Goal: Information Seeking & Learning: Learn about a topic

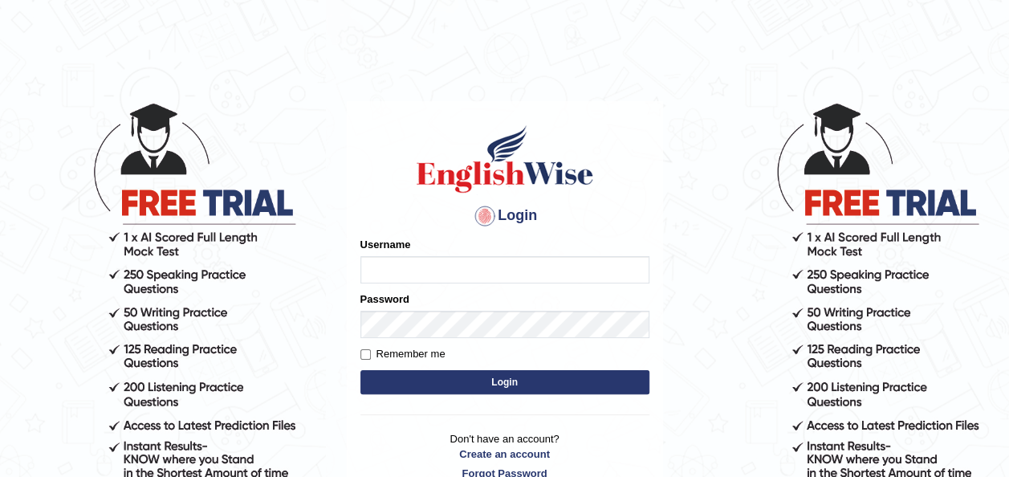
click at [418, 269] on input "Username" at bounding box center [505, 269] width 289 height 27
type input "Jepkoech"
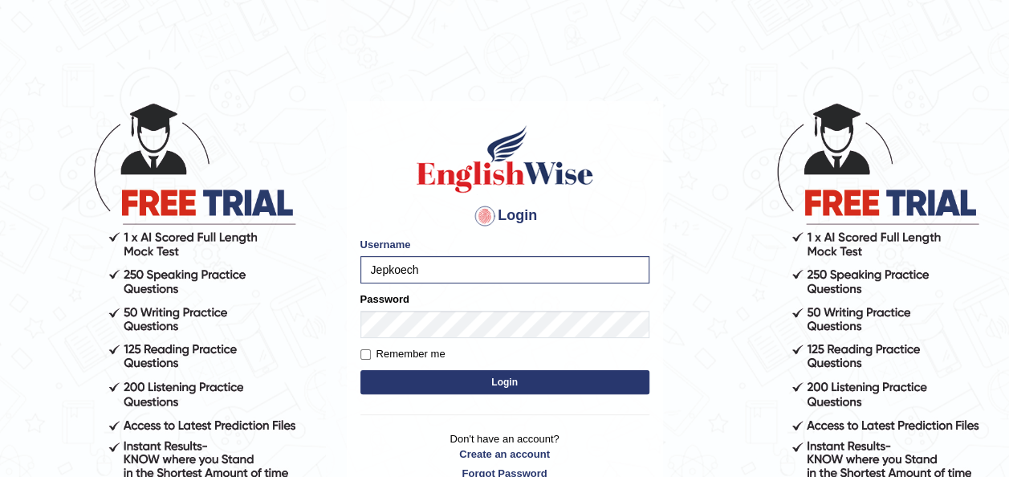
click at [406, 384] on button "Login" at bounding box center [505, 382] width 289 height 24
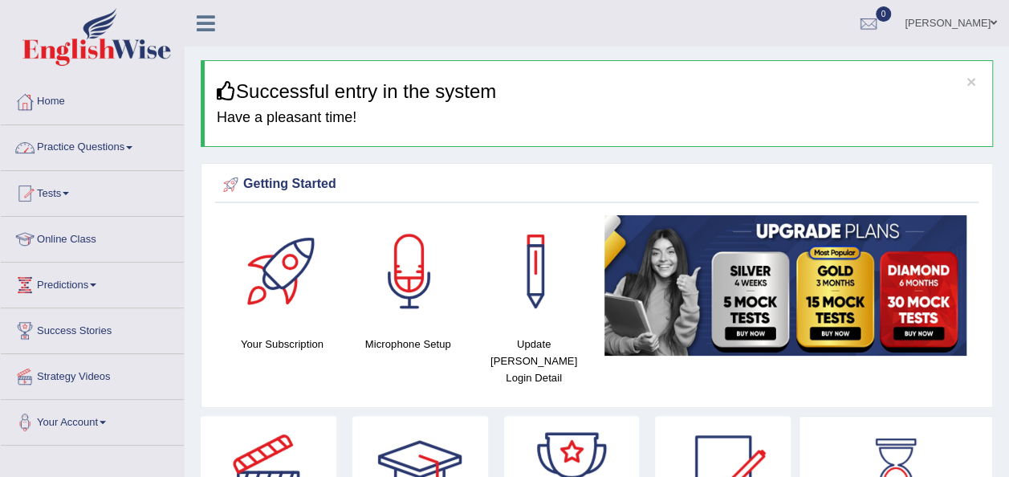
click at [132, 146] on span at bounding box center [129, 147] width 6 height 3
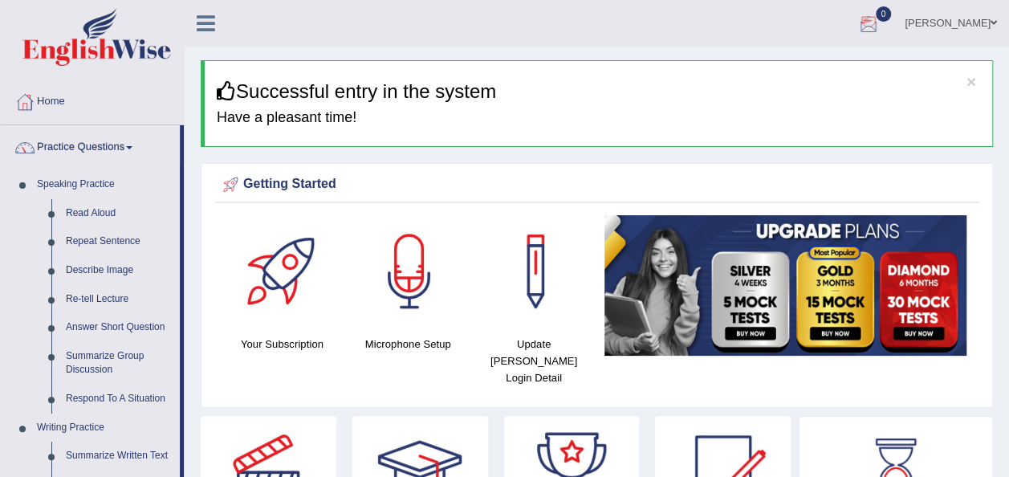
click at [881, 28] on div at bounding box center [869, 24] width 24 height 24
click at [803, 70] on strong "See All Alerts" at bounding box center [767, 67] width 71 height 13
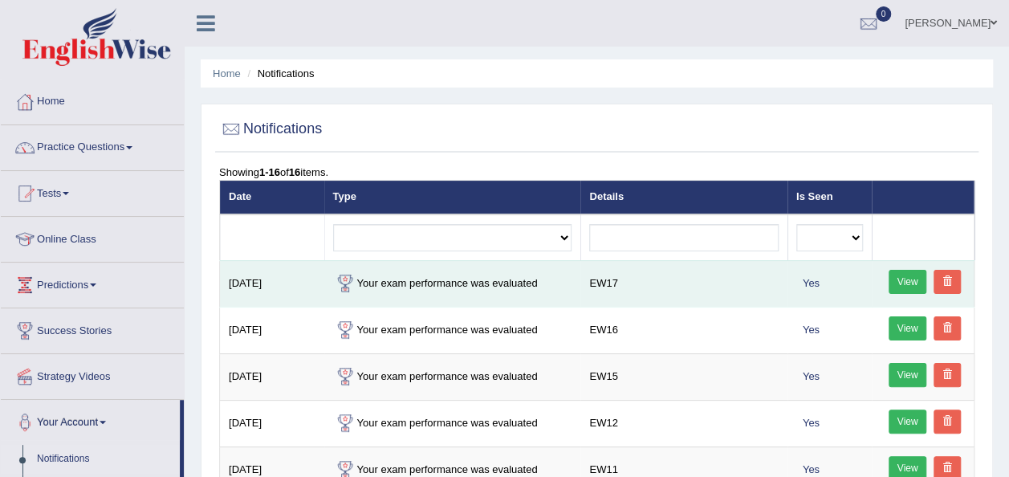
click at [898, 283] on link "View" at bounding box center [908, 282] width 39 height 24
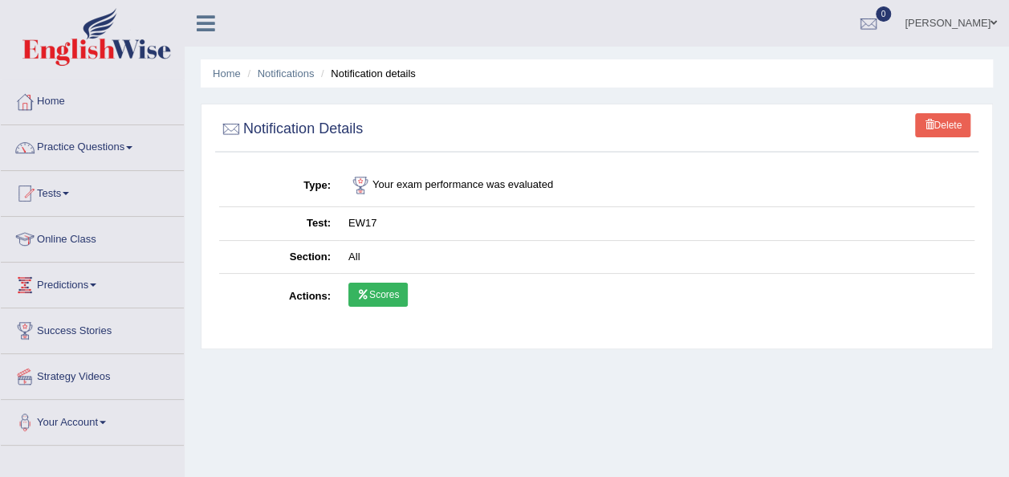
click at [379, 297] on link "Scores" at bounding box center [378, 295] width 59 height 24
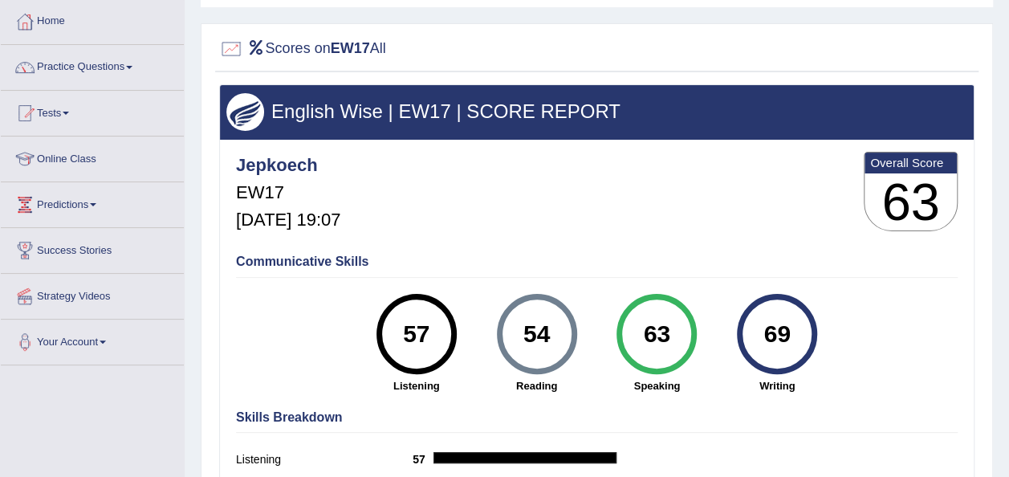
scroll to position [64, 0]
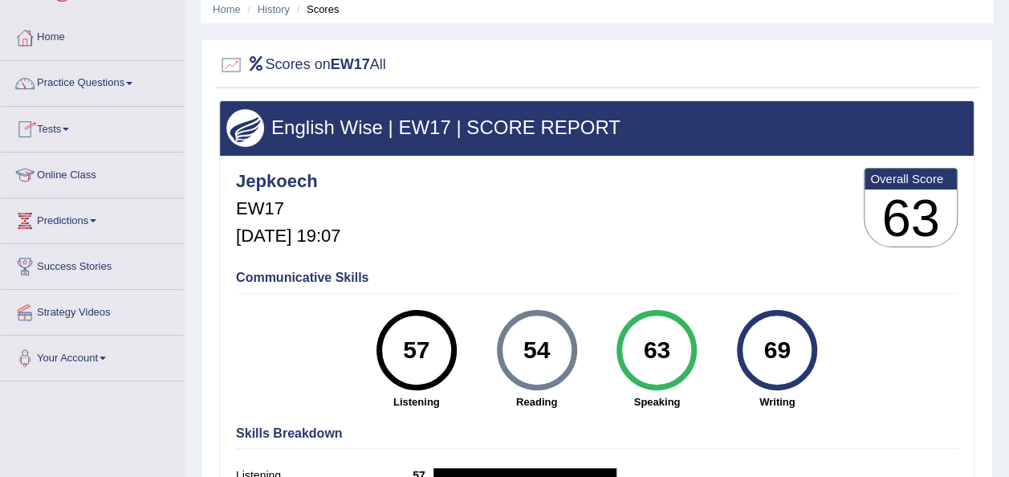
click at [128, 84] on link "Practice Questions" at bounding box center [92, 81] width 183 height 40
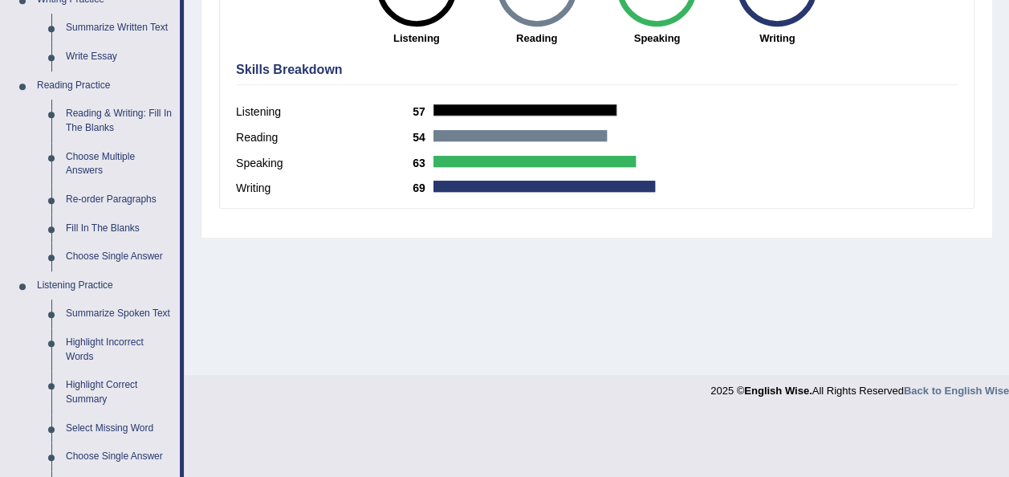
scroll to position [450, 0]
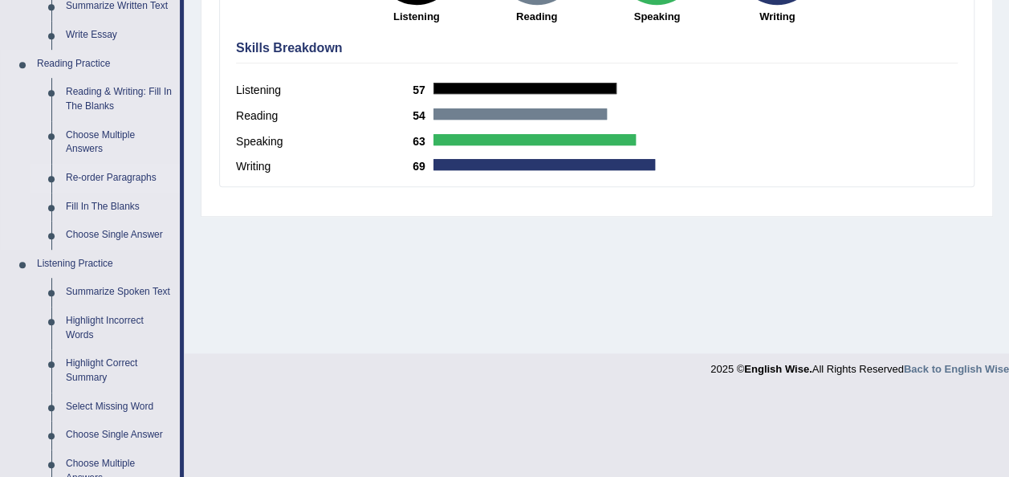
click at [105, 174] on link "Re-order Paragraphs" at bounding box center [119, 178] width 121 height 29
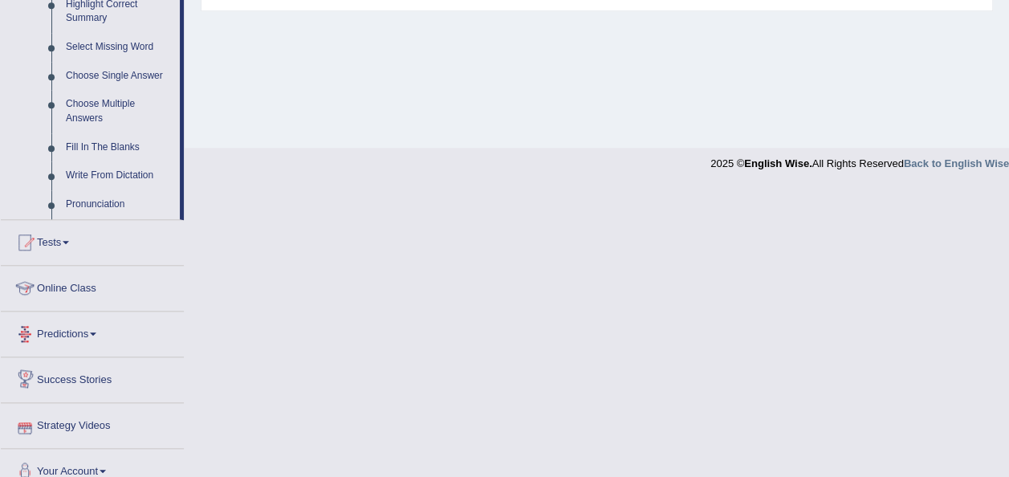
scroll to position [671, 0]
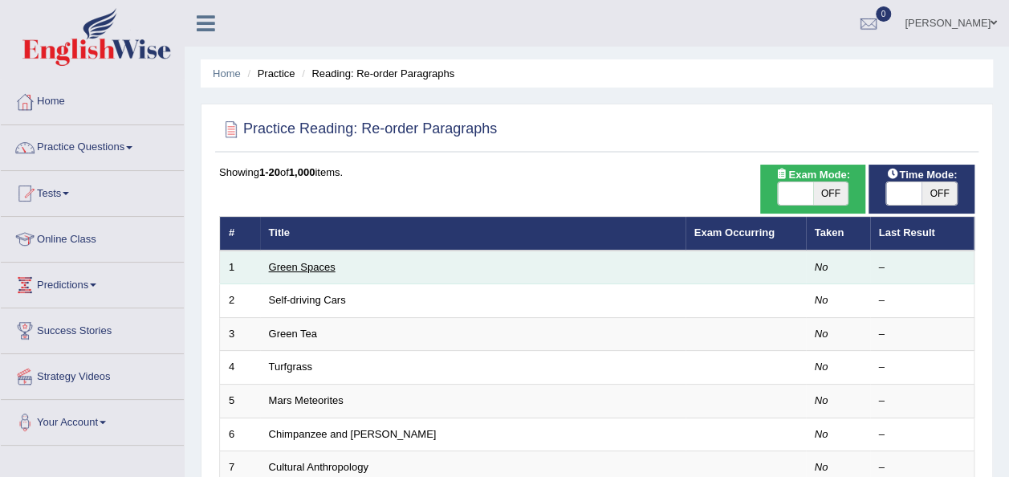
click at [296, 263] on link "Green Spaces" at bounding box center [302, 267] width 67 height 12
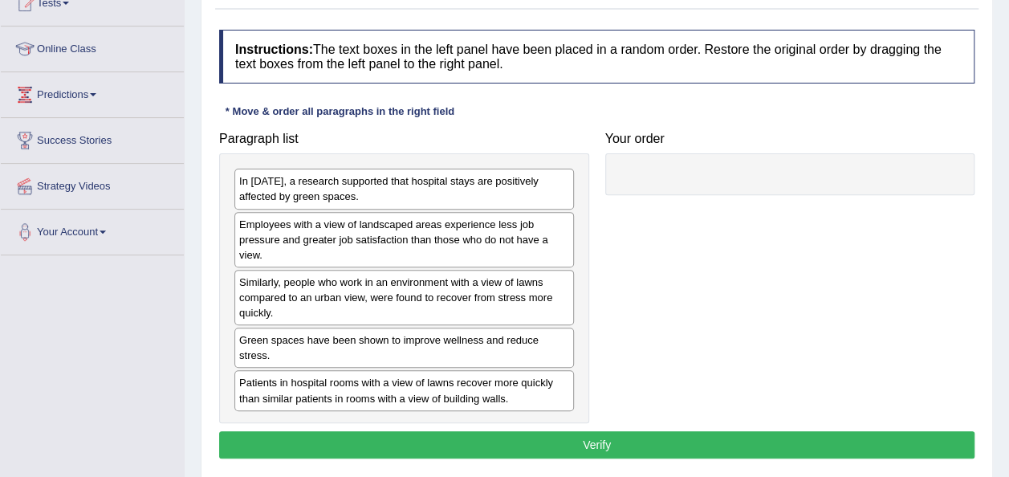
scroll to position [193, 0]
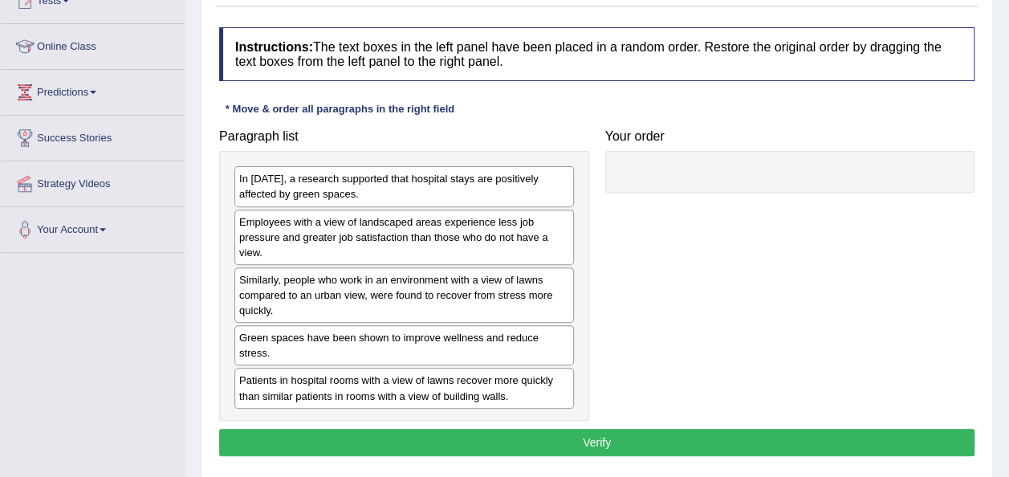
click at [430, 194] on div "In [DATE], a research supported that hospital stays are positively affected by …" at bounding box center [404, 186] width 340 height 40
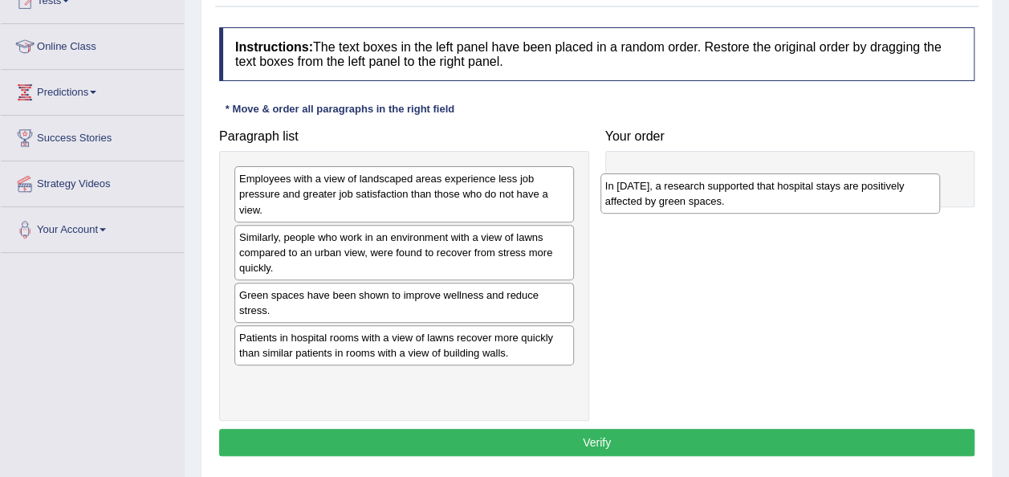
drag, startPoint x: 430, startPoint y: 194, endPoint x: 804, endPoint y: 172, distance: 374.0
click at [804, 173] on div "In [DATE], a research supported that hospital stays are positively affected by …" at bounding box center [771, 193] width 340 height 40
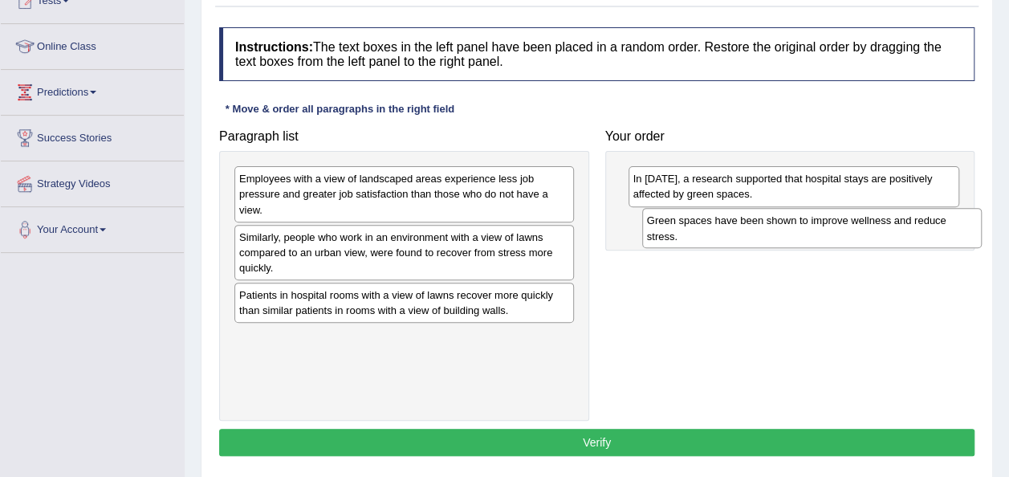
drag, startPoint x: 416, startPoint y: 293, endPoint x: 824, endPoint y: 220, distance: 414.4
click at [824, 220] on div "Green spaces have been shown to improve wellness and reduce stress." at bounding box center [812, 228] width 340 height 40
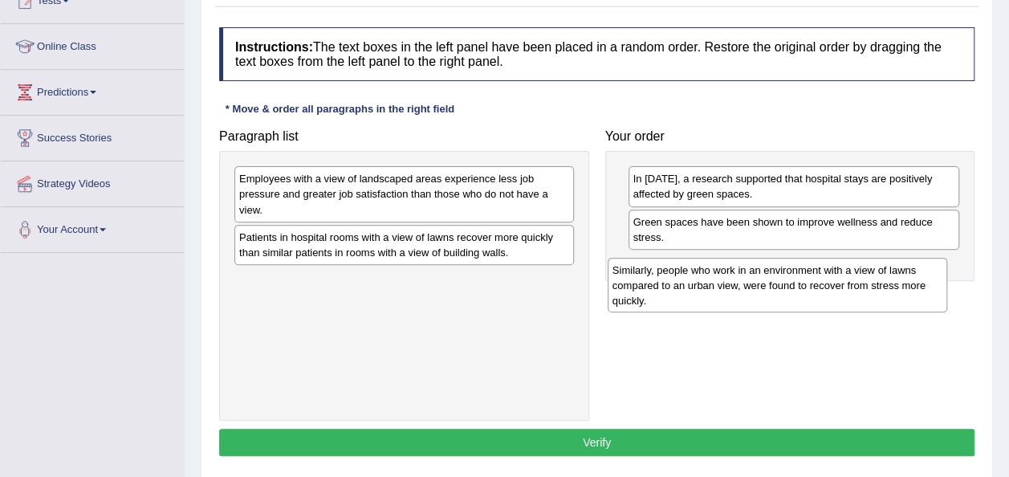
drag, startPoint x: 396, startPoint y: 249, endPoint x: 789, endPoint y: 271, distance: 393.3
click at [785, 271] on div "Similarly, people who work in an environment with a view of lawns compared to a…" at bounding box center [778, 285] width 340 height 55
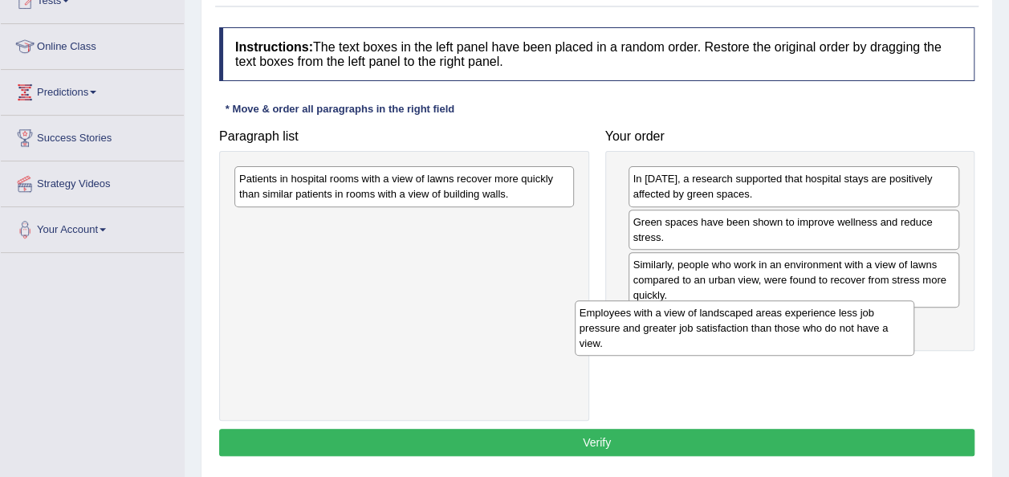
drag, startPoint x: 483, startPoint y: 194, endPoint x: 833, endPoint y: 322, distance: 372.2
click at [833, 322] on div "Employees with a view of landscaped areas experience less job pressure and grea…" at bounding box center [745, 327] width 340 height 55
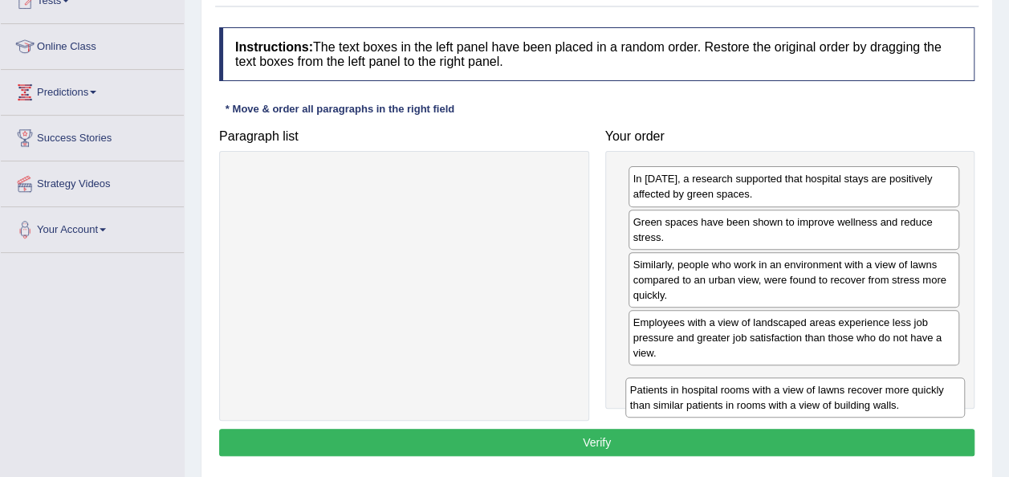
drag, startPoint x: 500, startPoint y: 188, endPoint x: 900, endPoint y: 378, distance: 442.9
click at [900, 378] on div "Patients in hospital rooms with a view of lawns recover more quickly than simil…" at bounding box center [796, 397] width 340 height 40
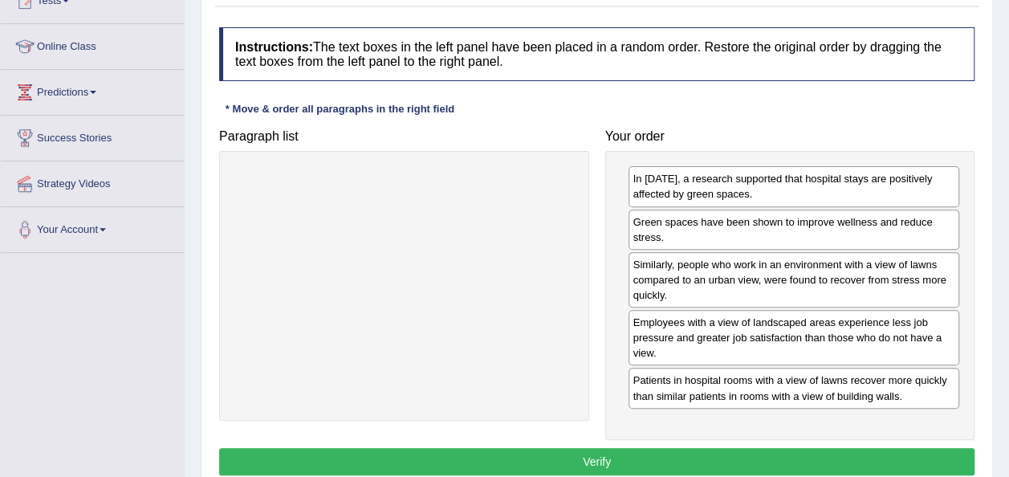
click at [649, 462] on button "Verify" at bounding box center [597, 461] width 756 height 27
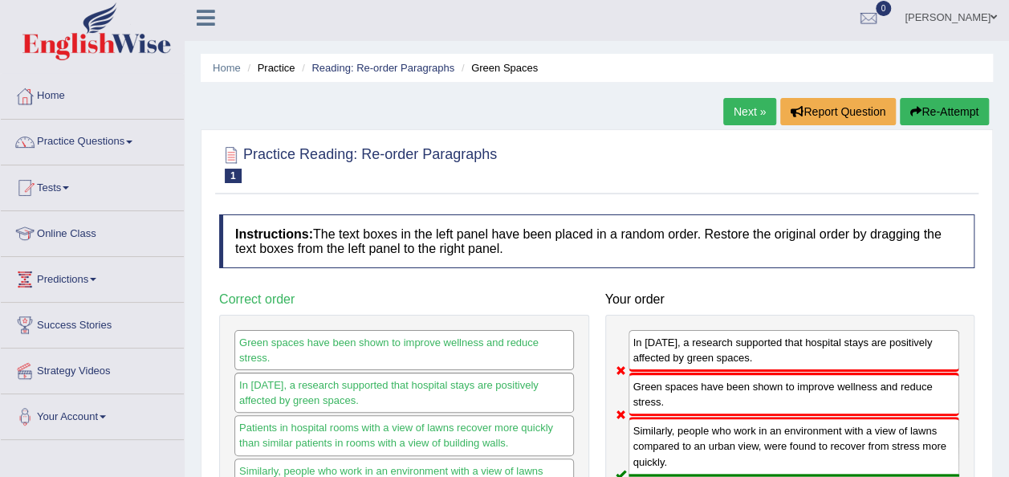
scroll to position [0, 0]
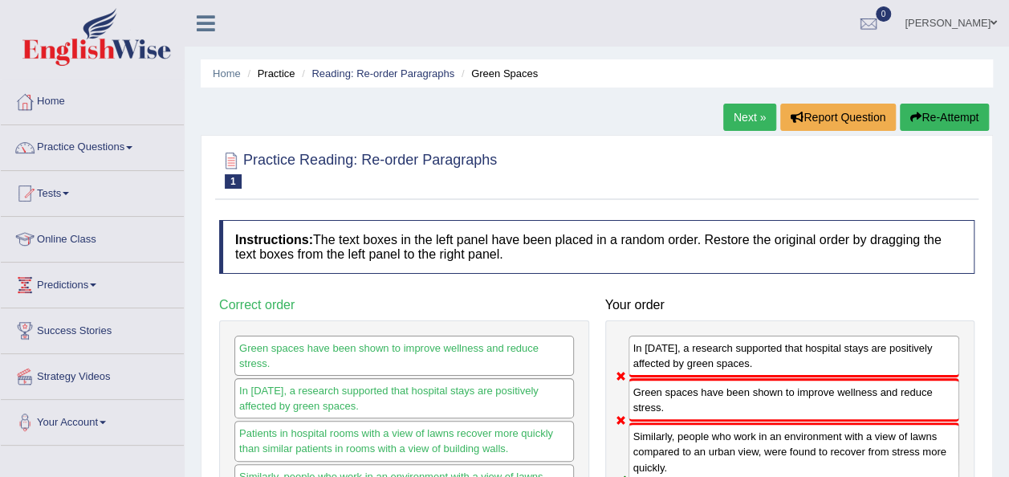
click at [731, 115] on link "Next »" at bounding box center [750, 117] width 53 height 27
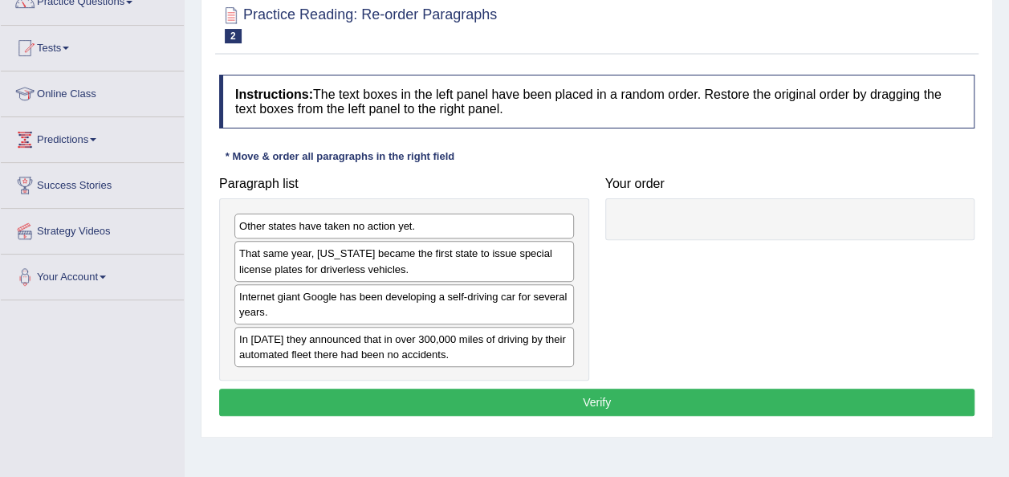
scroll to position [161, 0]
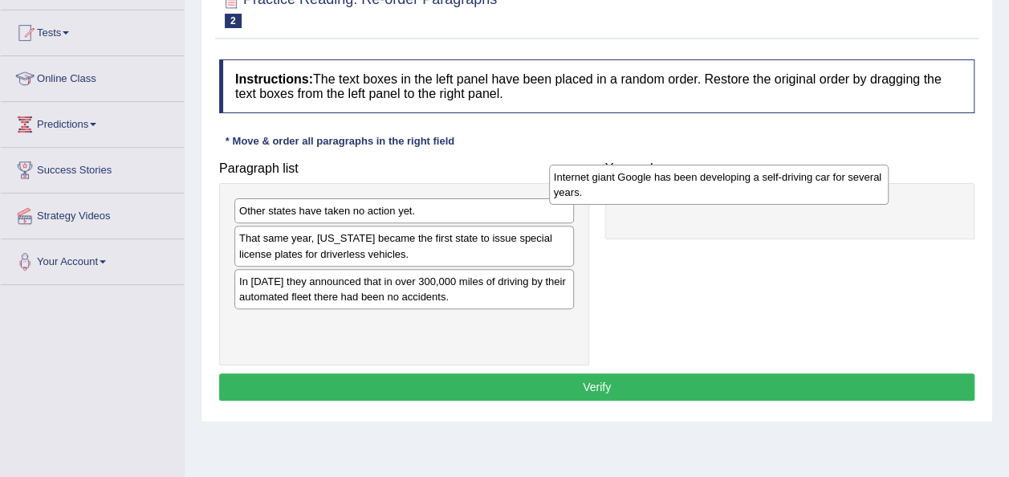
drag, startPoint x: 427, startPoint y: 282, endPoint x: 742, endPoint y: 179, distance: 331.1
click at [742, 179] on div "Internet giant Google has been developing a self-driving car for several years." at bounding box center [719, 185] width 340 height 40
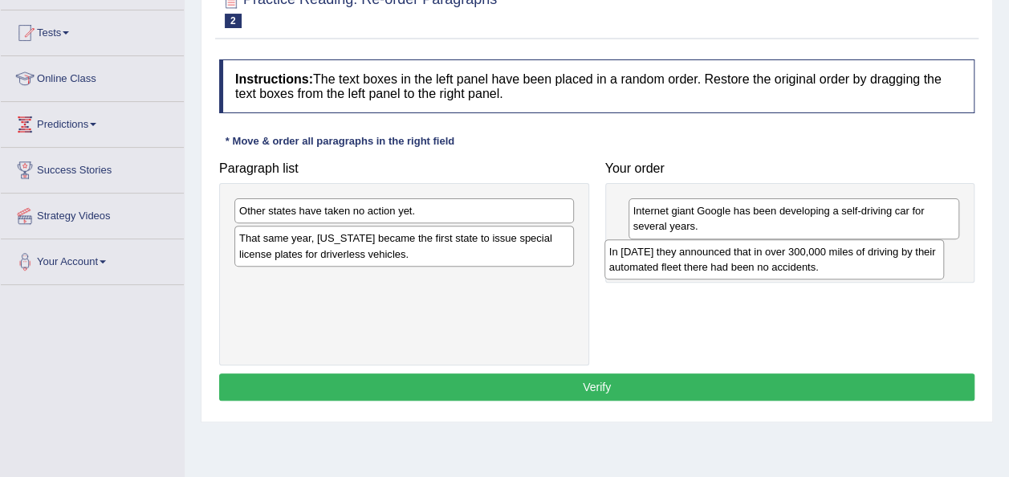
drag, startPoint x: 489, startPoint y: 286, endPoint x: 863, endPoint y: 253, distance: 375.6
click at [863, 253] on div "In 2012 they announced that in over 300,000 miles of driving by their automated…" at bounding box center [775, 259] width 340 height 40
click at [863, 253] on div "In 2012 they announced that in over 300,000 miles of driving by their automated…" at bounding box center [788, 258] width 340 height 40
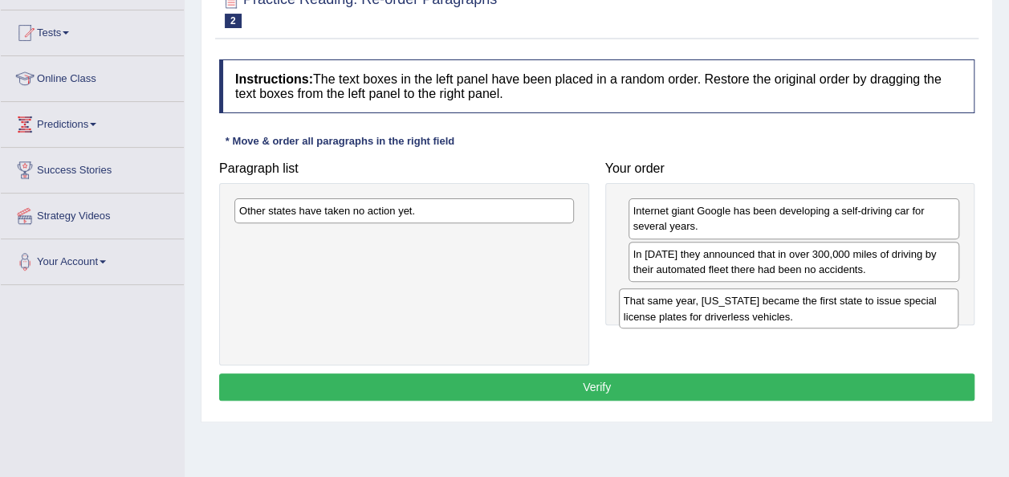
drag, startPoint x: 458, startPoint y: 245, endPoint x: 843, endPoint y: 305, distance: 390.1
click at [843, 305] on div "That same year, Nevada became the first state to issue special license plates f…" at bounding box center [789, 308] width 340 height 40
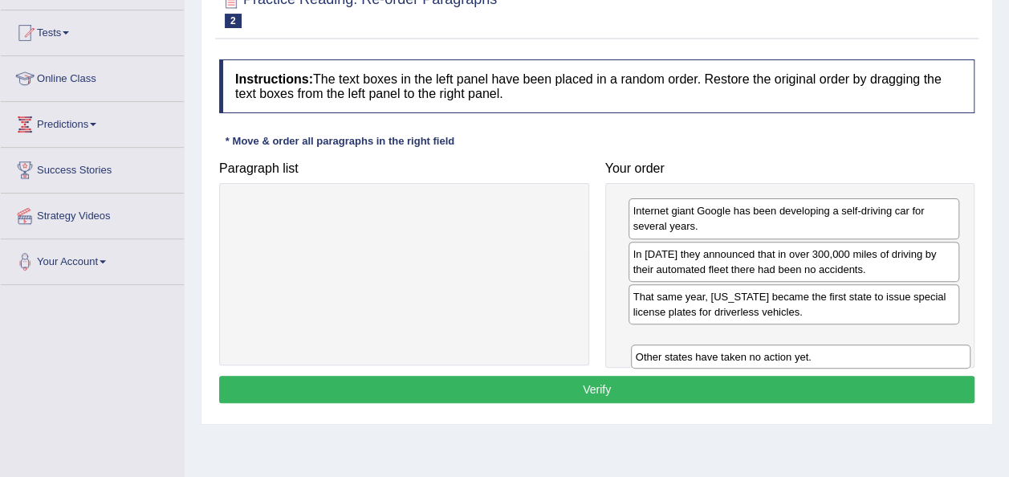
drag, startPoint x: 384, startPoint y: 218, endPoint x: 784, endPoint y: 360, distance: 424.4
click at [783, 363] on div "Other states have taken no action yet." at bounding box center [801, 356] width 340 height 24
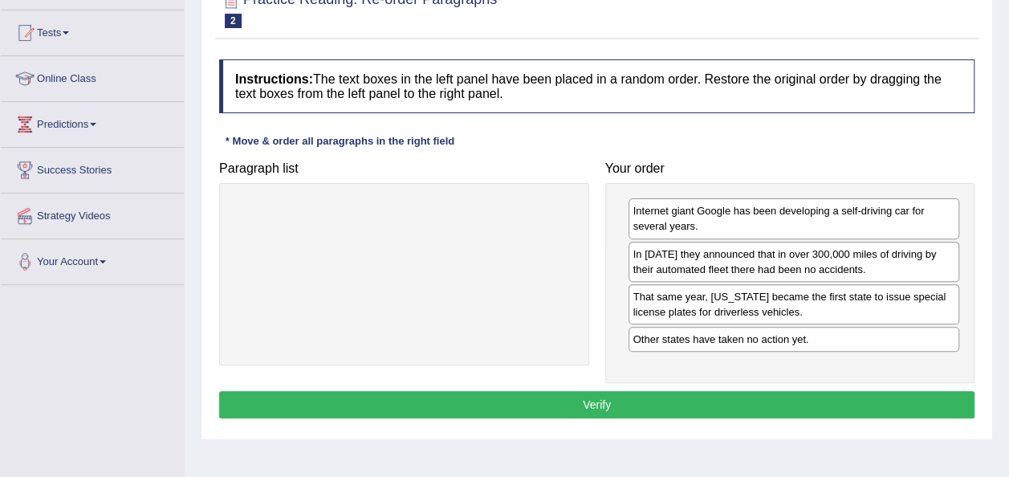
click at [612, 393] on button "Verify" at bounding box center [597, 404] width 756 height 27
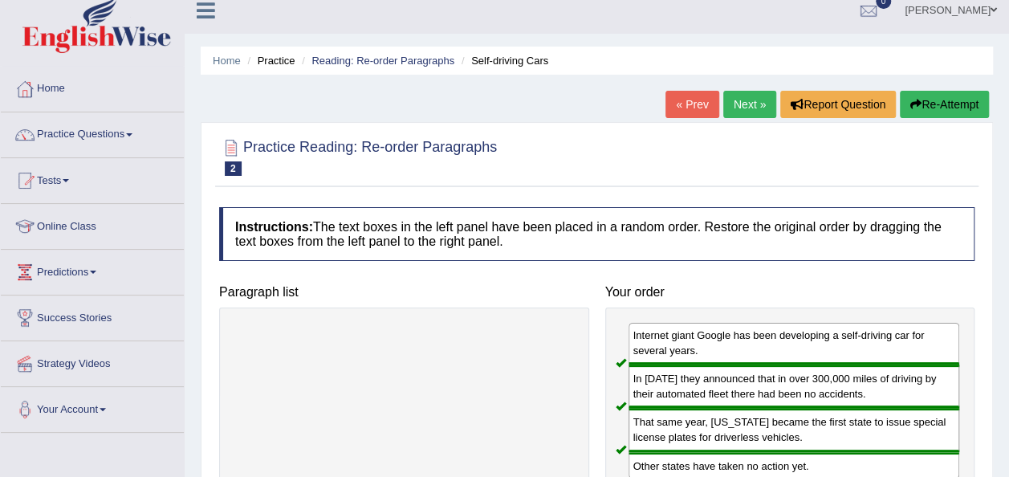
scroll to position [0, 0]
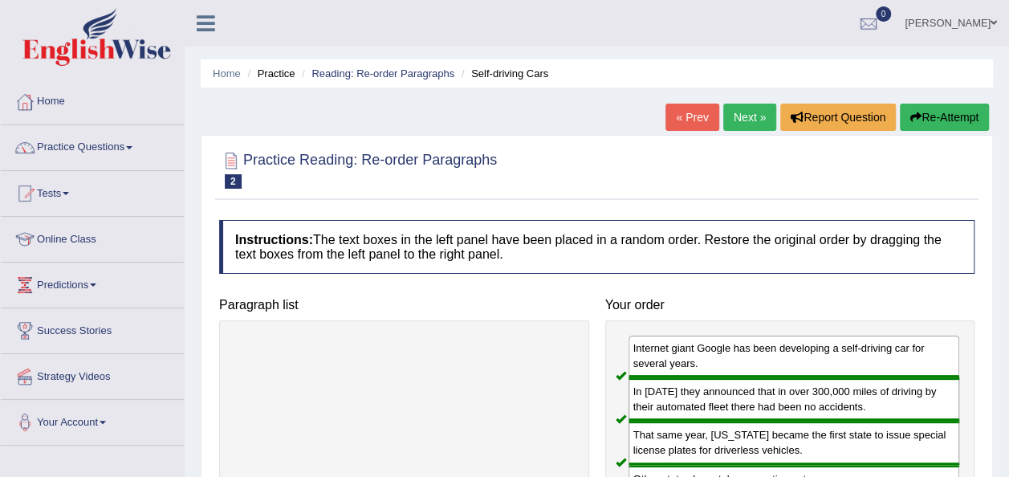
click at [748, 118] on link "Next »" at bounding box center [750, 117] width 53 height 27
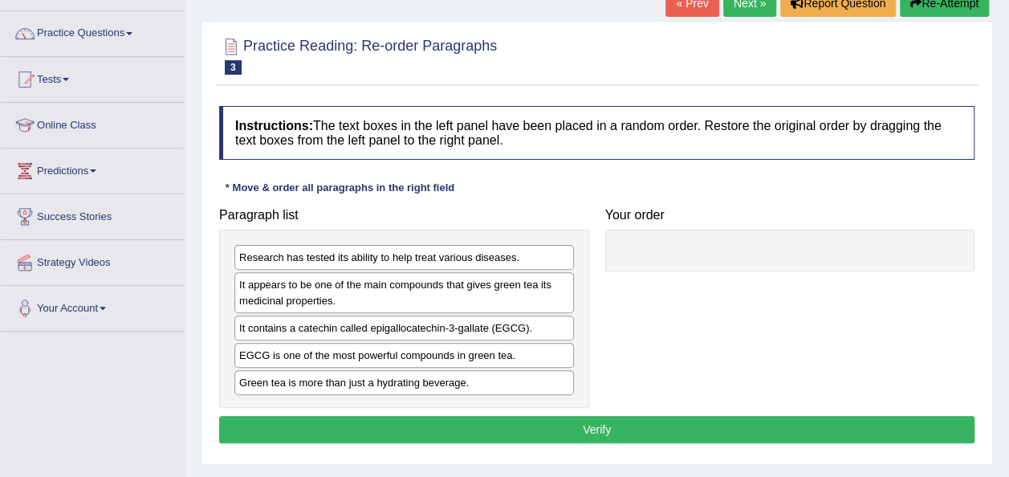
scroll to position [128, 0]
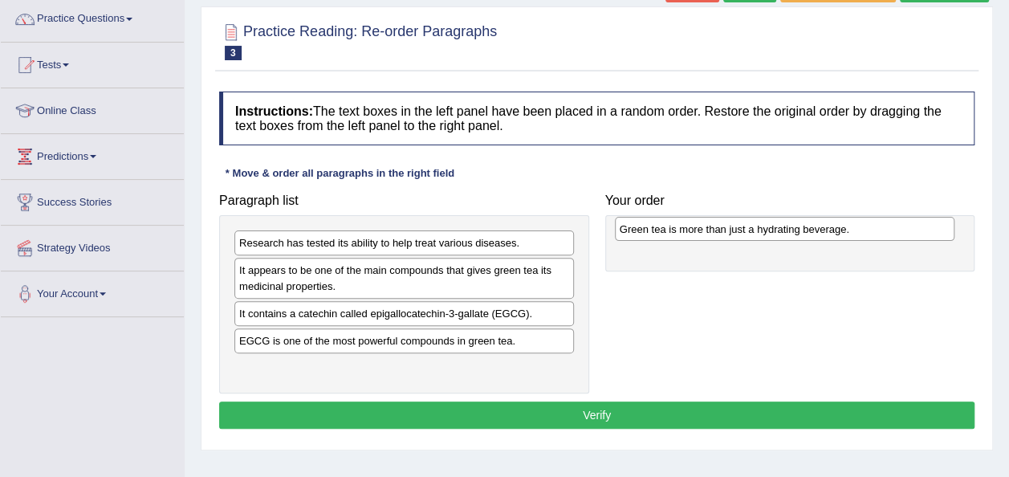
drag, startPoint x: 379, startPoint y: 365, endPoint x: 760, endPoint y: 228, distance: 404.6
click at [760, 228] on div "Green tea is more than just a hydrating beverage." at bounding box center [785, 229] width 340 height 24
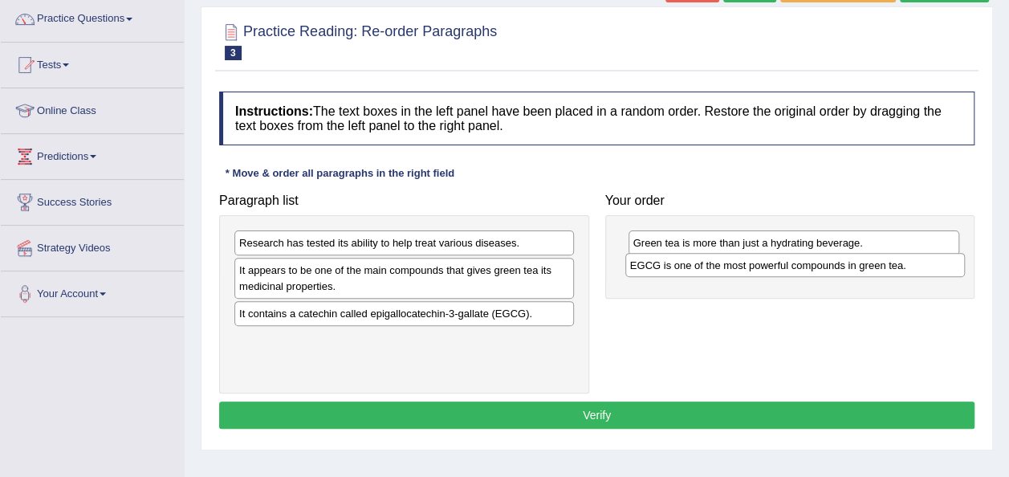
drag, startPoint x: 418, startPoint y: 341, endPoint x: 816, endPoint y: 265, distance: 404.7
click at [816, 265] on div "EGCG is one of the most powerful compounds in green tea." at bounding box center [796, 265] width 340 height 24
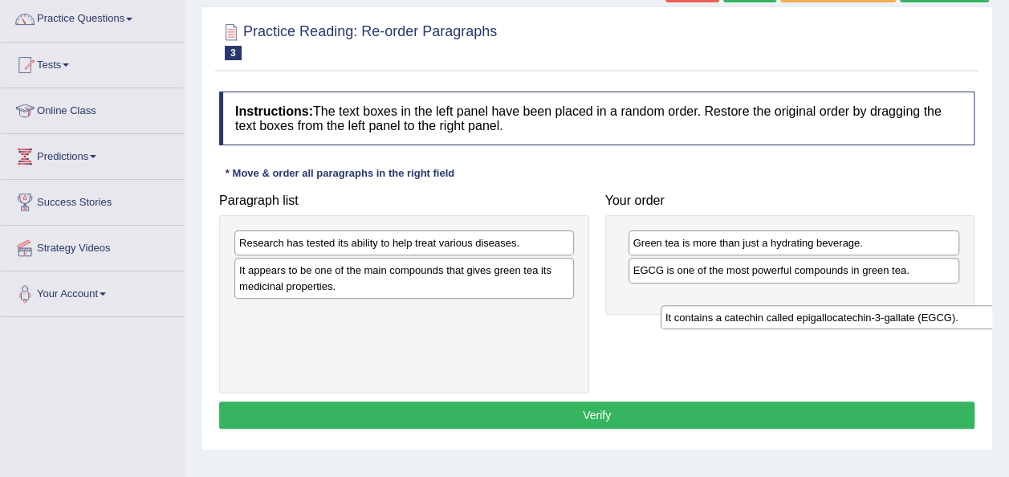
drag, startPoint x: 382, startPoint y: 312, endPoint x: 808, endPoint y: 318, distance: 425.6
click at [808, 318] on div "It contains a catechin called epigallocatechin-3-gallate (EGCG)." at bounding box center [831, 317] width 340 height 24
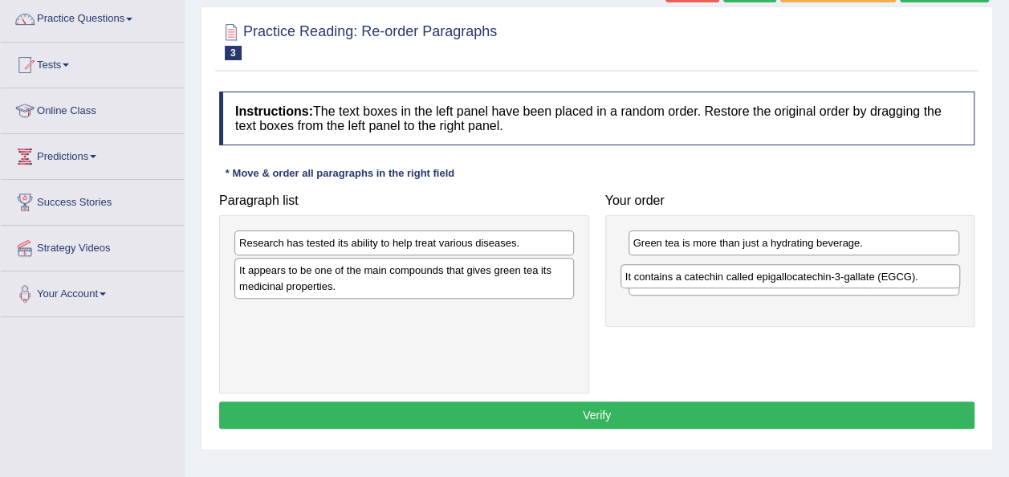
drag, startPoint x: 474, startPoint y: 311, endPoint x: 861, endPoint y: 275, distance: 388.7
click at [861, 275] on div "It contains a catechin called epigallocatechin-3-gallate (EGCG)." at bounding box center [791, 276] width 340 height 24
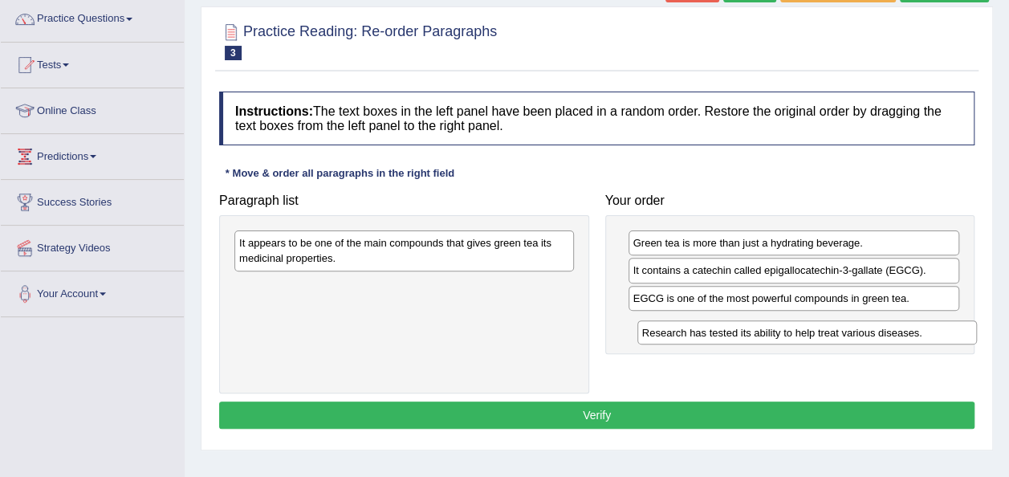
drag, startPoint x: 406, startPoint y: 248, endPoint x: 809, endPoint y: 336, distance: 412.7
click at [809, 336] on div "Research has tested its ability to help treat various diseases." at bounding box center [808, 332] width 340 height 24
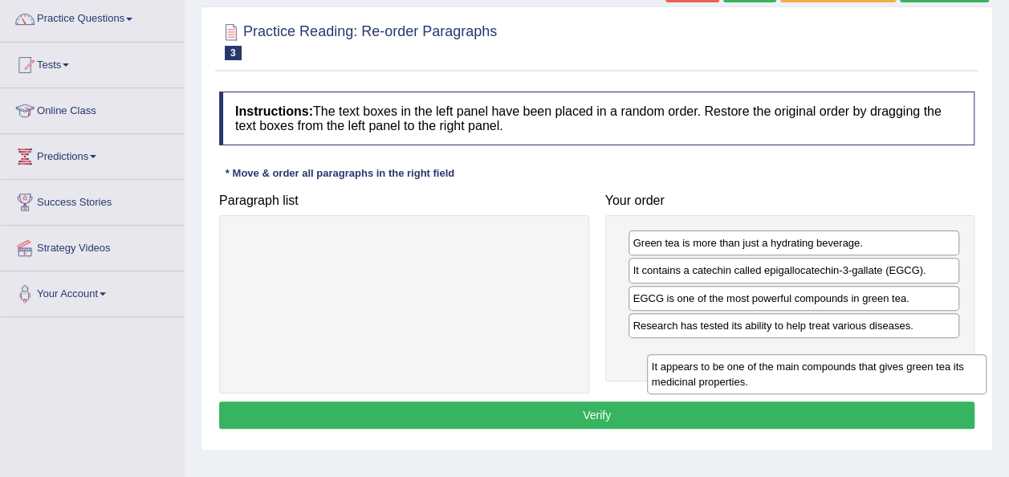
drag, startPoint x: 500, startPoint y: 259, endPoint x: 912, endPoint y: 377, distance: 428.5
click at [913, 380] on div "It appears to be one of the main compounds that gives green tea its medicinal p…" at bounding box center [817, 374] width 340 height 40
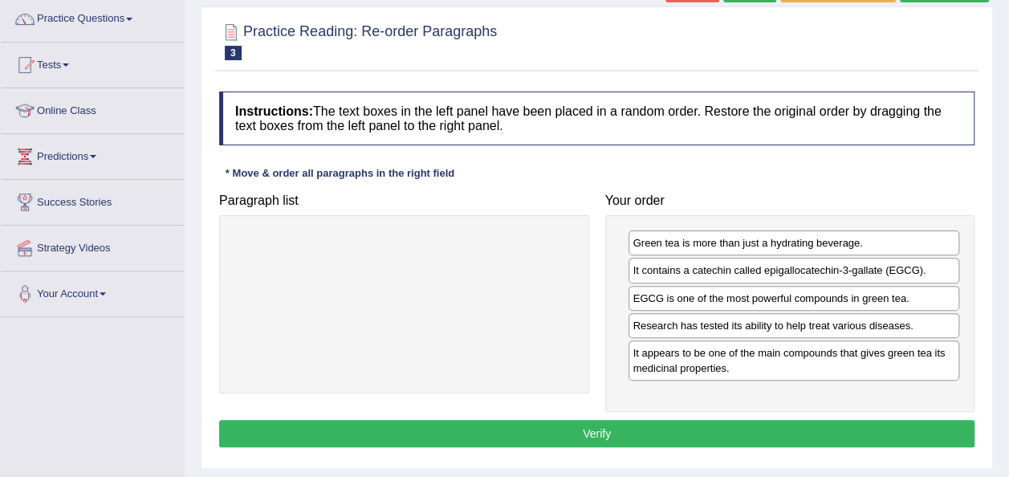
click at [620, 426] on button "Verify" at bounding box center [597, 433] width 756 height 27
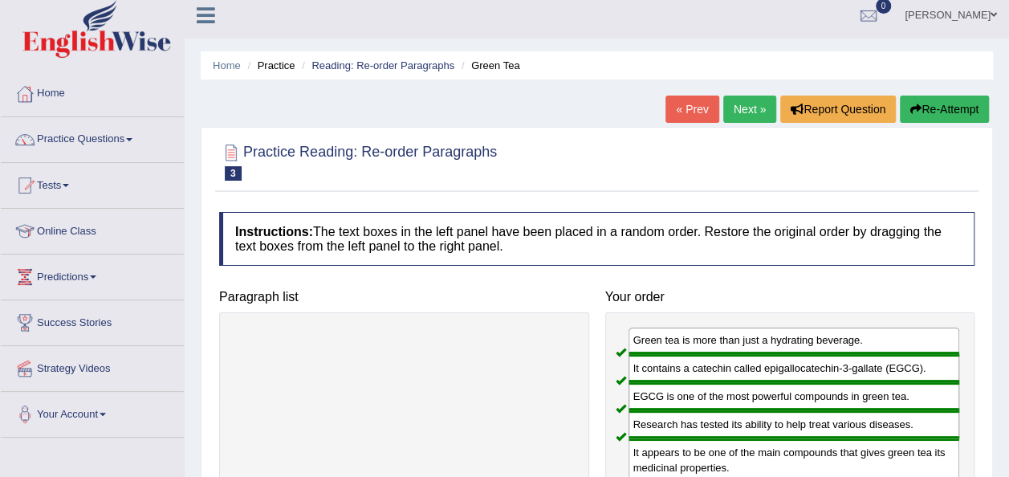
scroll to position [0, 0]
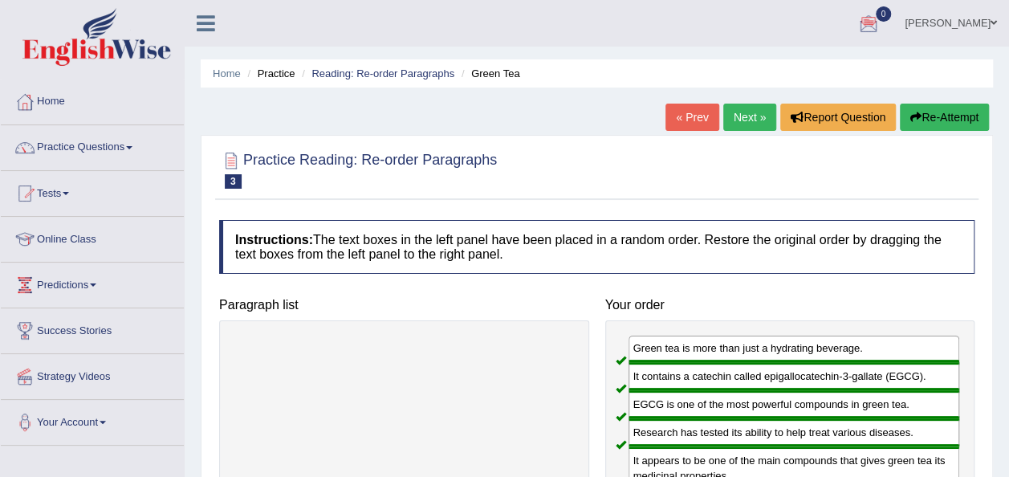
click at [753, 120] on link "Next »" at bounding box center [750, 117] width 53 height 27
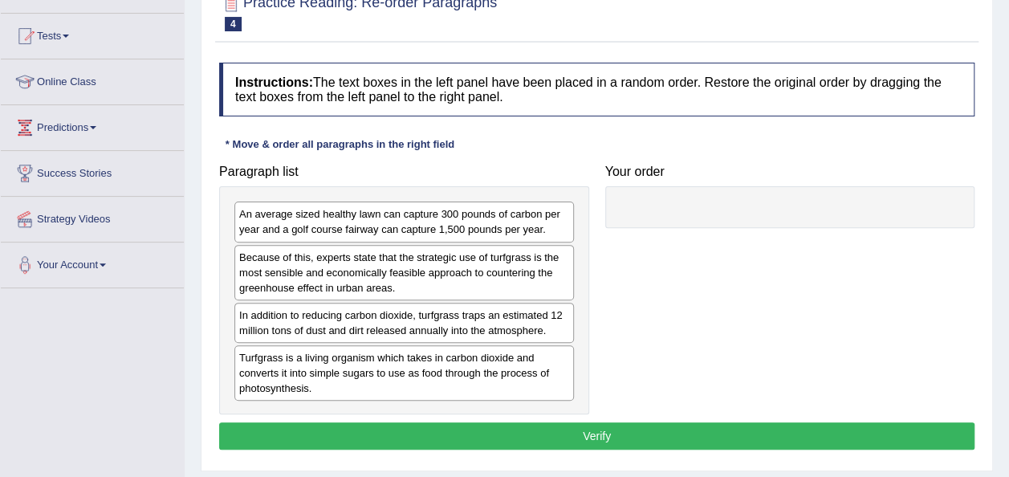
scroll to position [161, 0]
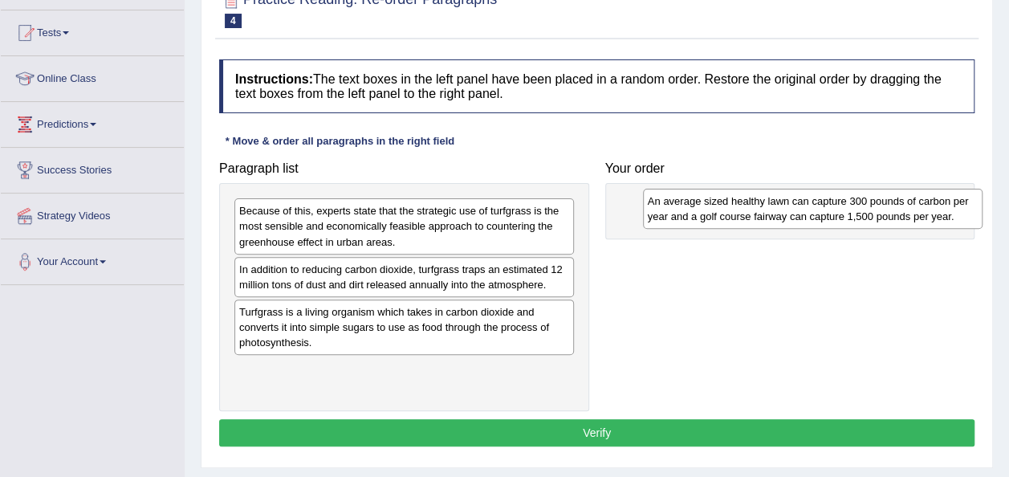
drag, startPoint x: 303, startPoint y: 219, endPoint x: 711, endPoint y: 210, distance: 408.8
click at [711, 210] on div "An average sized healthy lawn can capture 300 pounds of carbon per year and a g…" at bounding box center [813, 209] width 340 height 40
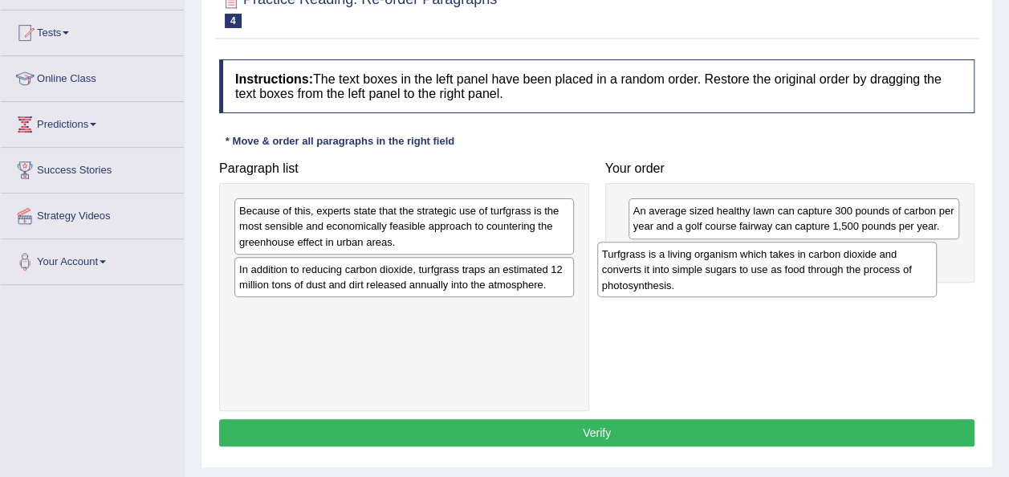
drag, startPoint x: 408, startPoint y: 328, endPoint x: 785, endPoint y: 271, distance: 381.6
click at [785, 271] on div "Turfgrass is a living organism which takes in carbon dioxide and converts it in…" at bounding box center [767, 269] width 340 height 55
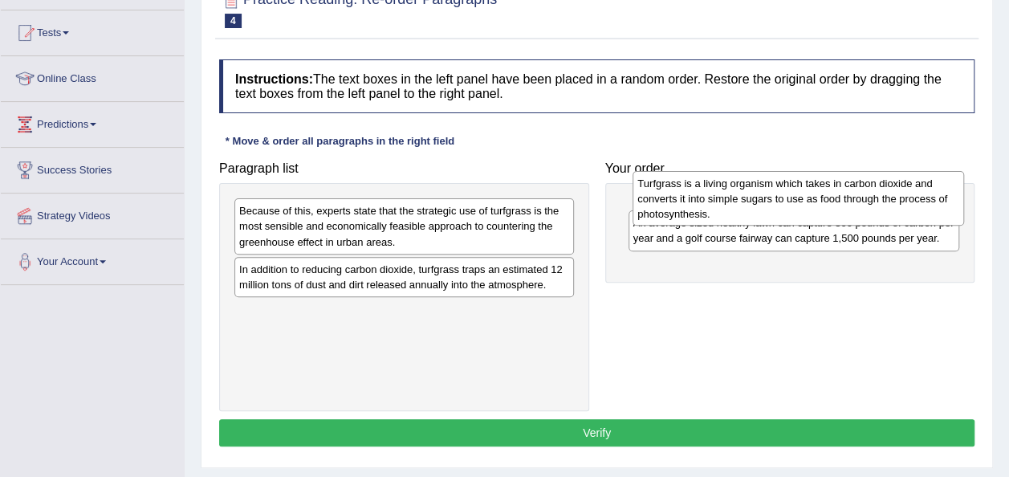
drag, startPoint x: 702, startPoint y: 275, endPoint x: 707, endPoint y: 205, distance: 70.0
click at [707, 205] on div "Turfgrass is a living organism which takes in carbon dioxide and converts it in…" at bounding box center [799, 198] width 332 height 55
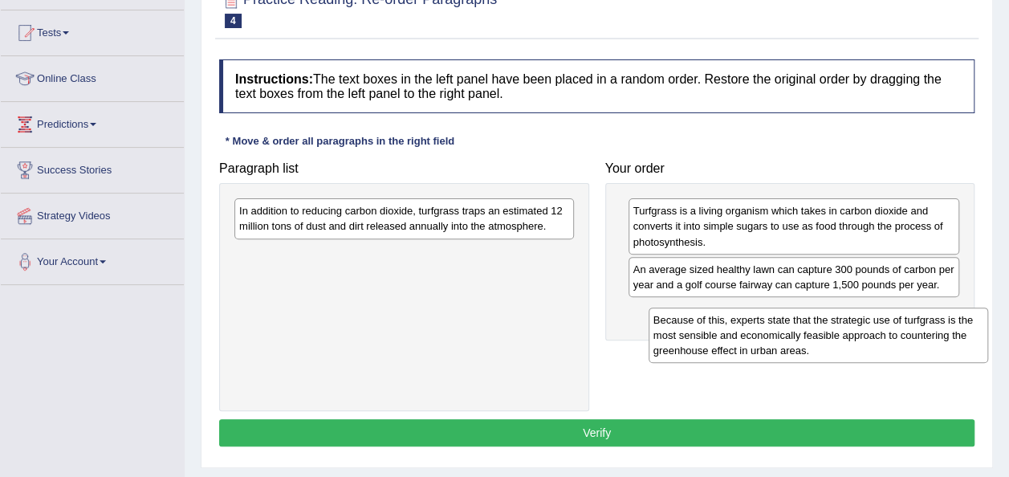
drag, startPoint x: 443, startPoint y: 214, endPoint x: 858, endPoint y: 321, distance: 427.9
click at [858, 321] on div "Because of this, experts state that the strategic use of turfgrass is the most …" at bounding box center [819, 335] width 340 height 55
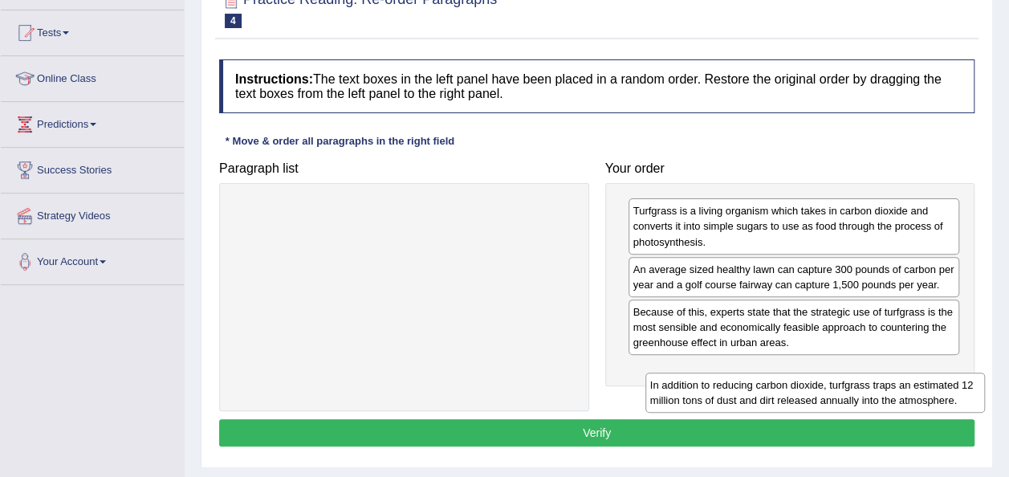
drag, startPoint x: 480, startPoint y: 206, endPoint x: 933, endPoint y: 346, distance: 474.0
click at [933, 373] on div "In addition to reducing carbon dioxide, turfgrass traps an estimated 12 million…" at bounding box center [816, 393] width 340 height 40
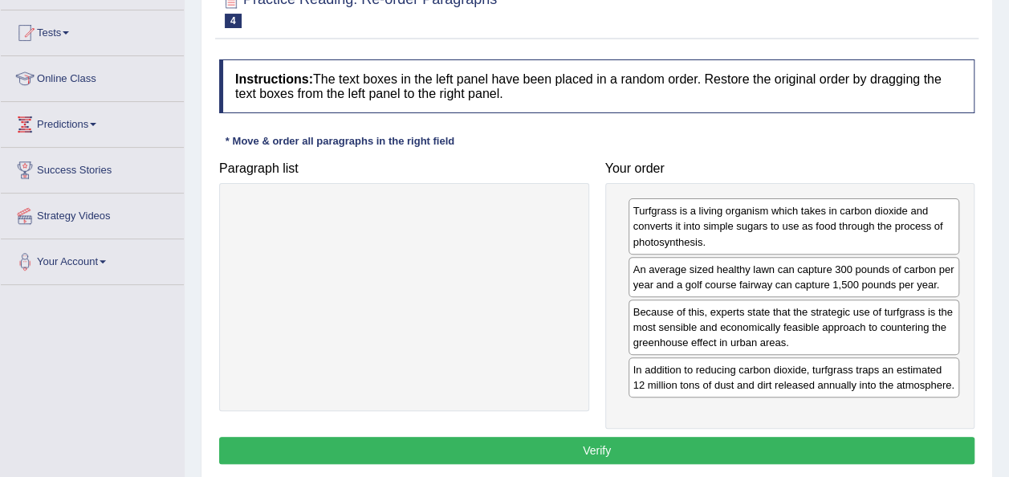
click at [643, 442] on button "Verify" at bounding box center [597, 450] width 756 height 27
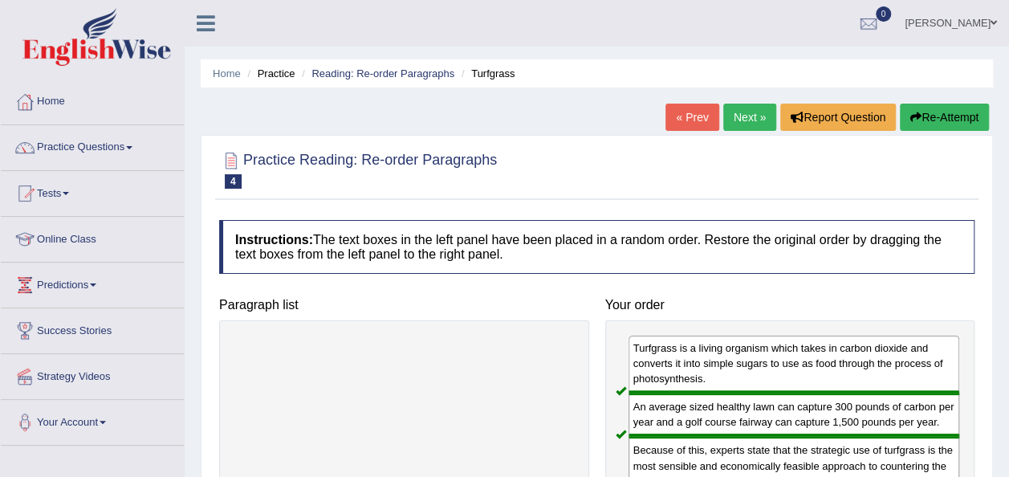
scroll to position [0, 0]
click at [748, 118] on link "Next »" at bounding box center [750, 117] width 53 height 27
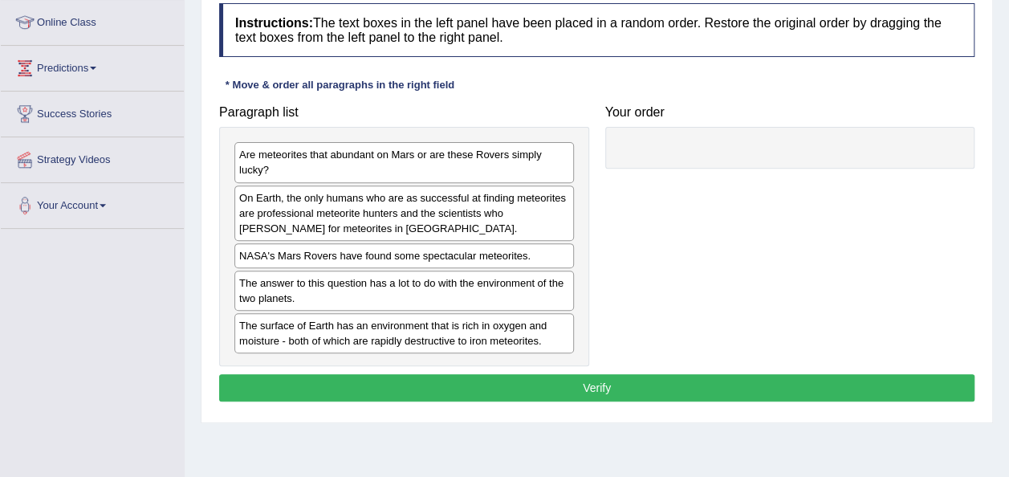
scroll to position [193, 0]
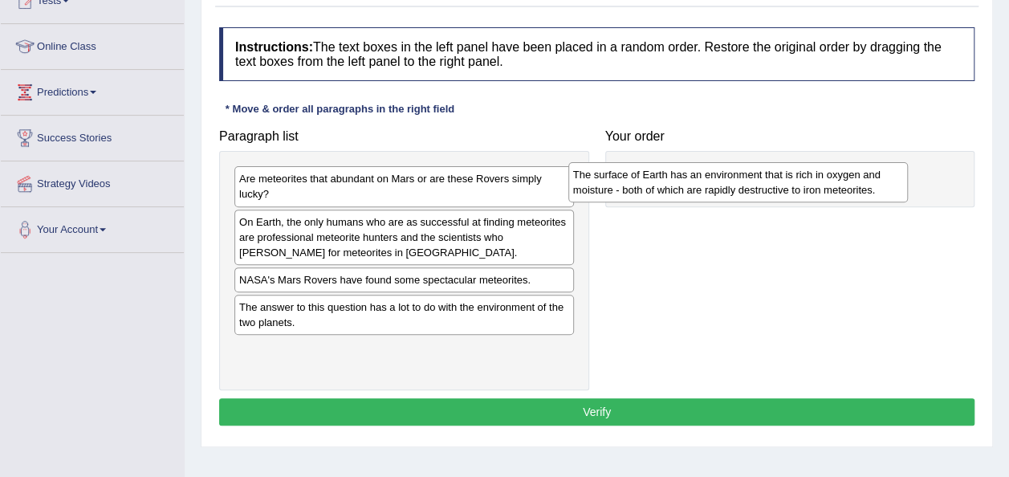
drag, startPoint x: 359, startPoint y: 346, endPoint x: 694, endPoint y: 173, distance: 377.1
click at [694, 173] on div "The surface of Earth has an environment that is rich in oxygen and moisture - b…" at bounding box center [739, 182] width 340 height 40
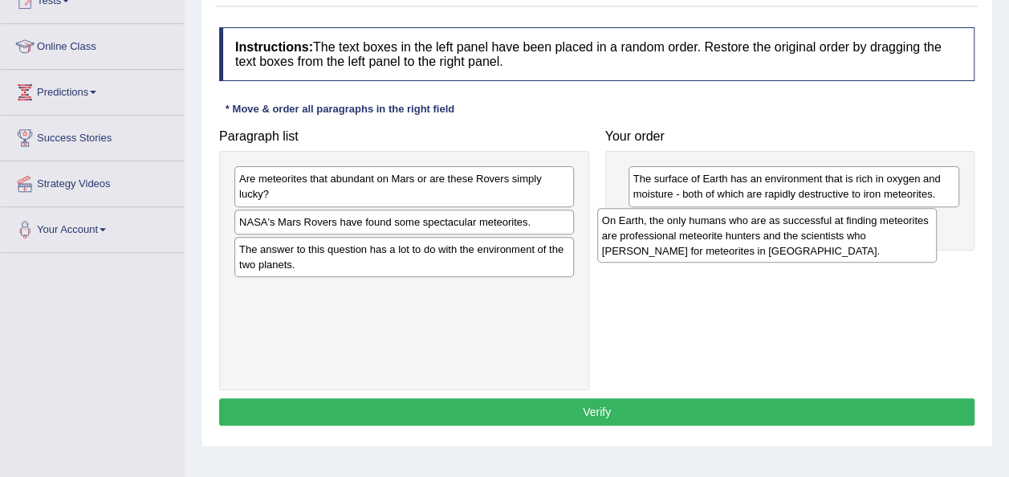
drag, startPoint x: 331, startPoint y: 226, endPoint x: 694, endPoint y: 225, distance: 363.0
click at [694, 225] on div "On Earth, the only humans who are as successful at finding meteorites are profe…" at bounding box center [767, 235] width 340 height 55
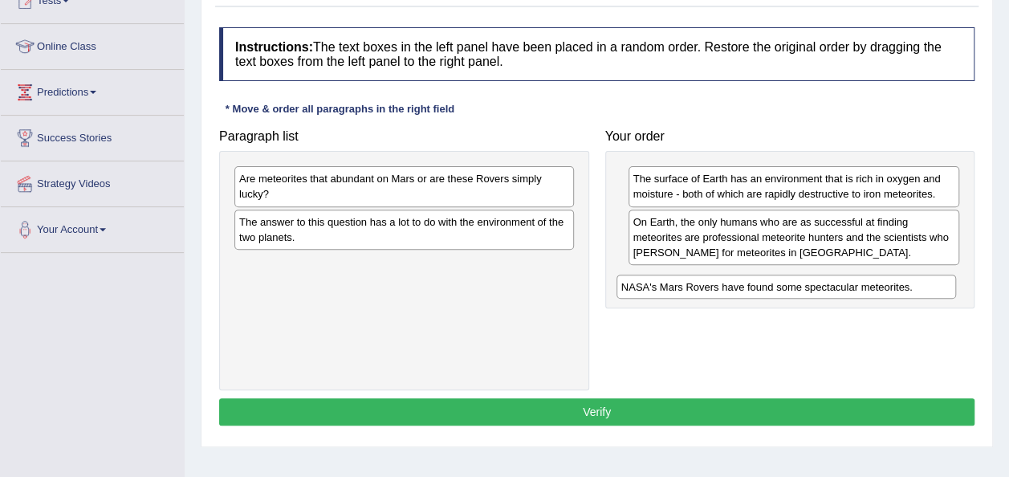
drag, startPoint x: 310, startPoint y: 217, endPoint x: 692, endPoint y: 279, distance: 387.2
click at [692, 279] on div "NASA's Mars Rovers have found some spectacular meteorites." at bounding box center [787, 287] width 340 height 24
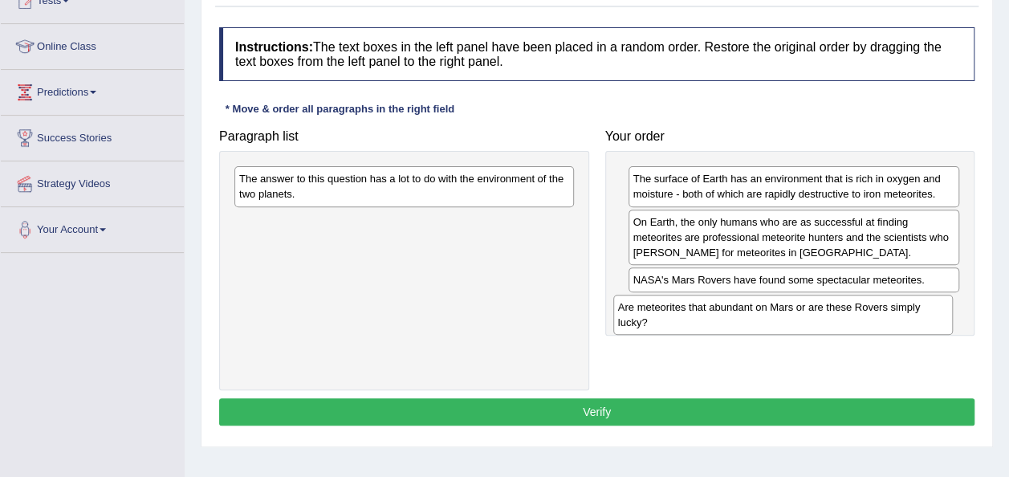
drag, startPoint x: 405, startPoint y: 177, endPoint x: 785, endPoint y: 306, distance: 401.7
click at [785, 306] on div "Are meteorites that abundant on Mars or are these Rovers simply lucky?" at bounding box center [783, 315] width 340 height 40
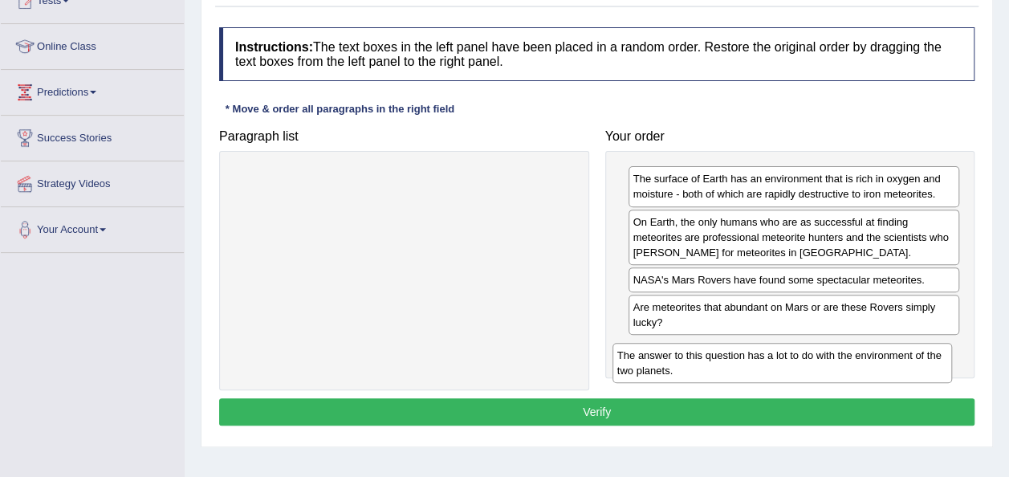
drag, startPoint x: 470, startPoint y: 188, endPoint x: 849, endPoint y: 364, distance: 417.8
click at [849, 364] on div "The answer to this question has a lot to do with the environment of the two pla…" at bounding box center [783, 363] width 340 height 40
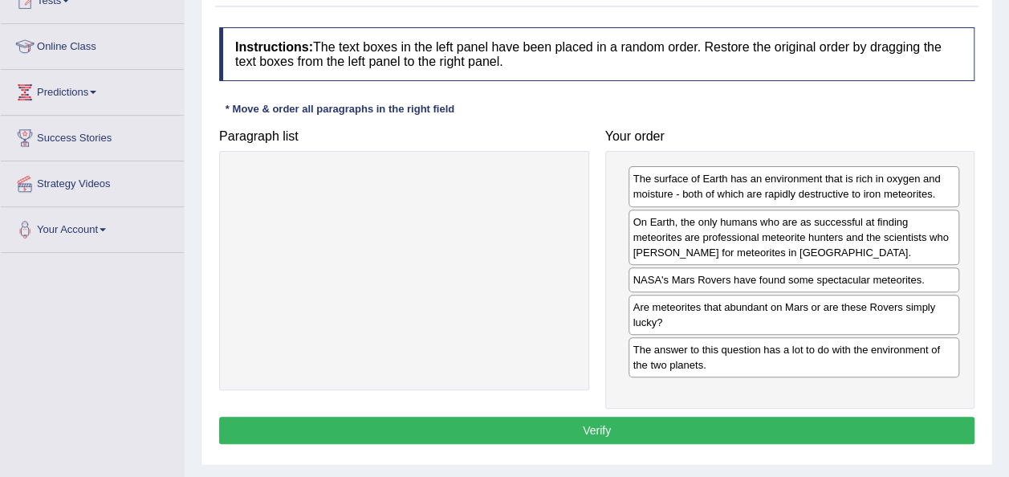
click at [595, 420] on button "Verify" at bounding box center [597, 430] width 756 height 27
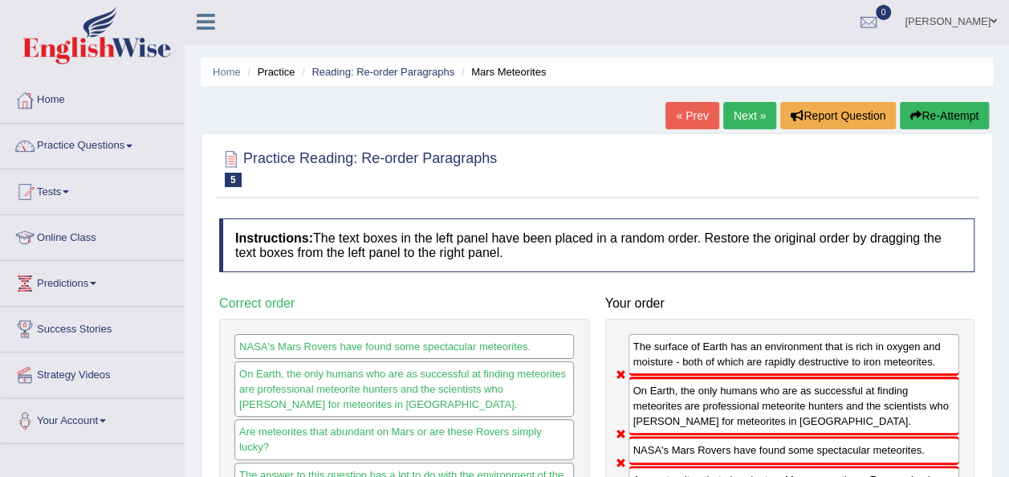
scroll to position [0, 0]
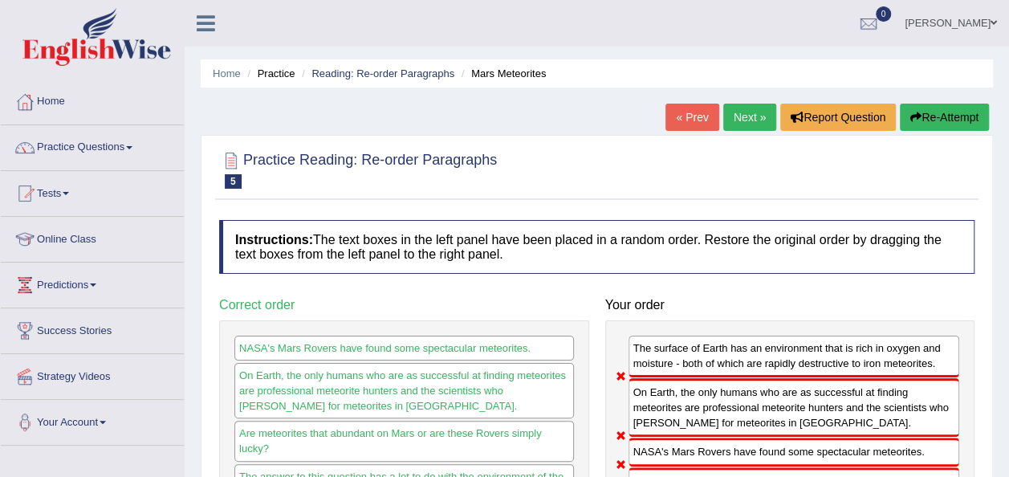
click at [739, 124] on link "Next »" at bounding box center [750, 117] width 53 height 27
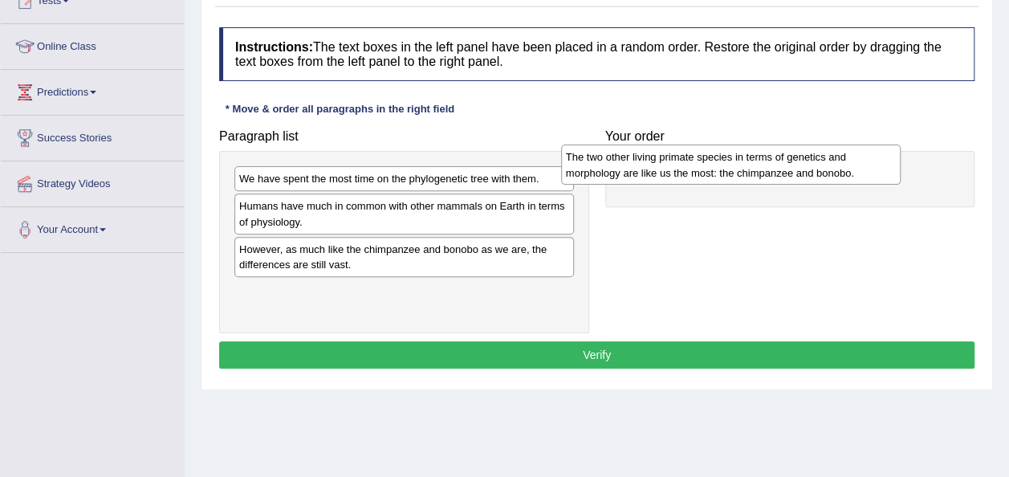
drag, startPoint x: 383, startPoint y: 218, endPoint x: 722, endPoint y: 164, distance: 343.1
click at [721, 164] on div "The two other living primate species in terms of genetics and morphology are li…" at bounding box center [731, 165] width 340 height 40
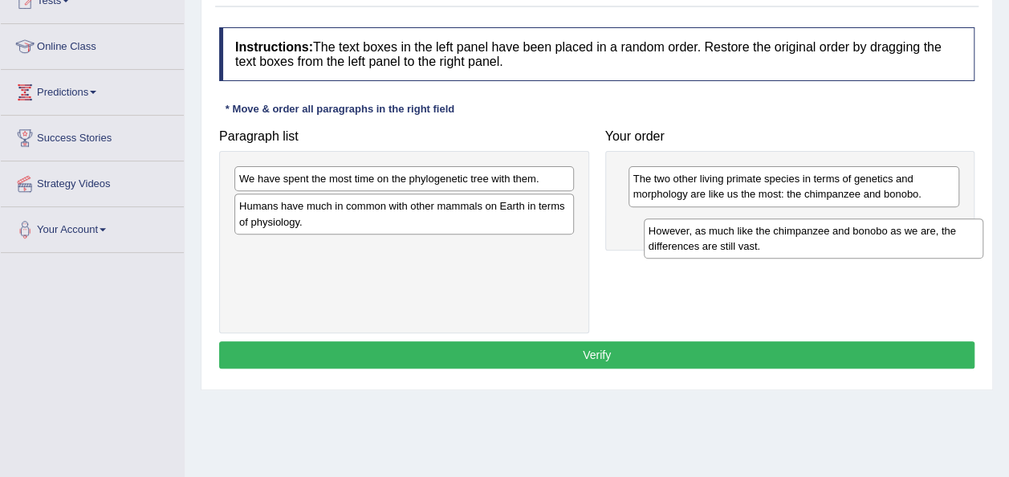
drag, startPoint x: 291, startPoint y: 266, endPoint x: 700, endPoint y: 249, distance: 409.9
click at [700, 249] on div "However, as much like the chimpanzee and bonobo as we are, the differences are …" at bounding box center [814, 238] width 340 height 40
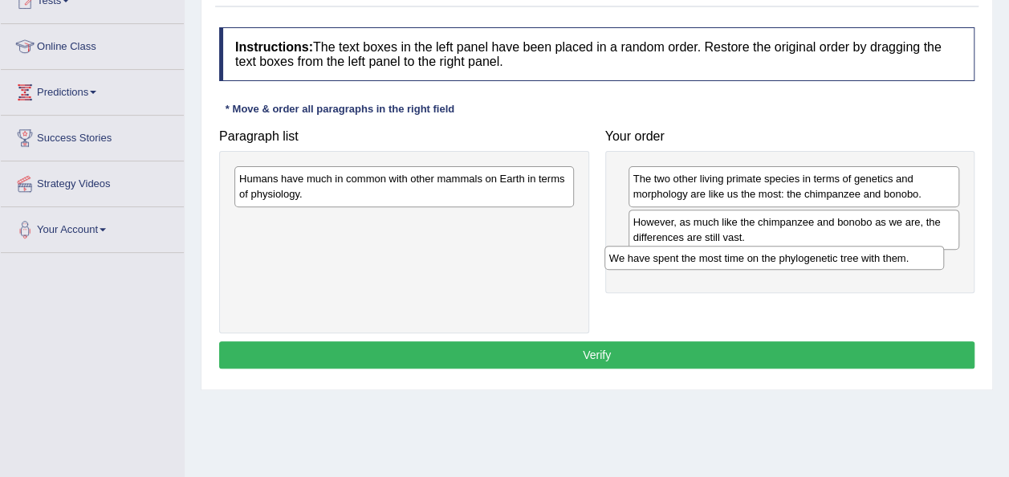
drag, startPoint x: 336, startPoint y: 185, endPoint x: 707, endPoint y: 264, distance: 379.4
click at [707, 264] on div "We have spent the most time on the phylogenetic tree with them." at bounding box center [775, 258] width 340 height 24
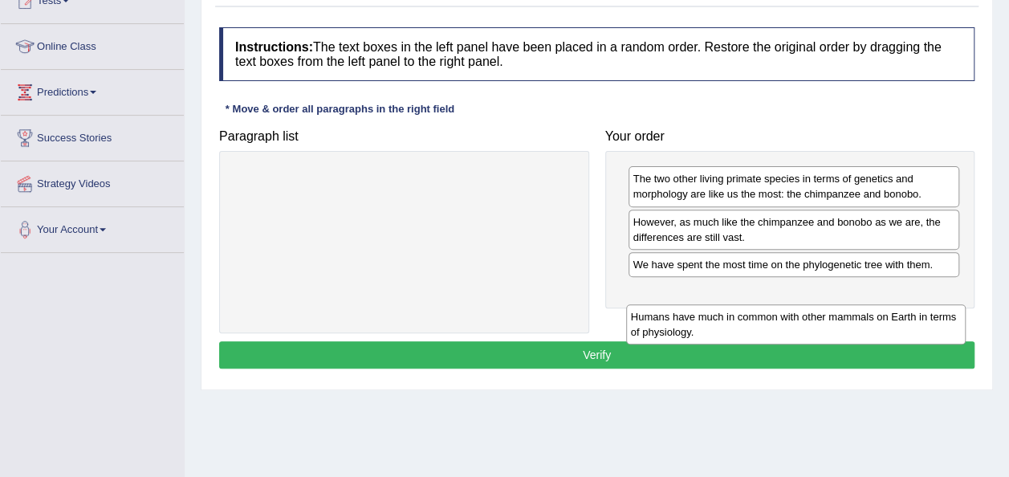
drag, startPoint x: 482, startPoint y: 182, endPoint x: 873, endPoint y: 306, distance: 410.1
click at [873, 308] on div "Humans have much in common with other mammals on Earth in terms of physiology." at bounding box center [796, 324] width 340 height 40
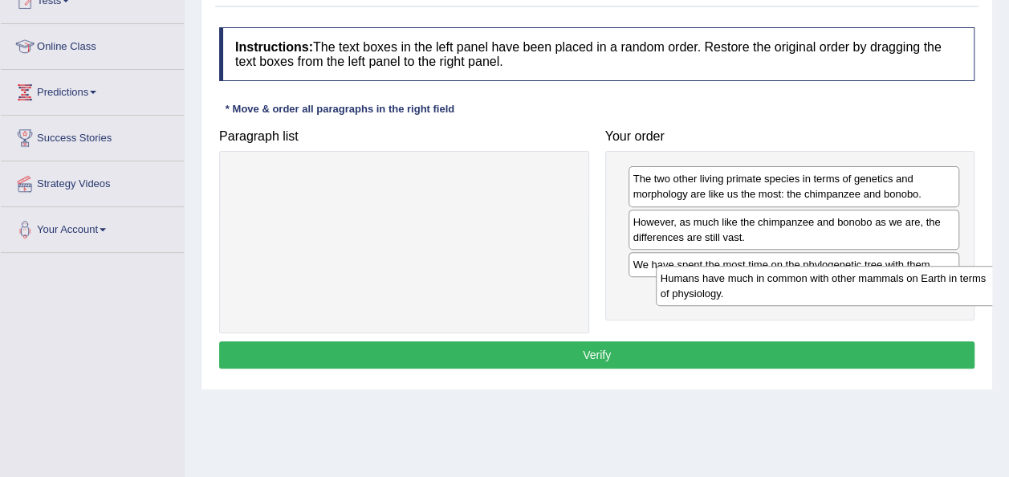
drag, startPoint x: 389, startPoint y: 189, endPoint x: 810, endPoint y: 287, distance: 432.8
click at [810, 287] on div "Humans have much in common with other mammals on Earth in terms of physiology." at bounding box center [826, 286] width 340 height 40
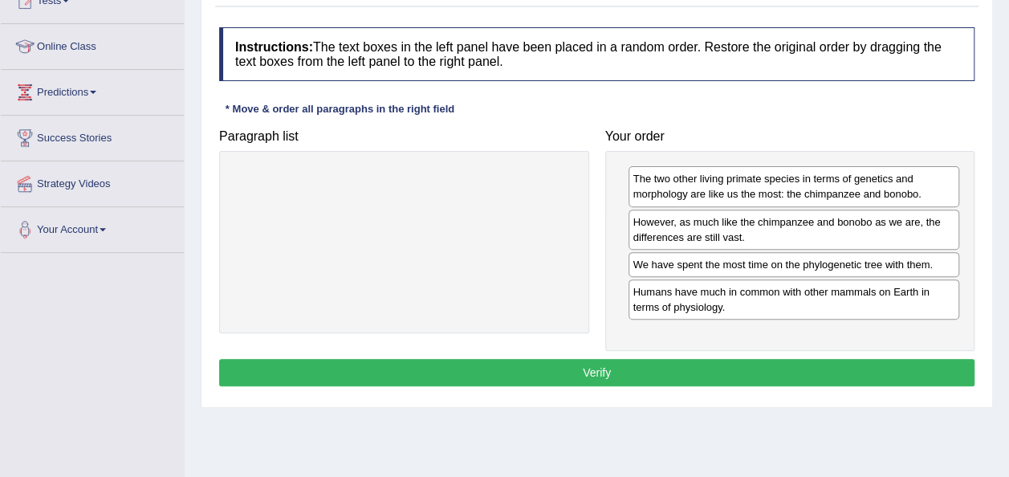
click at [612, 362] on button "Verify" at bounding box center [597, 372] width 756 height 27
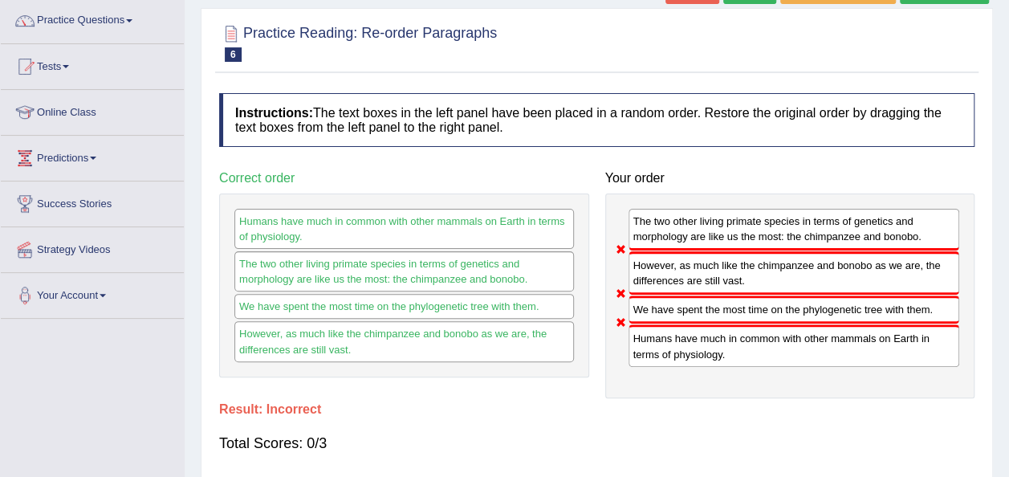
scroll to position [96, 0]
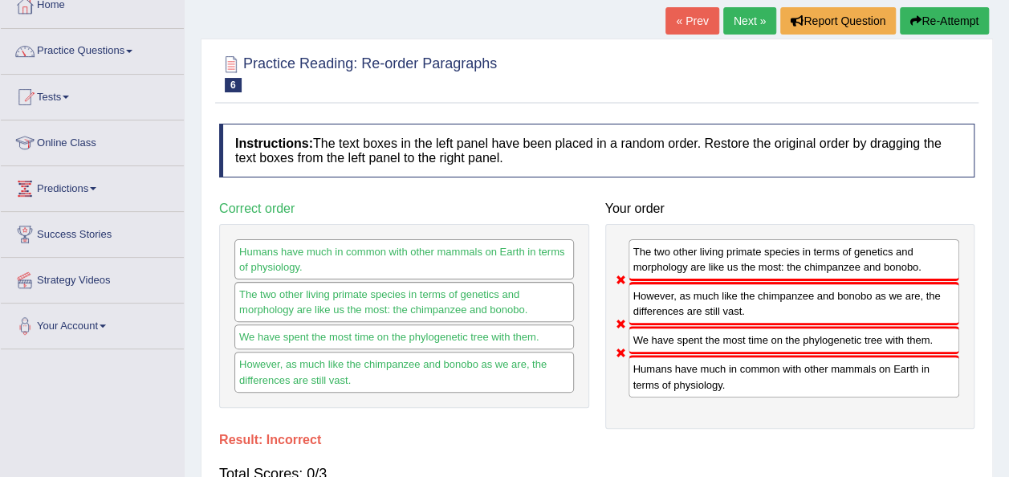
click at [1009, 9] on div "Home Practice Reading: Re-order Paragraphs Chimpanzee and Bonobo « Prev Next » …" at bounding box center [597, 305] width 825 height 803
click at [1009, 9] on html "Toggle navigation Home Practice Questions Speaking Practice Read Aloud Repeat S…" at bounding box center [504, 142] width 1009 height 477
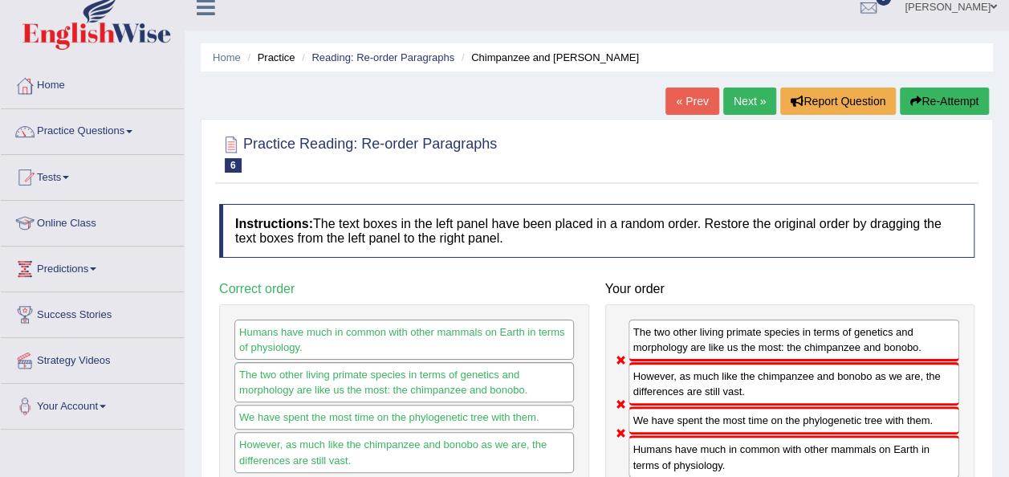
scroll to position [0, 0]
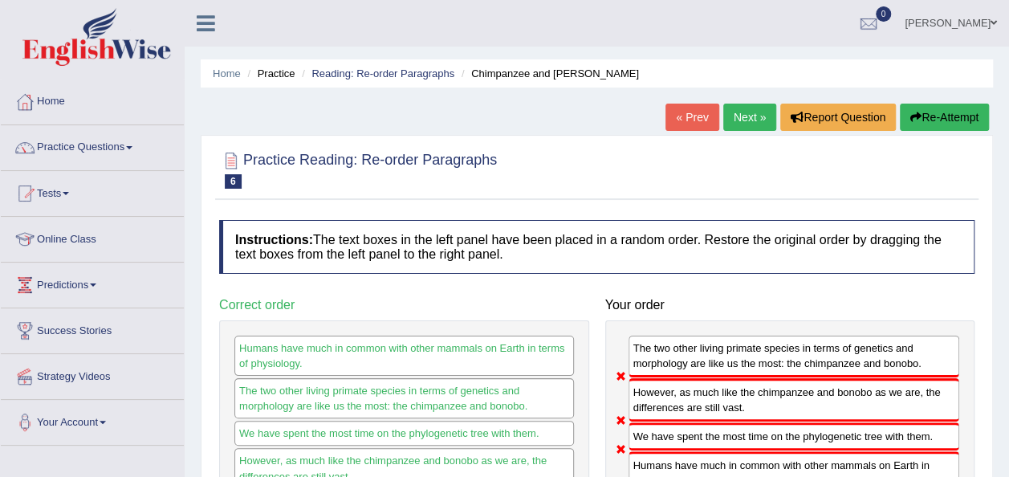
click at [736, 116] on link "Next »" at bounding box center [750, 117] width 53 height 27
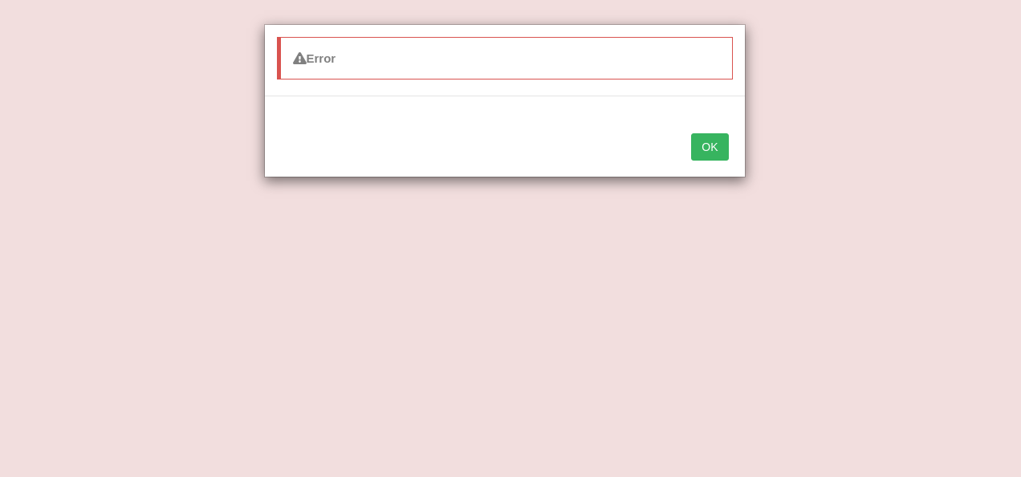
click at [701, 147] on button "OK" at bounding box center [709, 146] width 37 height 27
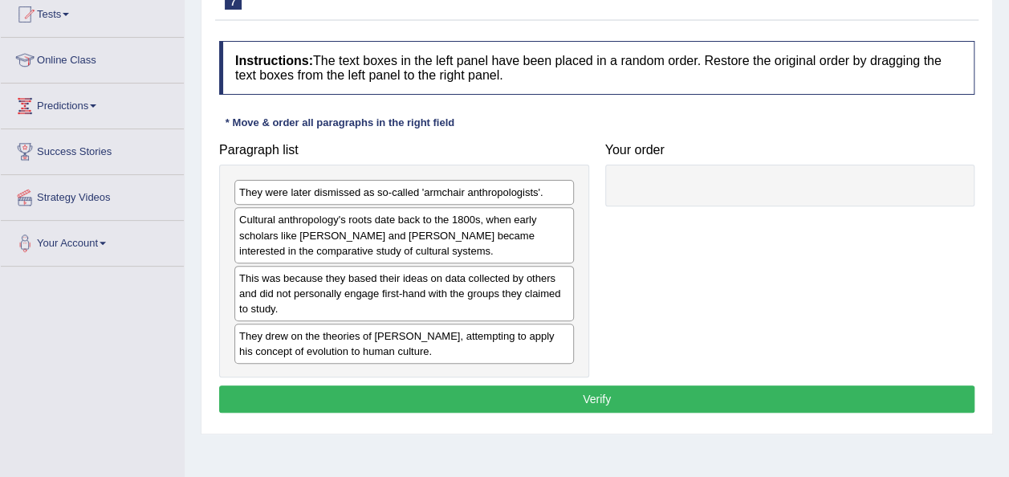
scroll to position [193, 0]
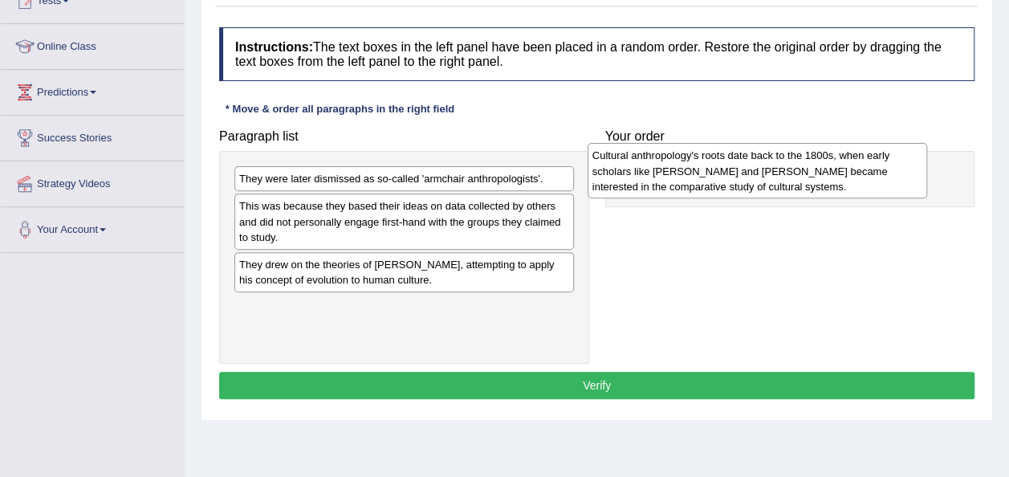
drag, startPoint x: 350, startPoint y: 232, endPoint x: 715, endPoint y: 183, distance: 367.8
click at [715, 183] on div "Cultural anthropology's roots date back to the 1800s, when early scholars like …" at bounding box center [758, 170] width 340 height 55
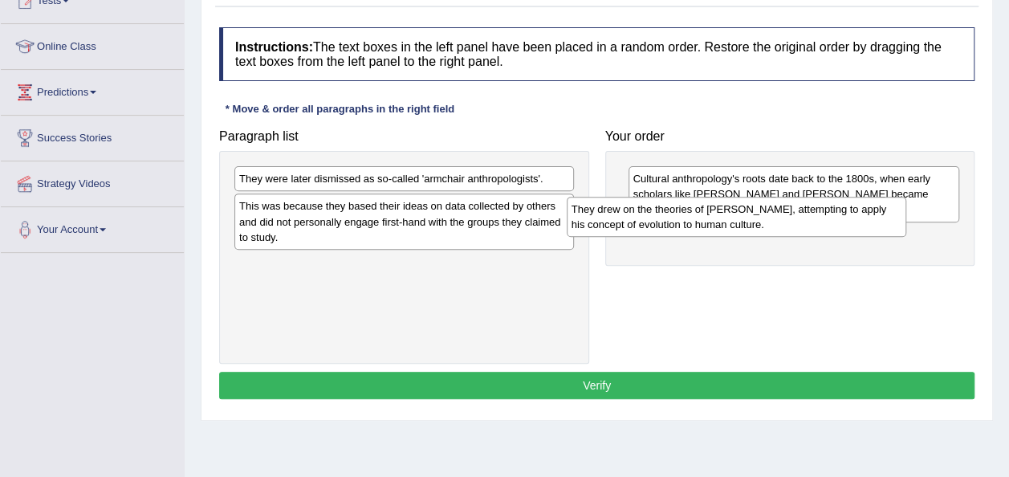
drag, startPoint x: 451, startPoint y: 264, endPoint x: 834, endPoint y: 217, distance: 386.0
click at [833, 217] on div "They drew on the theories of Charles Darwin, attempting to apply his concept of…" at bounding box center [737, 217] width 340 height 40
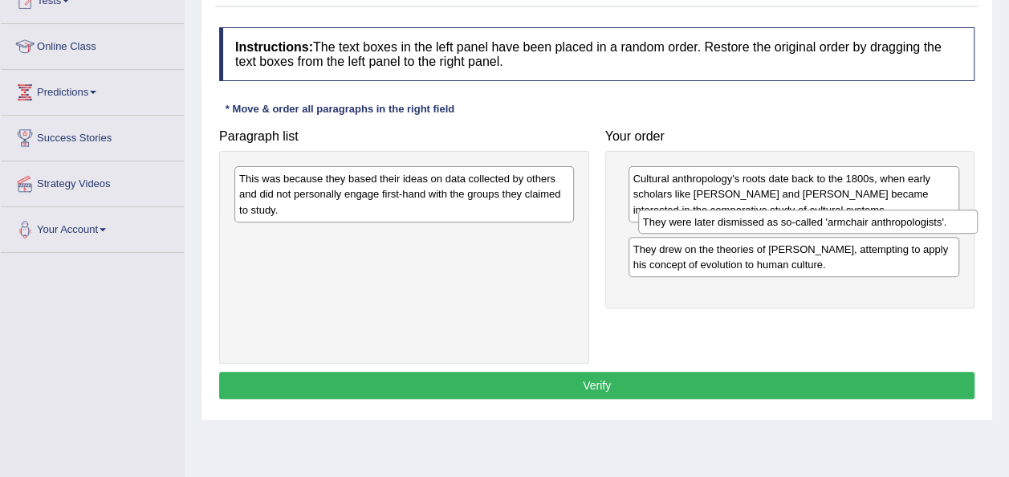
drag, startPoint x: 451, startPoint y: 175, endPoint x: 864, endPoint y: 219, distance: 415.1
click at [864, 219] on div "They were later dismissed as so-called 'armchair anthropologists'." at bounding box center [808, 222] width 340 height 24
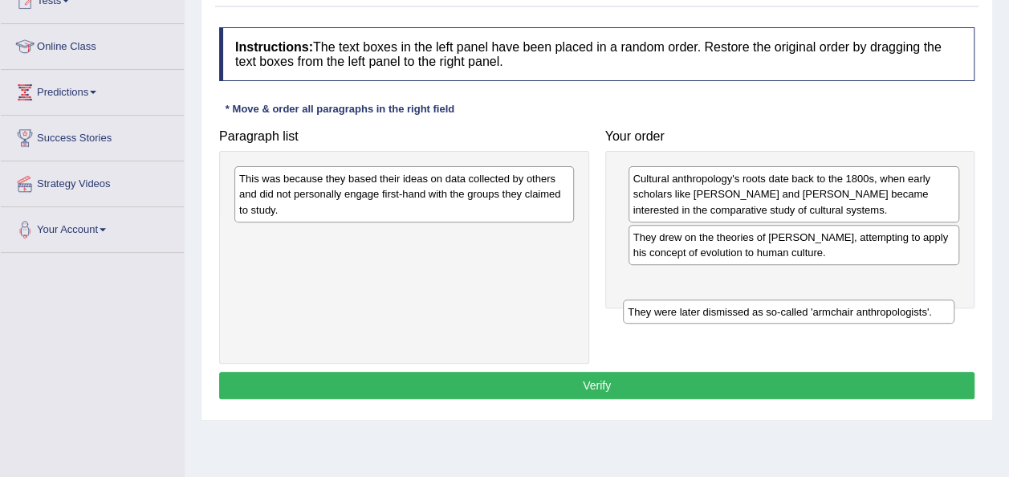
drag, startPoint x: 673, startPoint y: 229, endPoint x: 668, endPoint y: 304, distance: 75.6
click at [668, 304] on div "They were later dismissed as so-called 'armchair anthropologists'." at bounding box center [789, 312] width 332 height 24
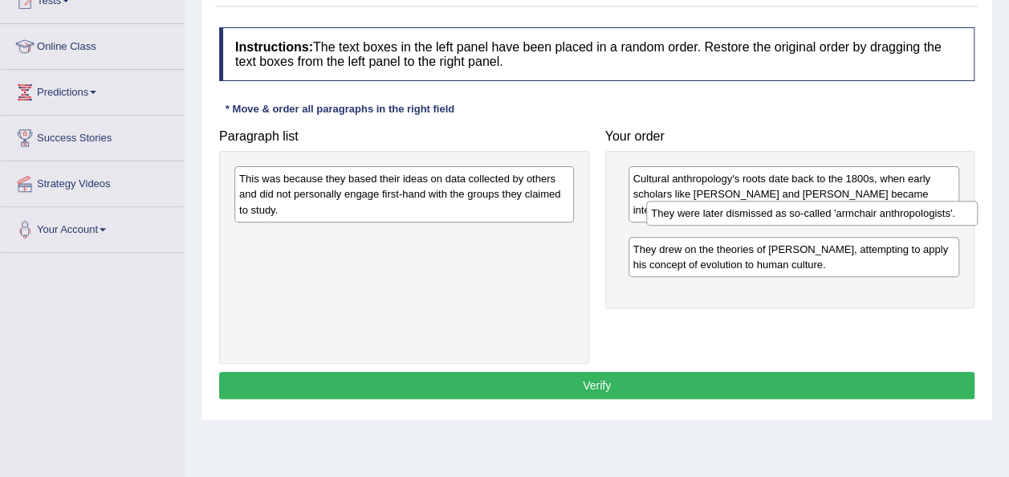
drag, startPoint x: 679, startPoint y: 283, endPoint x: 697, endPoint y: 218, distance: 67.6
click at [697, 218] on div "They were later dismissed as so-called 'armchair anthropologists'." at bounding box center [812, 213] width 332 height 24
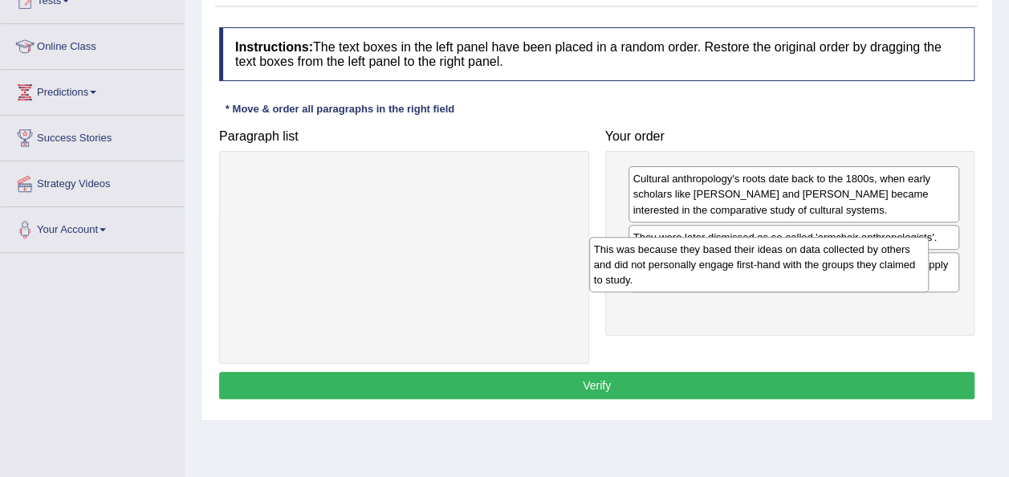
drag, startPoint x: 422, startPoint y: 200, endPoint x: 785, endPoint y: 269, distance: 368.7
click at [785, 269] on div "This was because they based their ideas on data collected by others and did not…" at bounding box center [759, 264] width 340 height 55
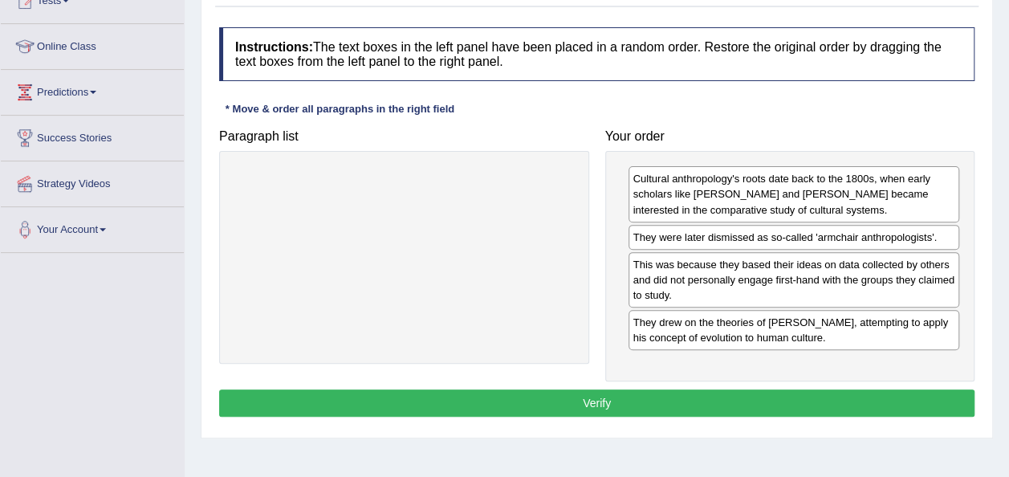
click at [609, 389] on button "Verify" at bounding box center [597, 402] width 756 height 27
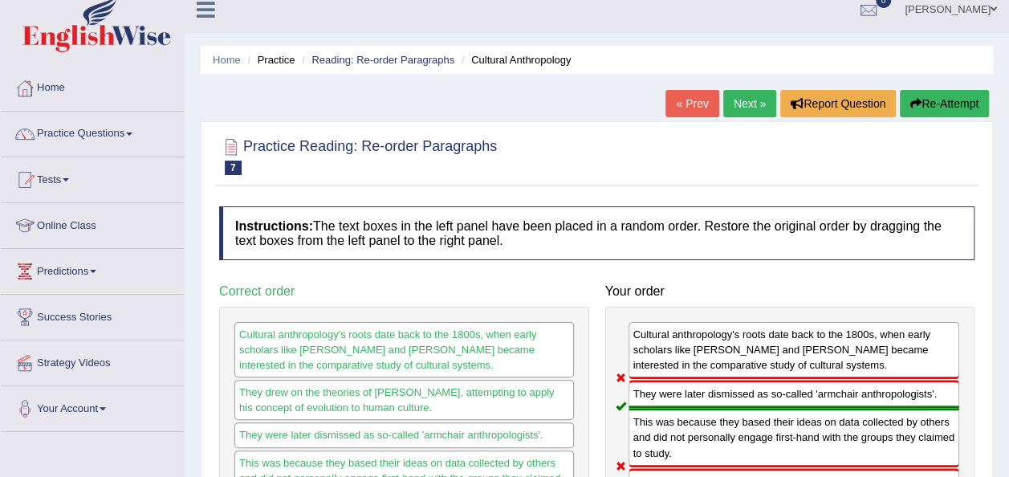
scroll to position [0, 0]
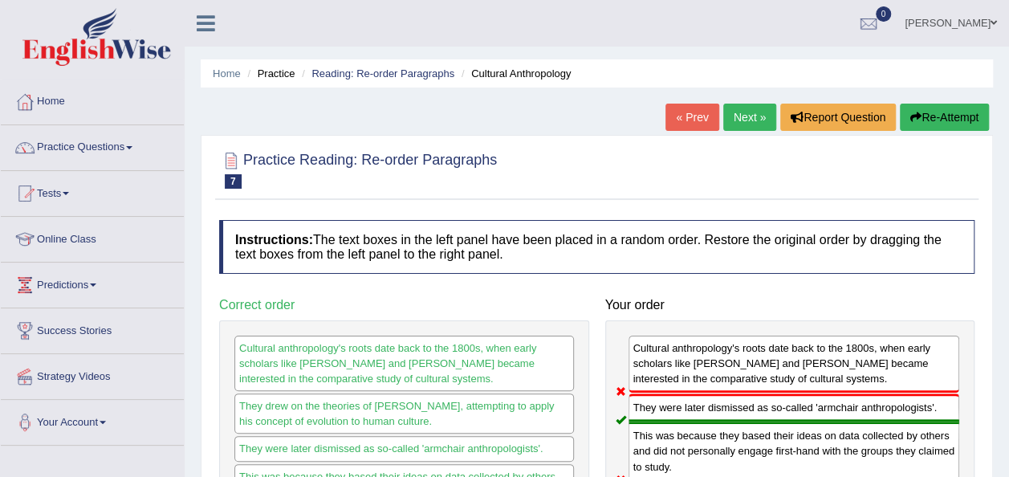
click at [757, 120] on link "Next »" at bounding box center [750, 117] width 53 height 27
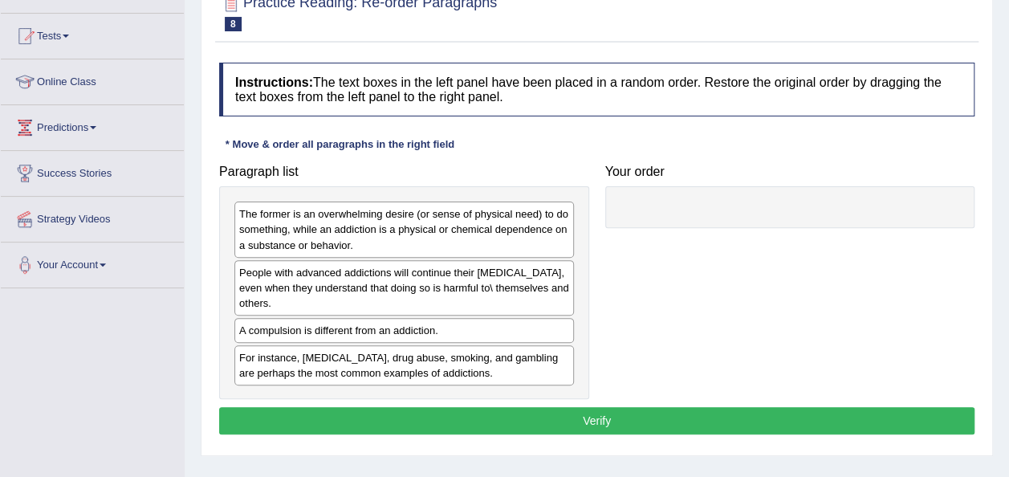
scroll to position [161, 0]
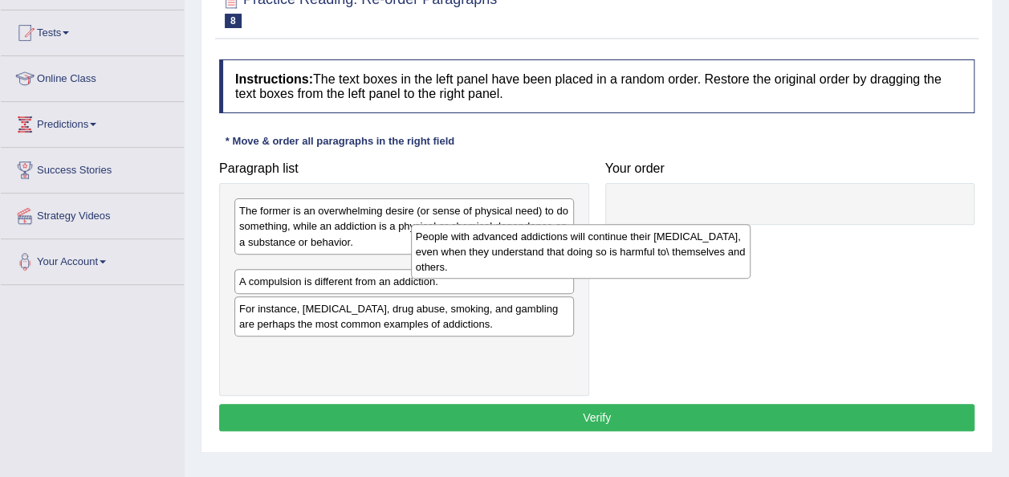
drag, startPoint x: 300, startPoint y: 291, endPoint x: 573, endPoint y: 244, distance: 276.3
click at [544, 251] on div "People with advanced addictions will continue their [MEDICAL_DATA], even when t…" at bounding box center [581, 251] width 340 height 55
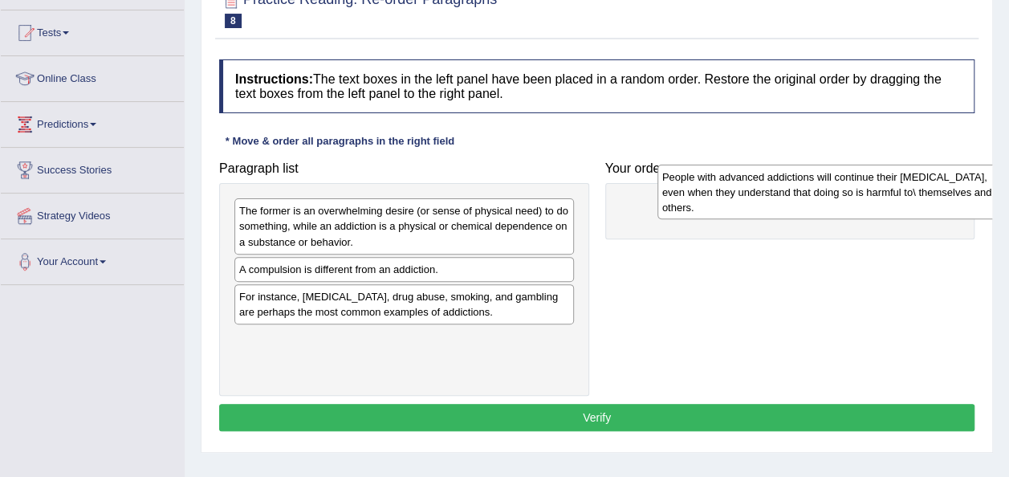
drag, startPoint x: 340, startPoint y: 287, endPoint x: 750, endPoint y: 194, distance: 420.8
click at [758, 194] on div "People with advanced addictions will continue their [MEDICAL_DATA], even when t…" at bounding box center [828, 192] width 340 height 55
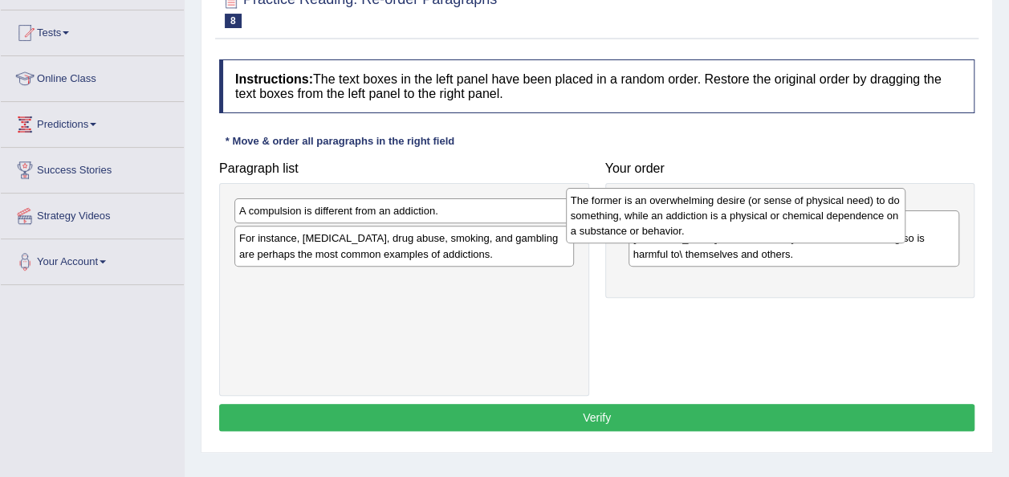
drag, startPoint x: 459, startPoint y: 241, endPoint x: 819, endPoint y: 234, distance: 360.6
click at [819, 234] on div "The former is an overwhelming desire (or sense of physical need) to do somethin…" at bounding box center [736, 215] width 340 height 55
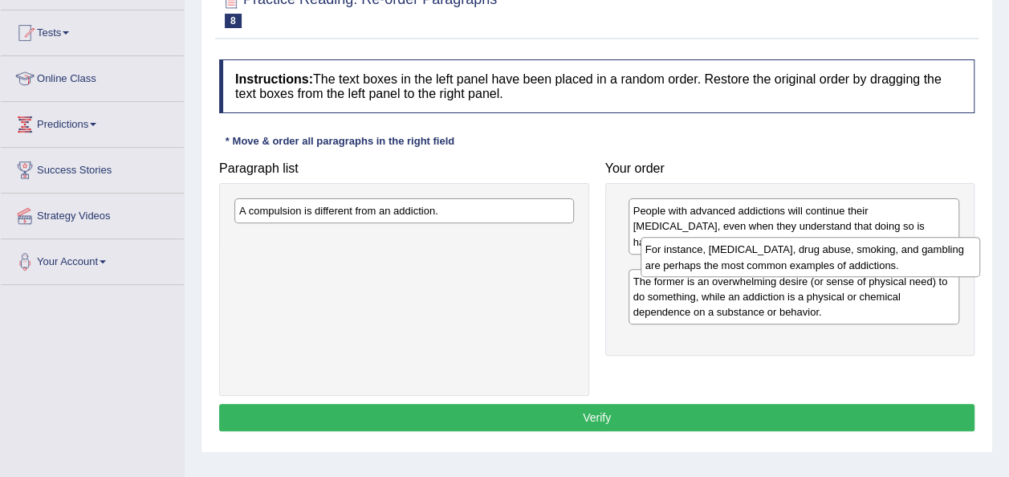
drag, startPoint x: 424, startPoint y: 234, endPoint x: 830, endPoint y: 247, distance: 406.5
click at [830, 247] on div "For instance, [MEDICAL_DATA], drug abuse, smoking, and gambling are perhaps the…" at bounding box center [811, 257] width 340 height 40
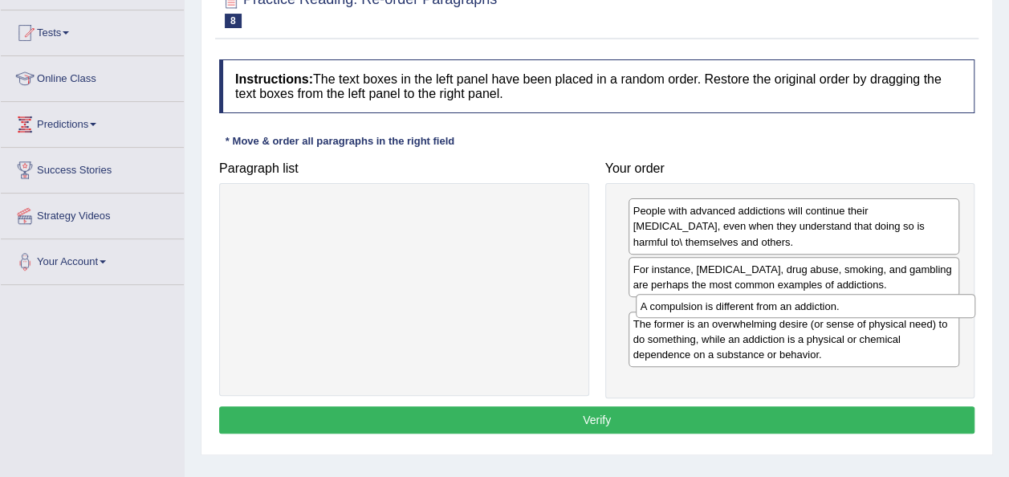
drag, startPoint x: 403, startPoint y: 206, endPoint x: 809, endPoint y: 301, distance: 416.4
click at [809, 302] on div "A compulsion is different from an addiction." at bounding box center [806, 306] width 340 height 24
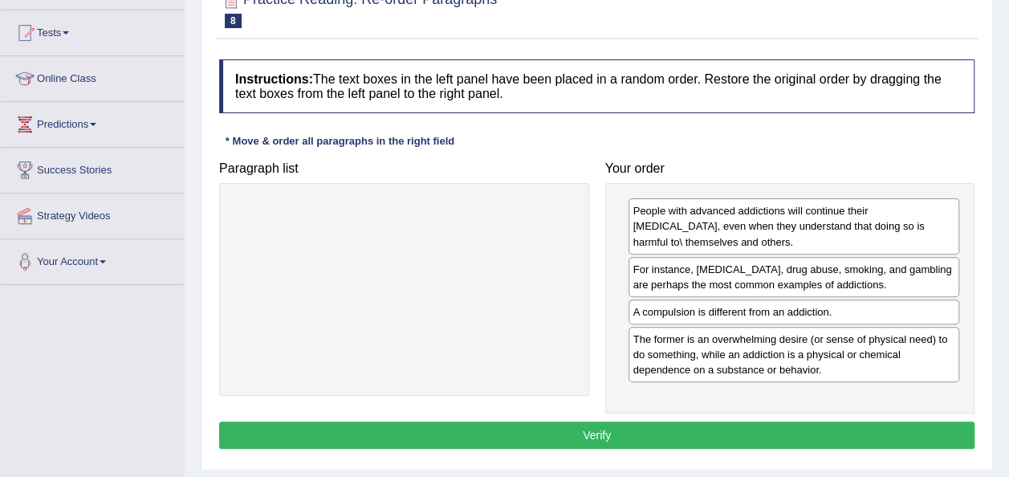
click at [598, 427] on button "Verify" at bounding box center [597, 435] width 756 height 27
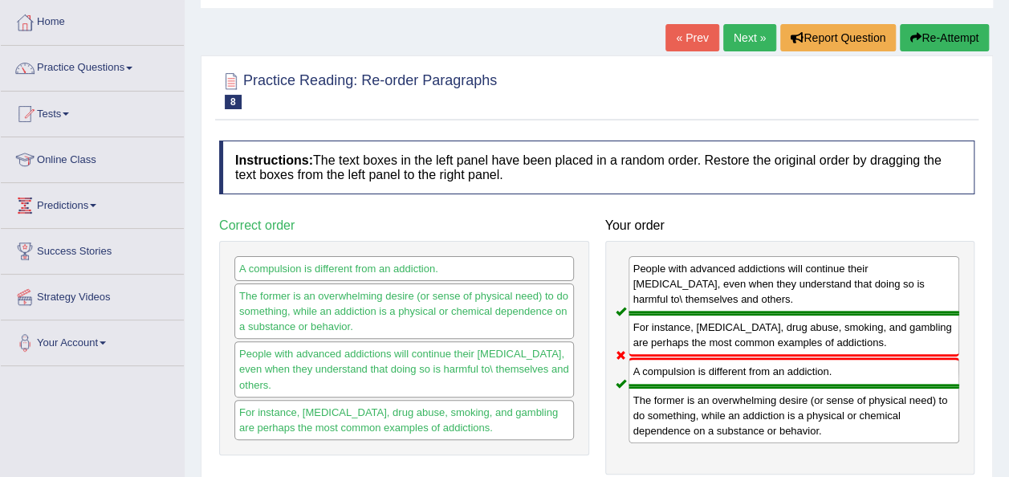
scroll to position [64, 0]
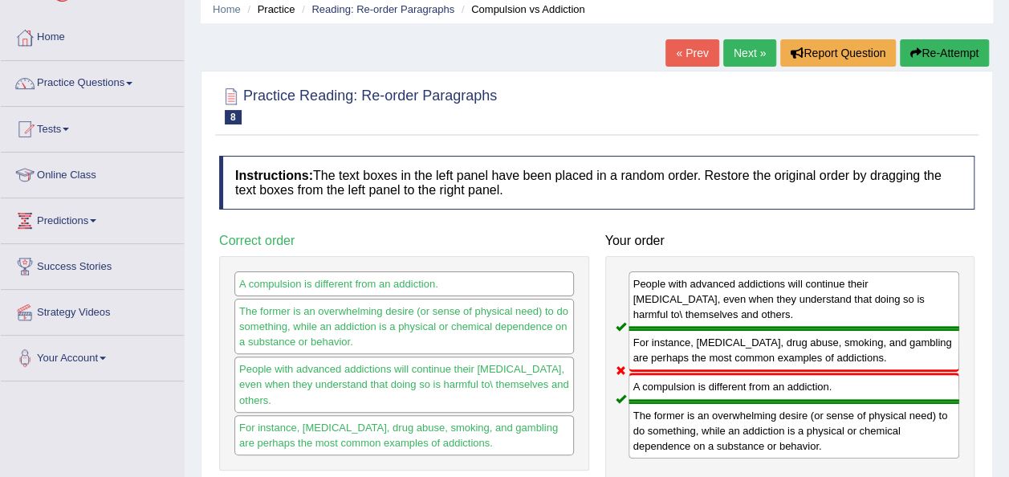
click at [748, 54] on link "Next »" at bounding box center [750, 52] width 53 height 27
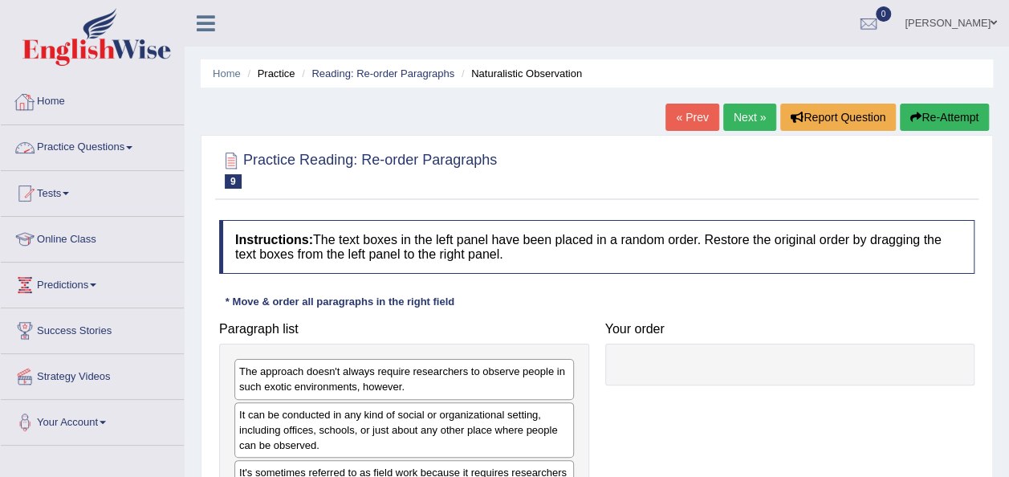
click at [128, 144] on link "Practice Questions" at bounding box center [92, 145] width 183 height 40
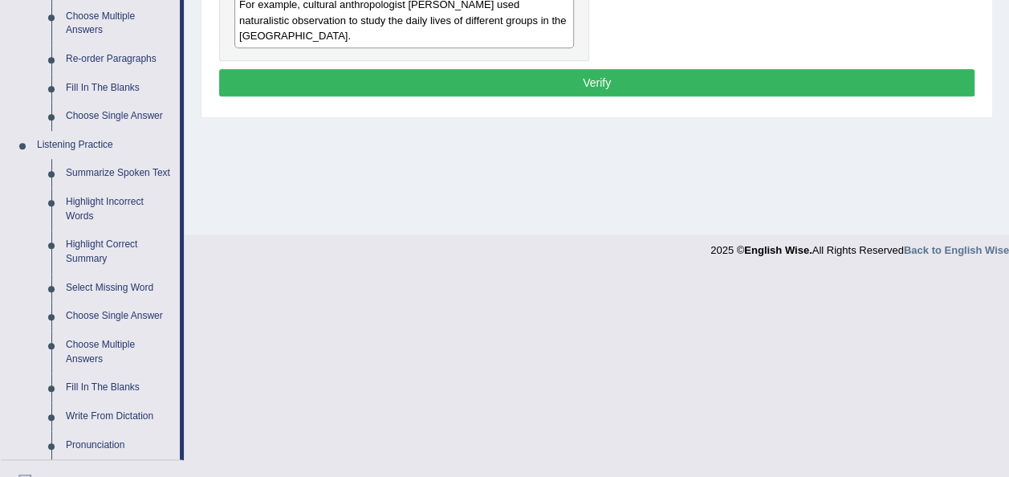
scroll to position [567, 0]
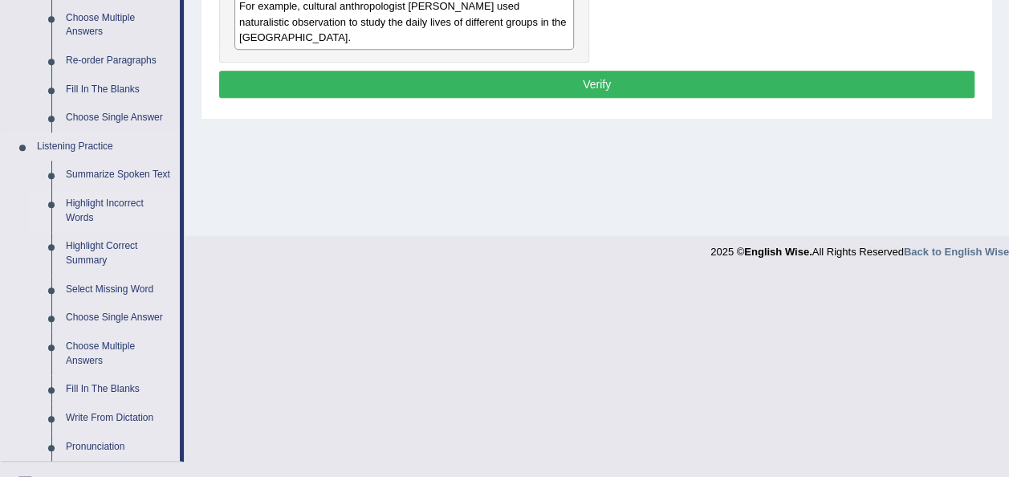
click at [86, 208] on link "Highlight Incorrect Words" at bounding box center [119, 211] width 121 height 43
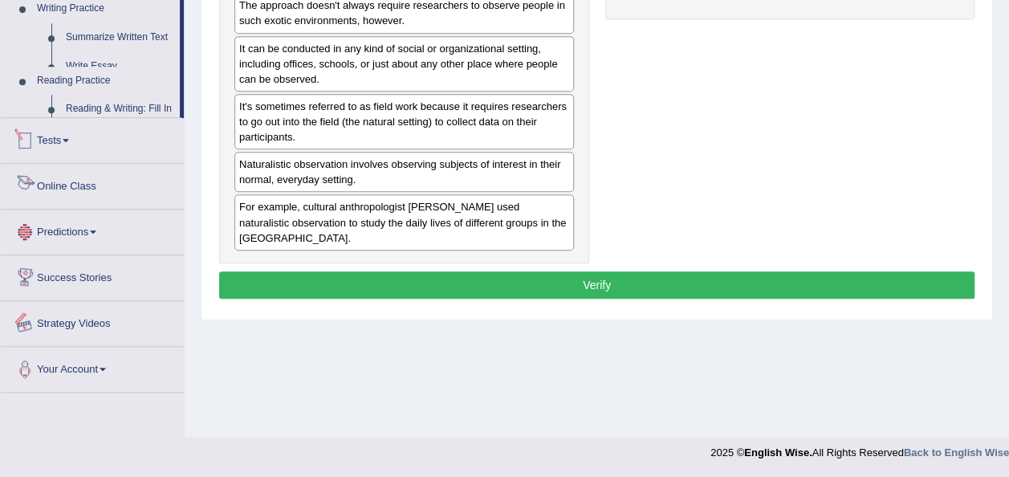
scroll to position [806, 0]
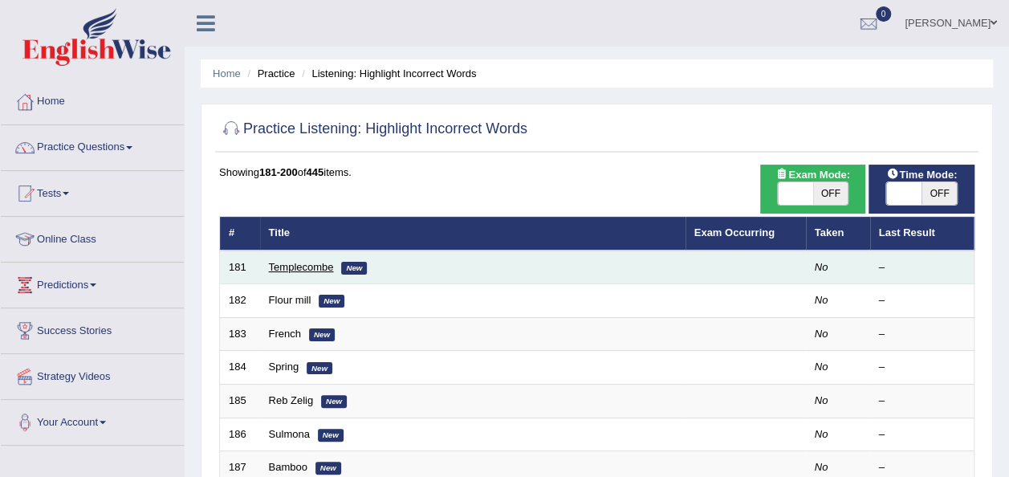
click at [300, 271] on link "Templecombe" at bounding box center [301, 267] width 65 height 12
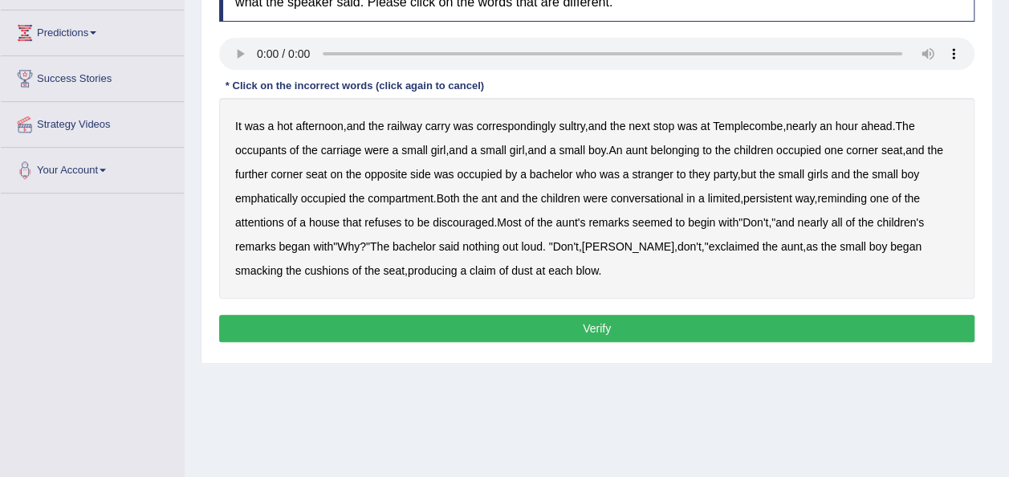
scroll to position [257, 0]
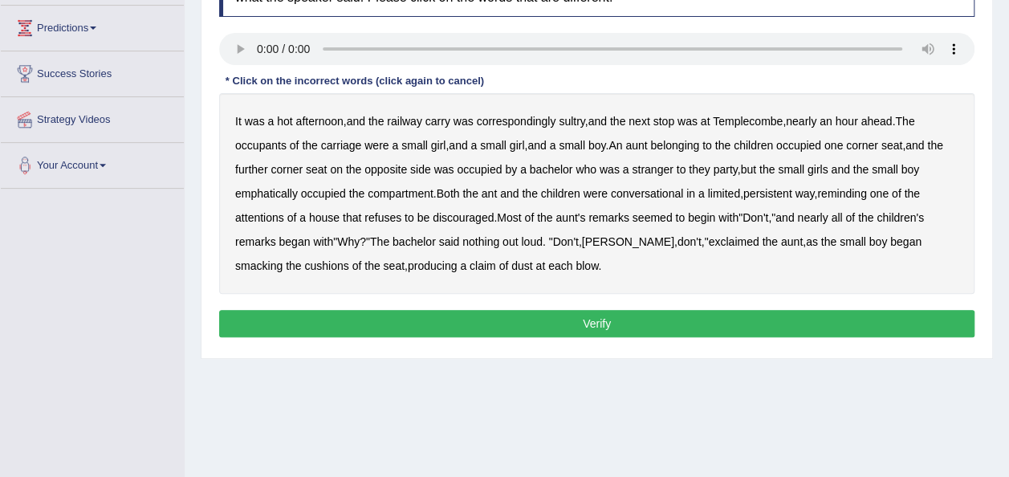
click at [448, 123] on b "carry" at bounding box center [438, 121] width 25 height 13
click at [503, 143] on b "small" at bounding box center [493, 145] width 26 height 13
click at [699, 165] on b "they" at bounding box center [699, 169] width 21 height 13
click at [529, 311] on button "Verify" at bounding box center [597, 323] width 756 height 27
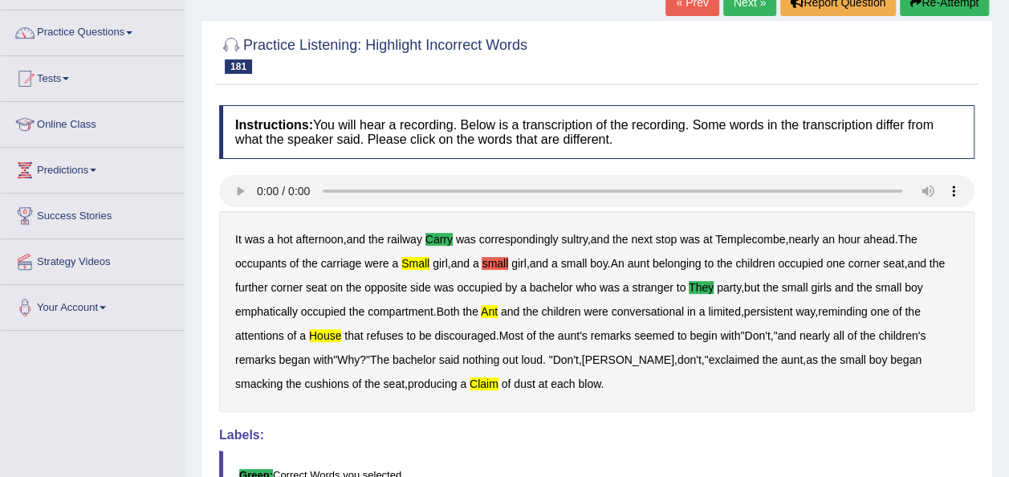
scroll to position [96, 0]
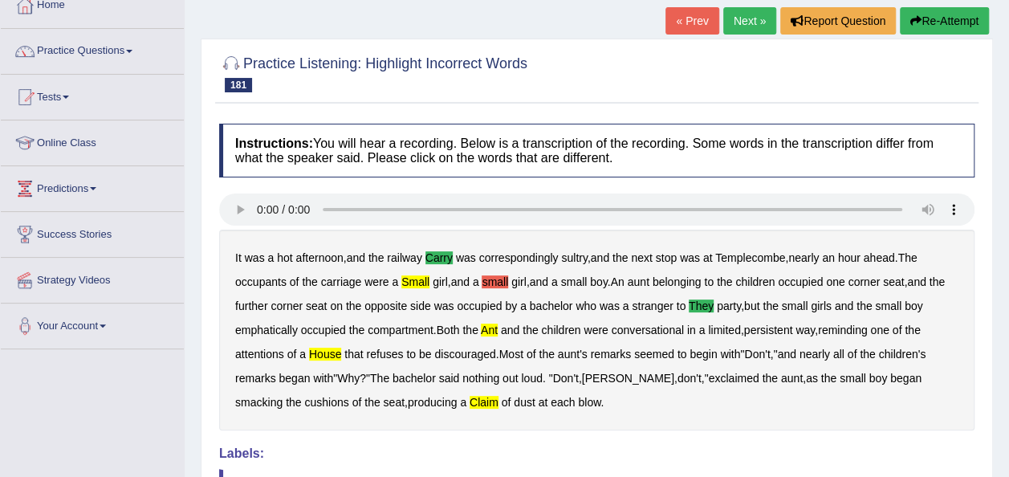
click at [740, 12] on link "Next »" at bounding box center [750, 20] width 53 height 27
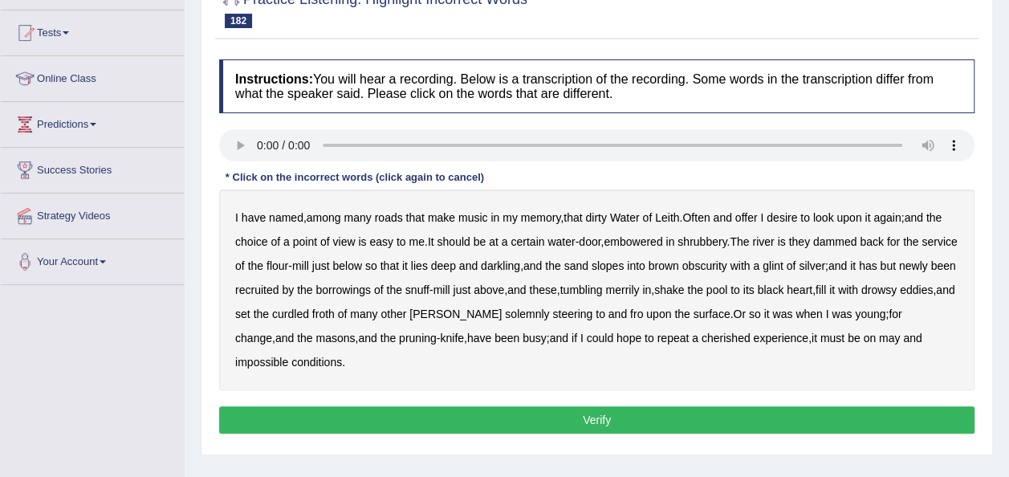
click at [696, 168] on div "Instructions: You will hear a recording. Below is a transcription of the record…" at bounding box center [597, 248] width 764 height 395
click at [620, 379] on div "I have named , among many roads that make music in my memory , that dirty Water…" at bounding box center [597, 290] width 756 height 201
click at [390, 221] on b "roads" at bounding box center [389, 217] width 28 height 13
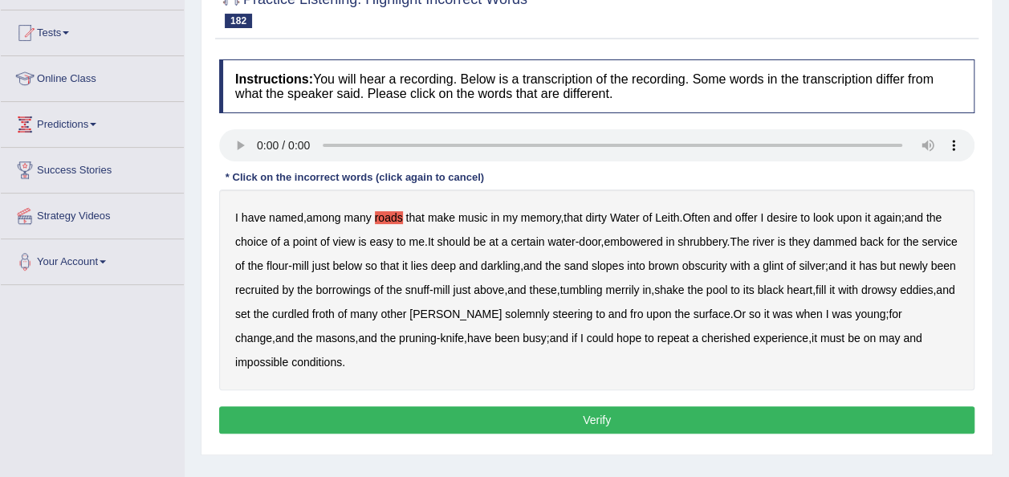
click at [753, 220] on b "offer" at bounding box center [747, 217] width 22 height 13
click at [825, 259] on b "silver" at bounding box center [812, 265] width 26 height 13
click at [337, 336] on b "masons" at bounding box center [335, 338] width 39 height 13
click at [900, 335] on b "may" at bounding box center [889, 338] width 21 height 13
click at [572, 419] on button "Verify" at bounding box center [597, 419] width 756 height 27
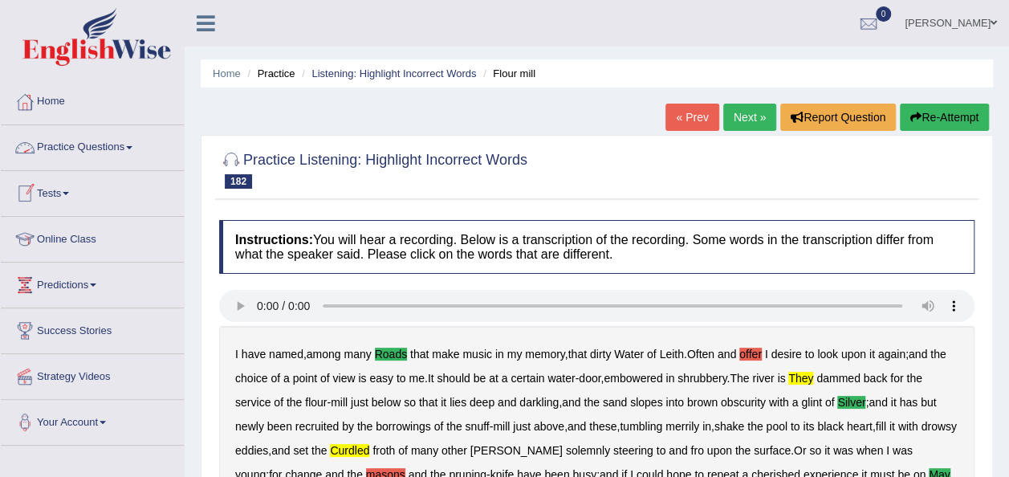
click at [138, 139] on link "Practice Questions" at bounding box center [92, 145] width 183 height 40
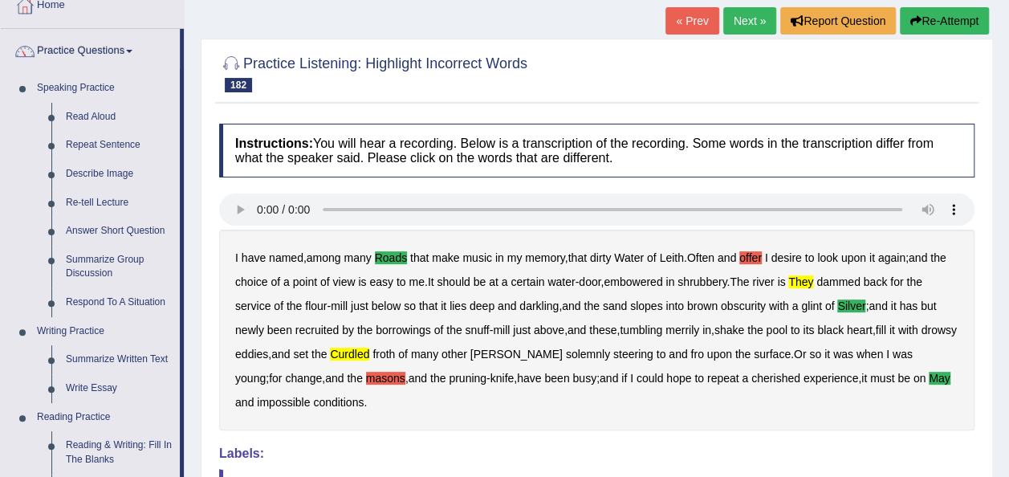
scroll to position [96, 0]
click at [737, 18] on link "Next »" at bounding box center [750, 20] width 53 height 27
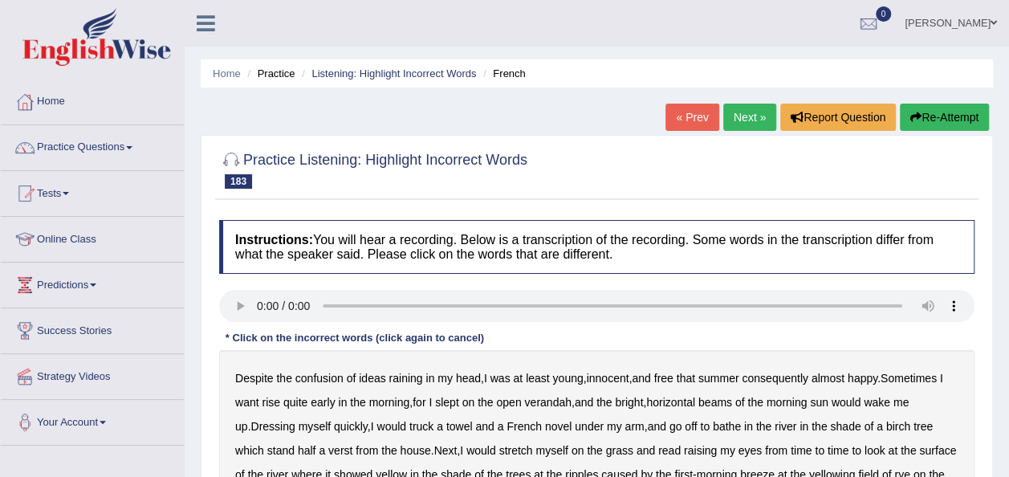
click at [962, 328] on div "Instructions: You will hear a recording. Below is a transcription of the record…" at bounding box center [597, 409] width 764 height 395
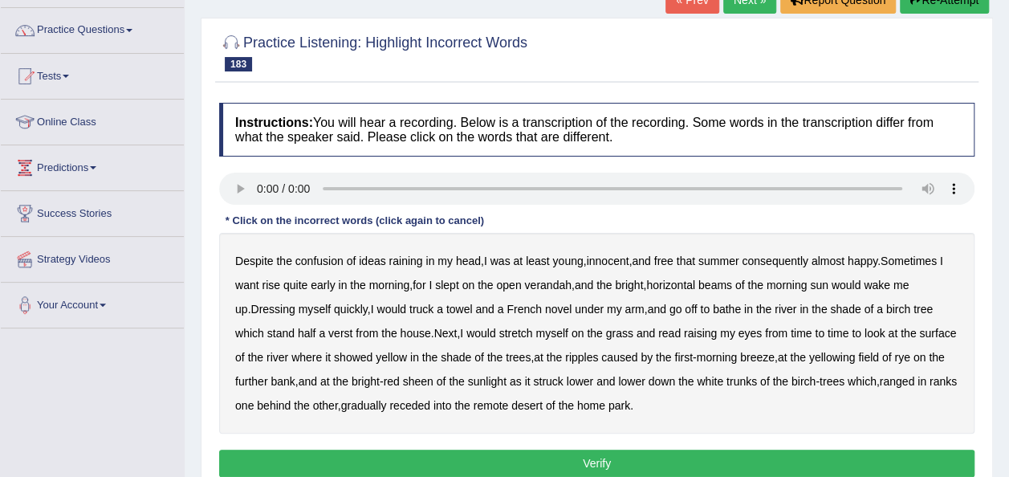
scroll to position [128, 0]
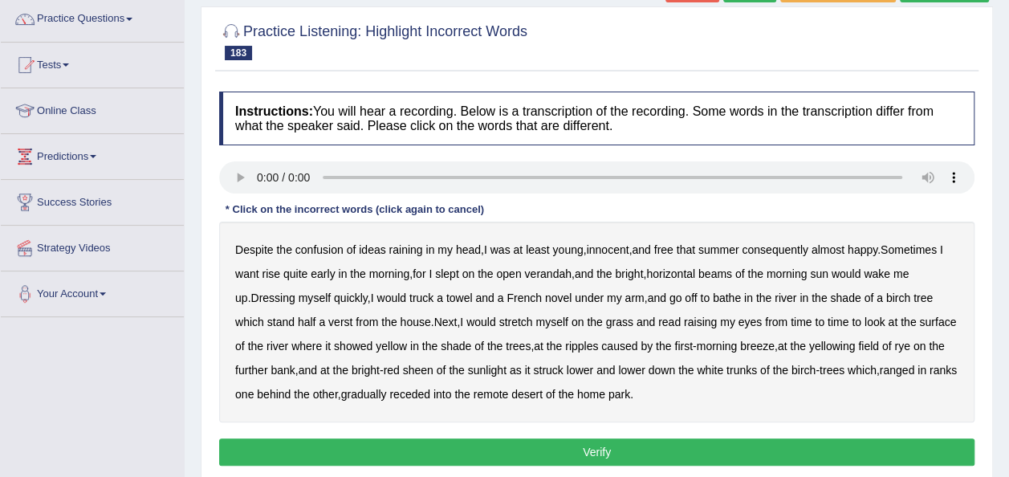
click at [413, 253] on b "raining" at bounding box center [406, 249] width 34 height 13
click at [251, 278] on b "want" at bounding box center [247, 273] width 24 height 13
click at [410, 298] on b "truck" at bounding box center [422, 297] width 24 height 13
click at [376, 346] on b "yellow" at bounding box center [391, 346] width 31 height 13
click at [543, 388] on b "desert" at bounding box center [527, 394] width 31 height 13
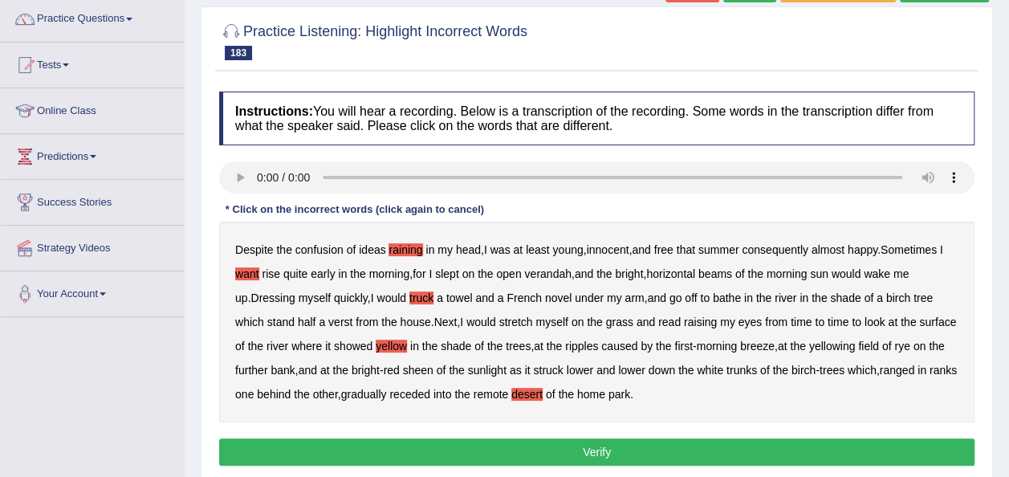
click at [920, 366] on div "Despite the confusion of ideas raining in my head , I was at least young , inno…" at bounding box center [597, 322] width 756 height 201
click at [924, 366] on b "in" at bounding box center [922, 370] width 9 height 13
click at [625, 457] on button "Verify" at bounding box center [597, 451] width 756 height 27
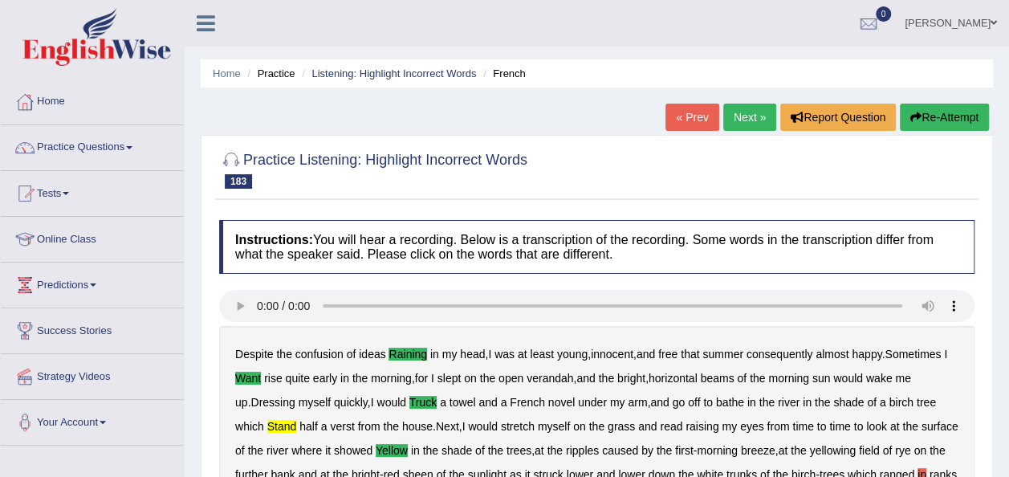
scroll to position [0, 0]
click at [135, 153] on link "Practice Questions" at bounding box center [92, 145] width 183 height 40
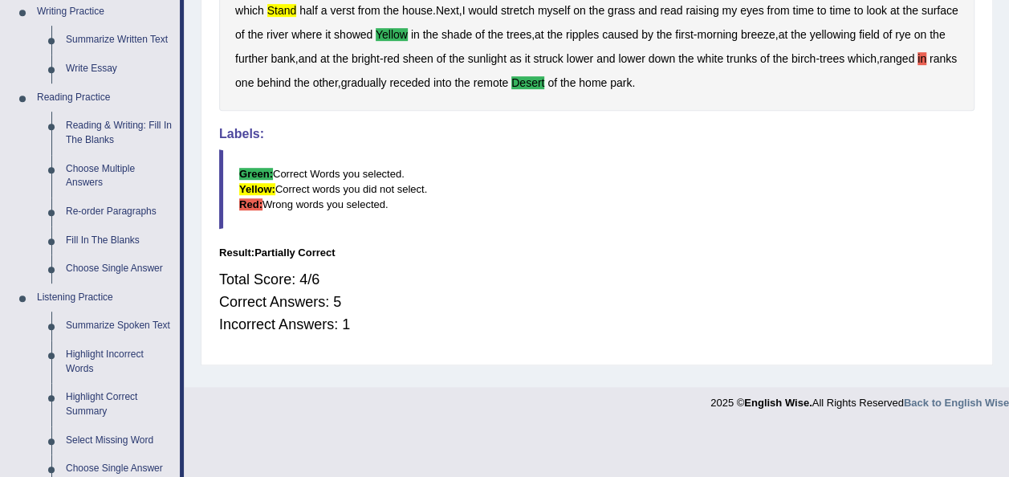
scroll to position [418, 0]
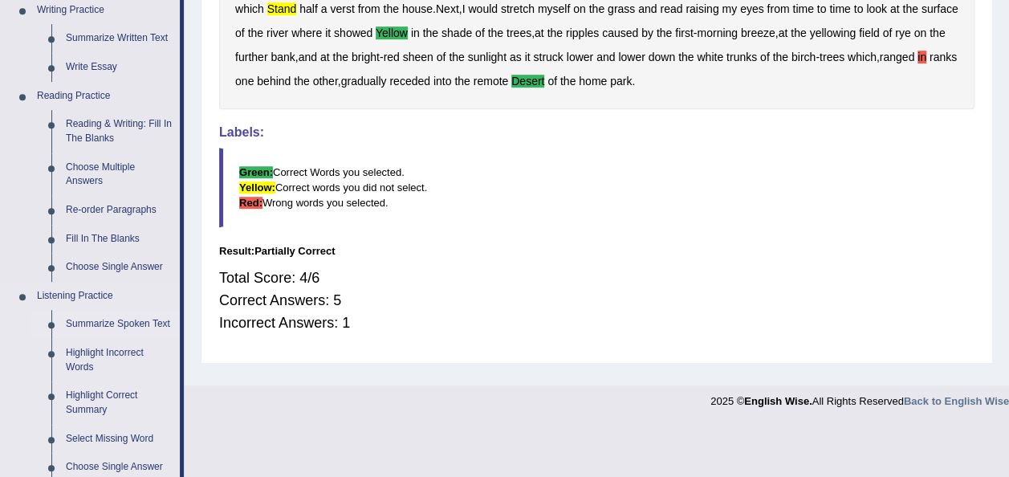
click at [104, 328] on link "Summarize Spoken Text" at bounding box center [119, 324] width 121 height 29
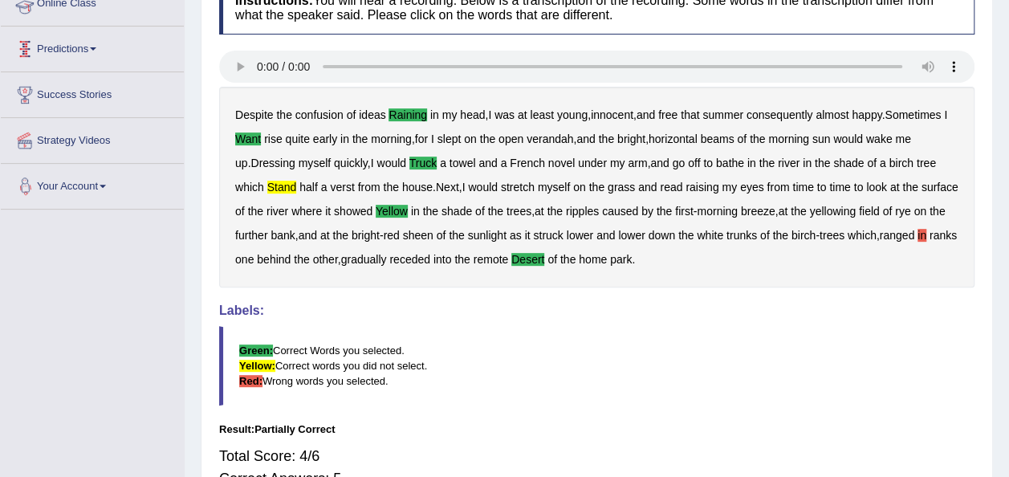
scroll to position [312, 0]
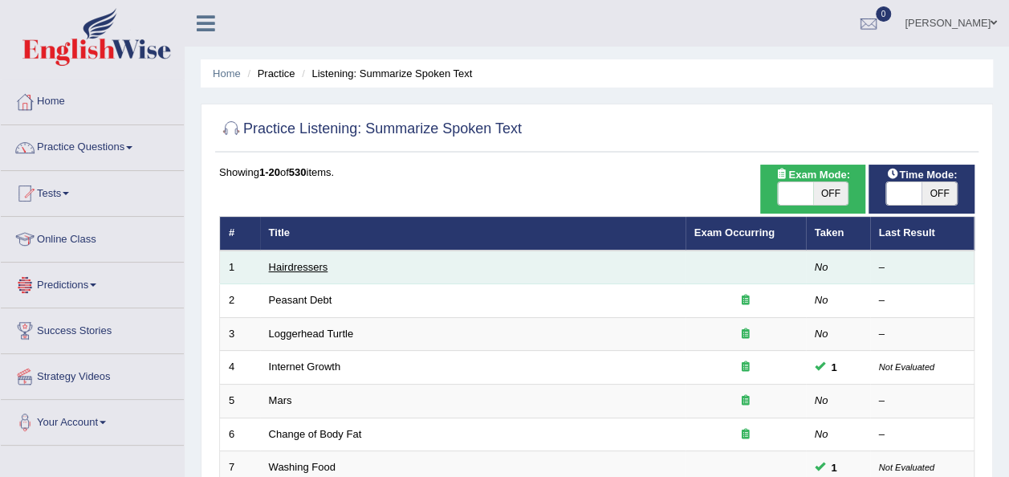
click at [286, 263] on link "Hairdressers" at bounding box center [298, 267] width 59 height 12
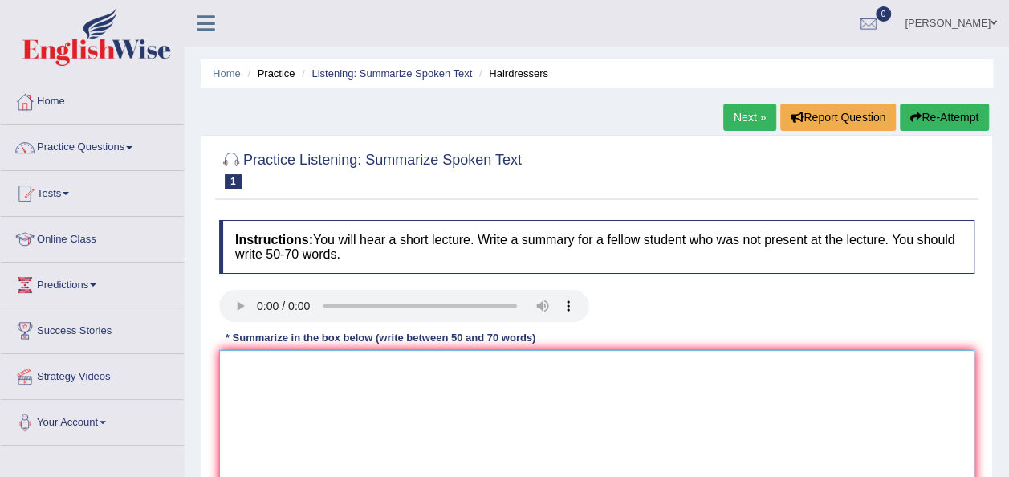
click at [241, 376] on textarea at bounding box center [597, 428] width 756 height 156
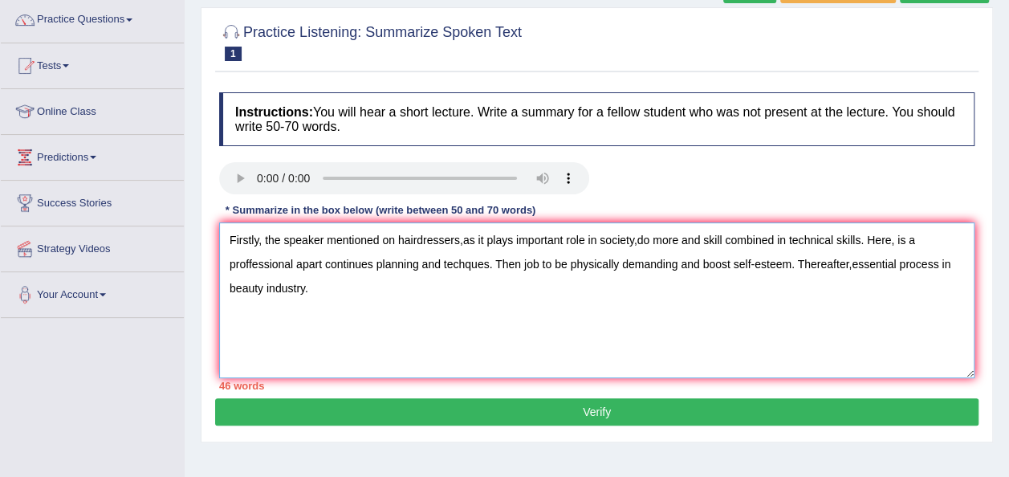
scroll to position [128, 0]
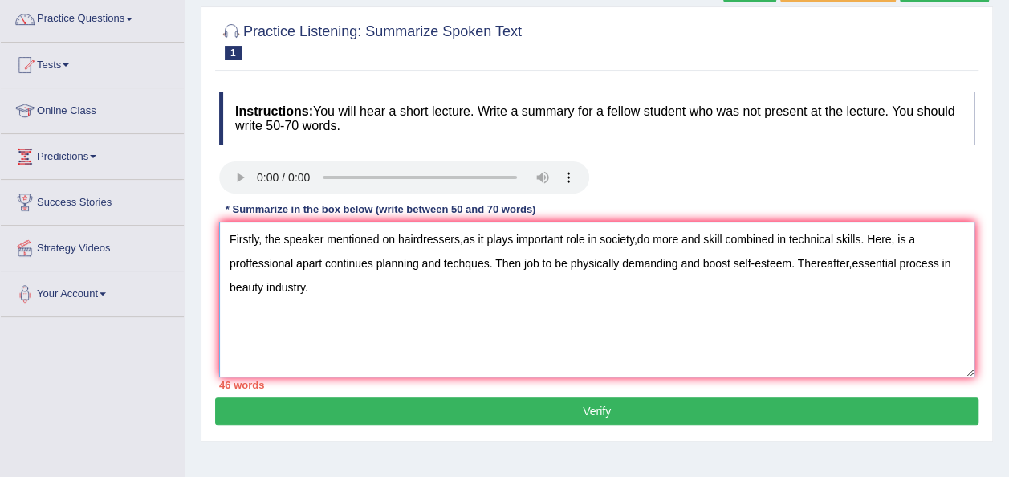
click at [519, 263] on textarea "Firstly, the speaker mentioned on hairdressers,as it plays important role in so…" at bounding box center [597, 300] width 756 height 156
click at [251, 263] on textarea "Firstly, the speaker mentioned on hairdressers,as it plays important role in so…" at bounding box center [597, 300] width 756 height 156
click at [299, 261] on textarea "Firstly, the speaker mentioned on hairdressers,as it plays important role in so…" at bounding box center [597, 300] width 756 height 156
click at [487, 263] on textarea "Firstly, the speaker mentioned on hairdressers,as it plays important role in so…" at bounding box center [597, 300] width 756 height 156
type textarea "Firstly, the speaker mentioned on hairdressers,as it plays important role in so…"
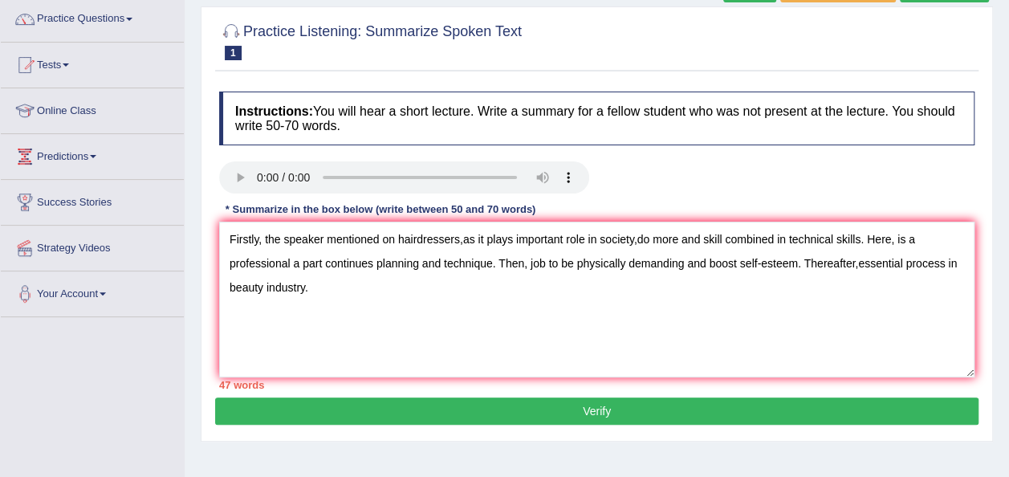
click at [585, 412] on button "Verify" at bounding box center [597, 410] width 764 height 27
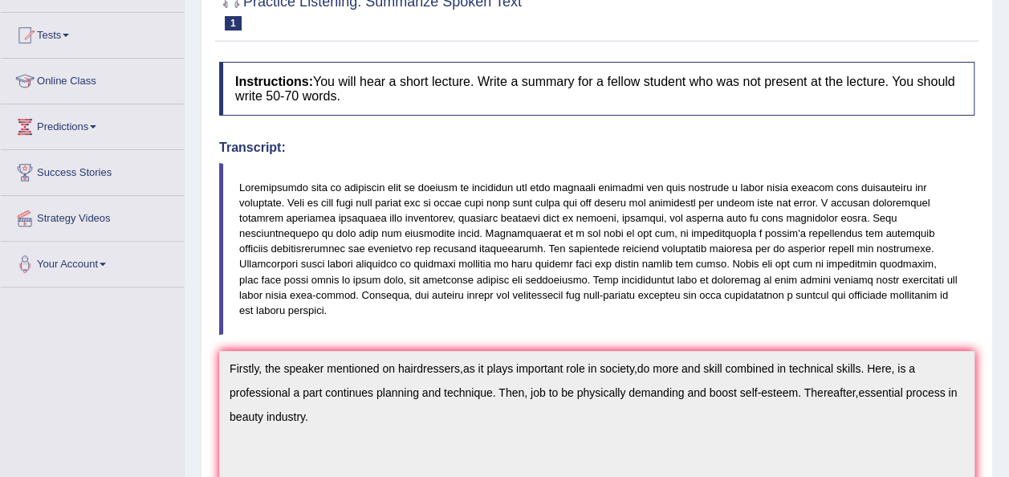
scroll to position [64, 0]
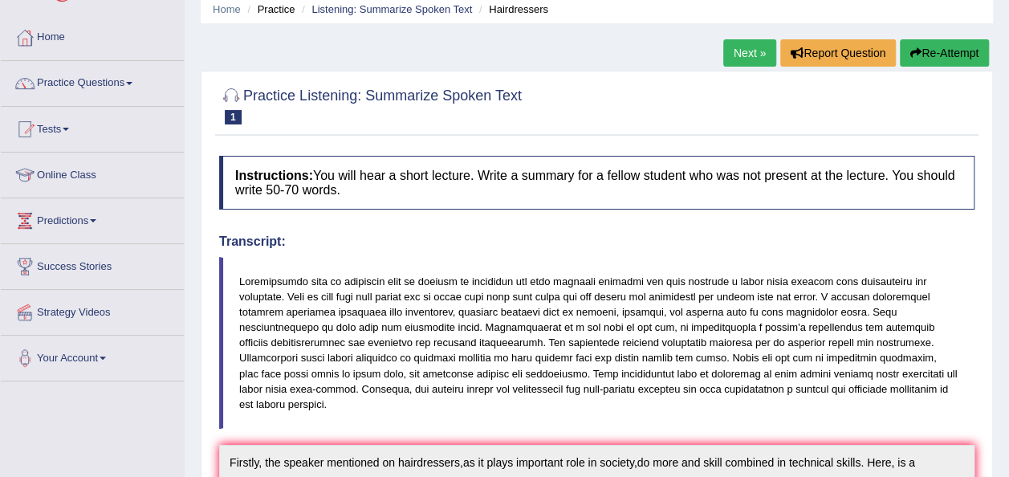
click at [750, 56] on link "Next »" at bounding box center [750, 52] width 53 height 27
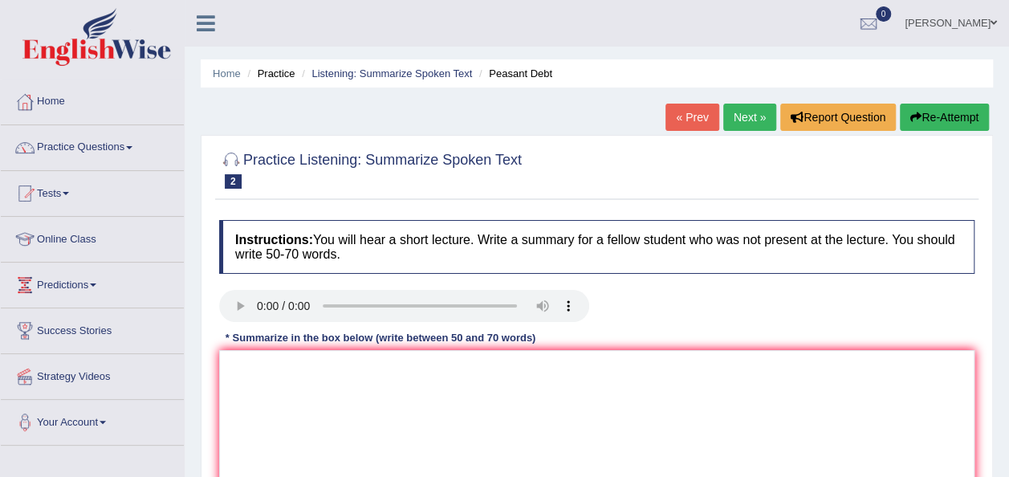
click at [744, 104] on link "Next »" at bounding box center [750, 117] width 53 height 27
click at [744, 116] on link "Next »" at bounding box center [750, 117] width 53 height 27
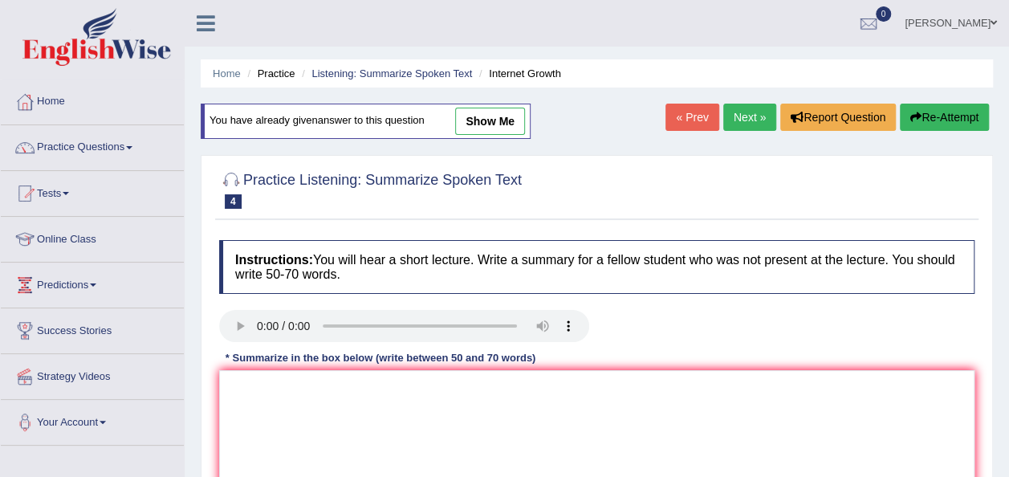
click at [736, 120] on link "Next »" at bounding box center [750, 117] width 53 height 27
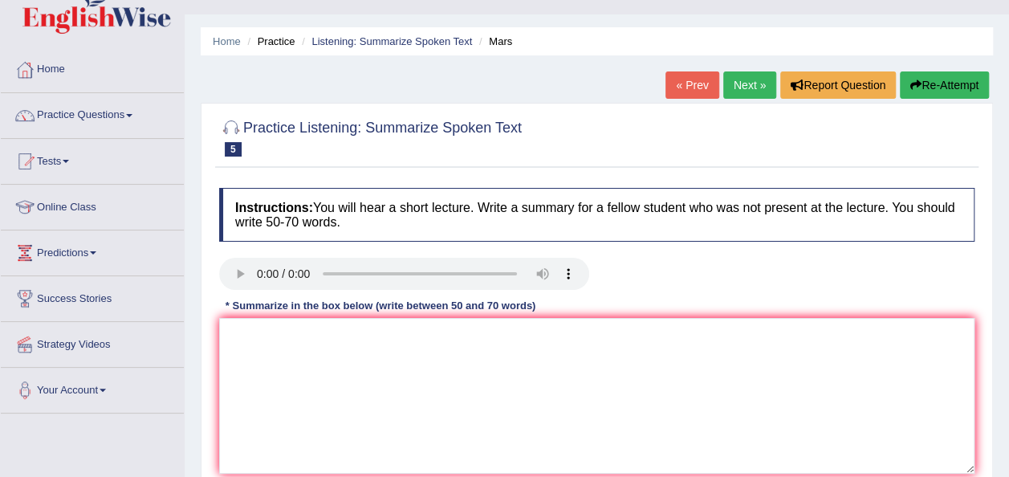
scroll to position [64, 0]
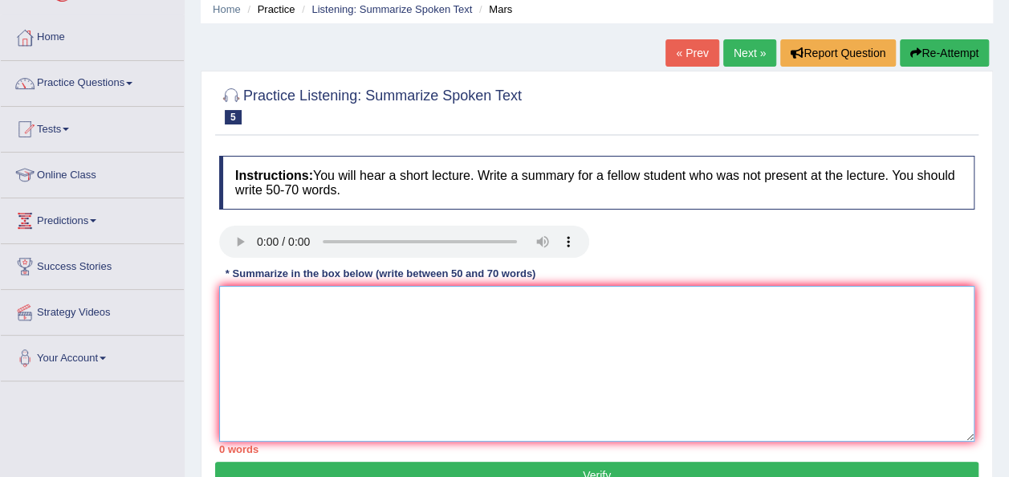
click at [230, 288] on textarea at bounding box center [597, 364] width 756 height 156
click at [228, 304] on textarea at bounding box center [597, 364] width 756 height 156
click at [406, 305] on textarea "Firstly, the speaker mentioned on Mars" at bounding box center [597, 364] width 756 height 156
click at [419, 304] on textarea "Firstly, the speaker mentioned on mars" at bounding box center [597, 364] width 756 height 156
click at [422, 305] on textarea "Firstly, the speaker mentioned on mars" at bounding box center [597, 364] width 756 height 156
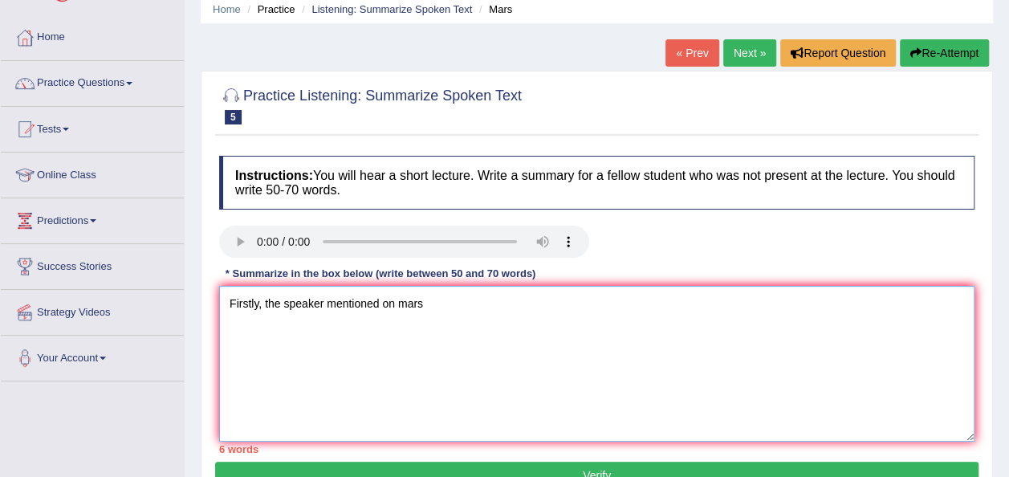
click at [422, 305] on textarea "Firstly, the speaker mentioned on mars" at bounding box center [597, 364] width 756 height 156
click at [443, 305] on textarea "Firstly, the speaker mentioned on mars" at bounding box center [597, 364] width 756 height 156
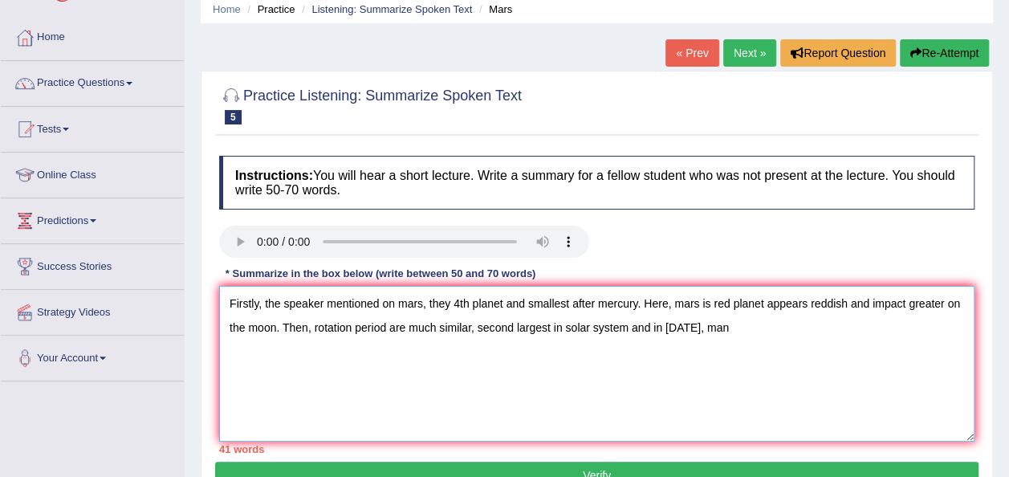
click at [443, 305] on textarea "Firstly, the speaker mentioned on mars, they 4th planet and smallest after merc…" at bounding box center [597, 364] width 756 height 156
click at [737, 333] on textarea "Firstly, the speaker mentioned on mars, they 4th planet and smallest after merc…" at bounding box center [597, 364] width 756 height 156
click at [453, 308] on textarea "Firstly, the speaker mentioned on mars, they 4th planet and smallest after merc…" at bounding box center [597, 364] width 756 height 156
click at [723, 328] on textarea "Firstly, the speaker mentioned on mars, the 4th planet and smallest after mercu…" at bounding box center [597, 364] width 756 height 156
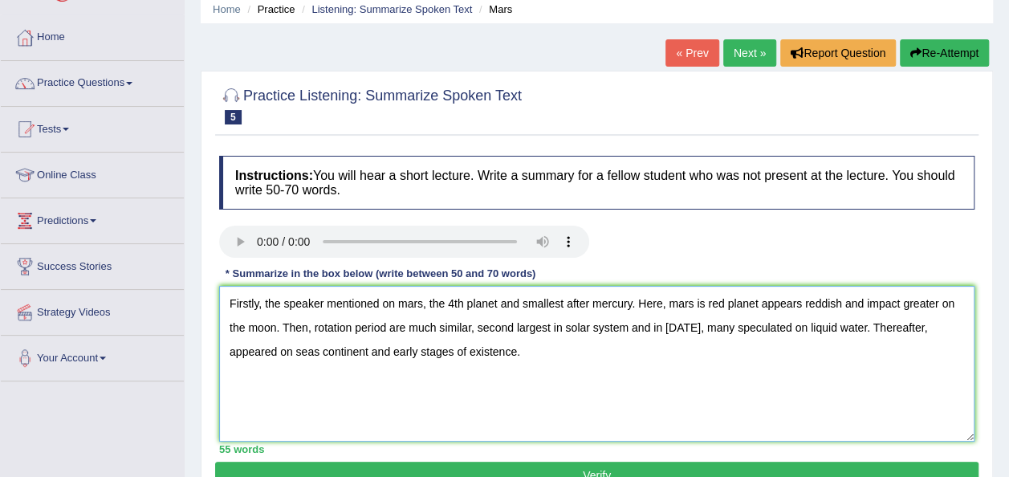
type textarea "Firstly, the speaker mentioned on mars, the 4th planet and smallest after mercu…"
click at [656, 465] on button "Verify" at bounding box center [597, 475] width 764 height 27
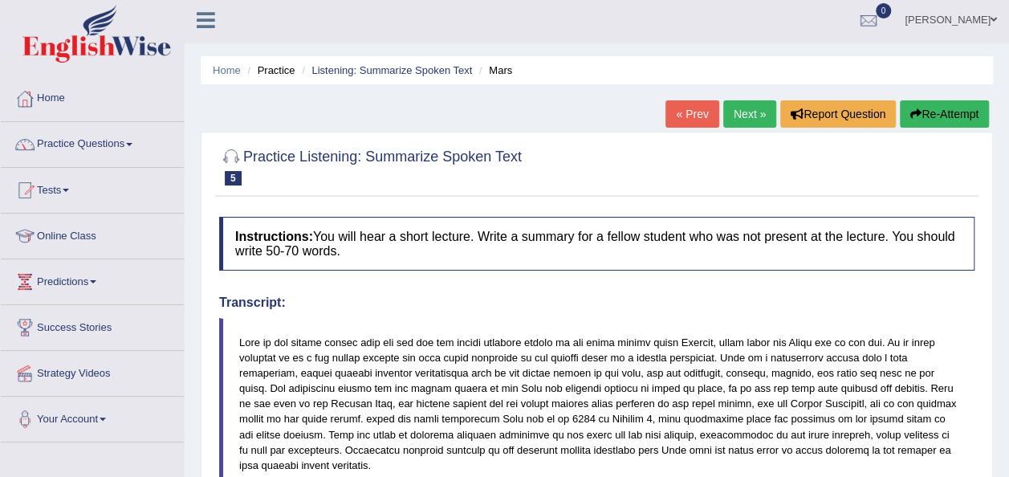
scroll to position [0, 0]
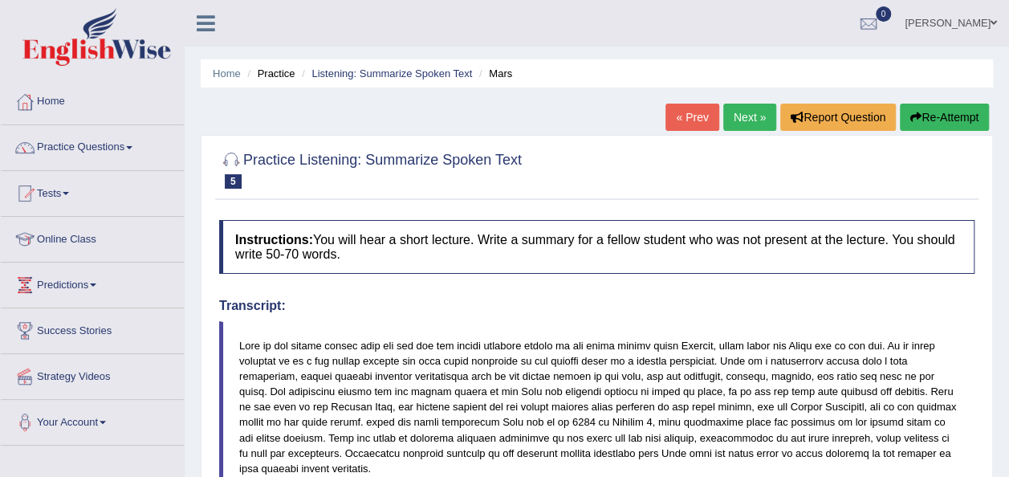
click at [750, 110] on link "Next »" at bounding box center [750, 117] width 53 height 27
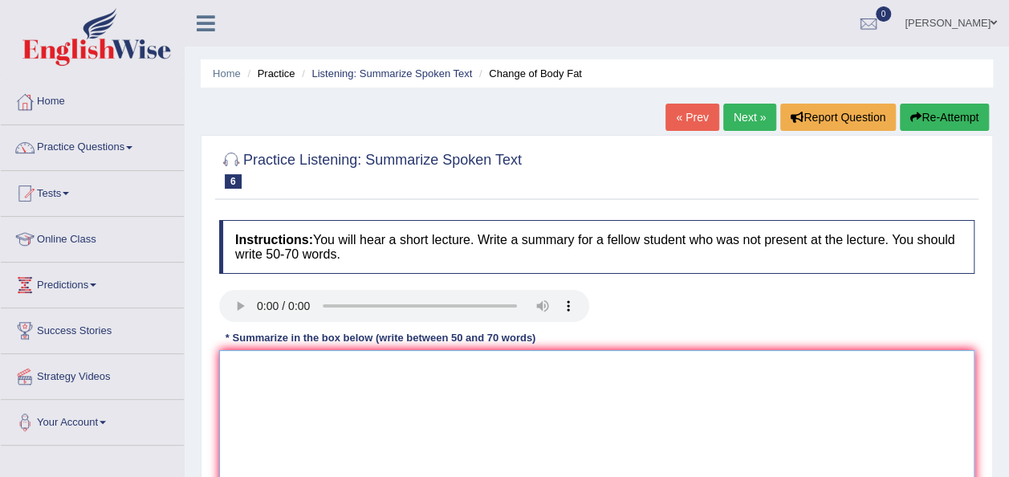
click at [264, 388] on textarea at bounding box center [597, 428] width 756 height 156
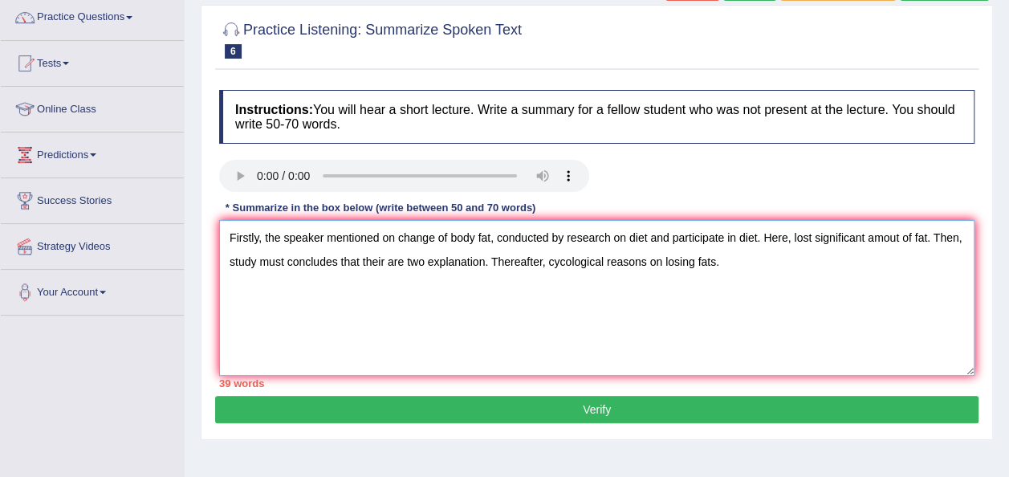
scroll to position [161, 0]
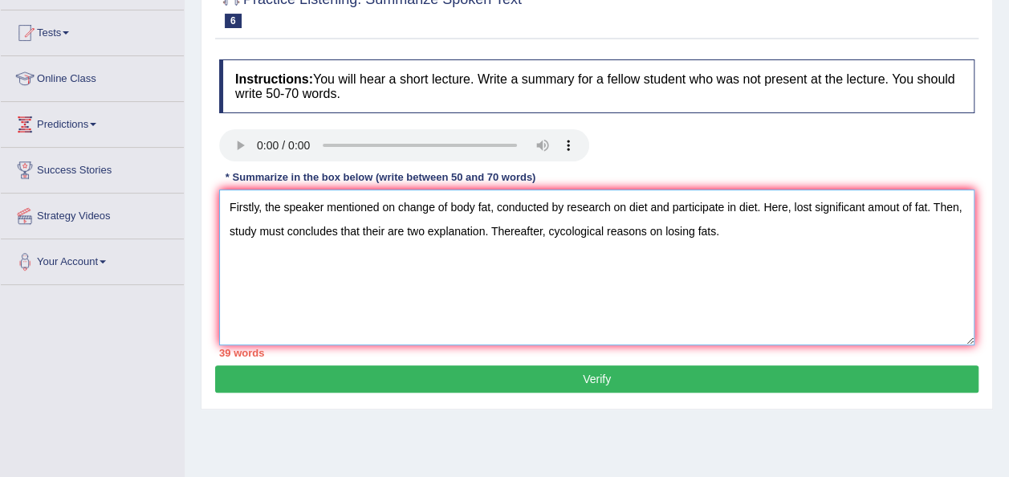
type textarea "Firstly, the speaker mentioned on change of body fat, conducted by research on …"
click at [589, 375] on button "Verify" at bounding box center [597, 378] width 764 height 27
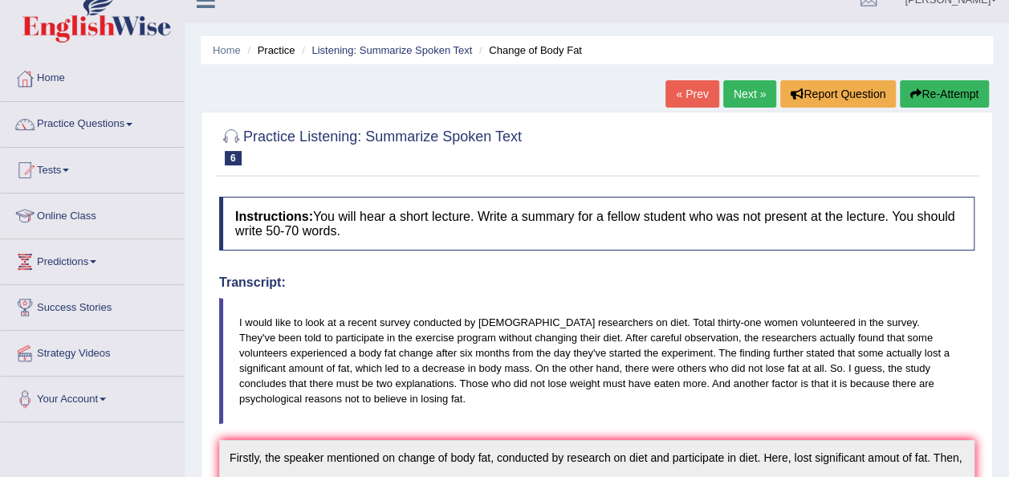
scroll to position [0, 0]
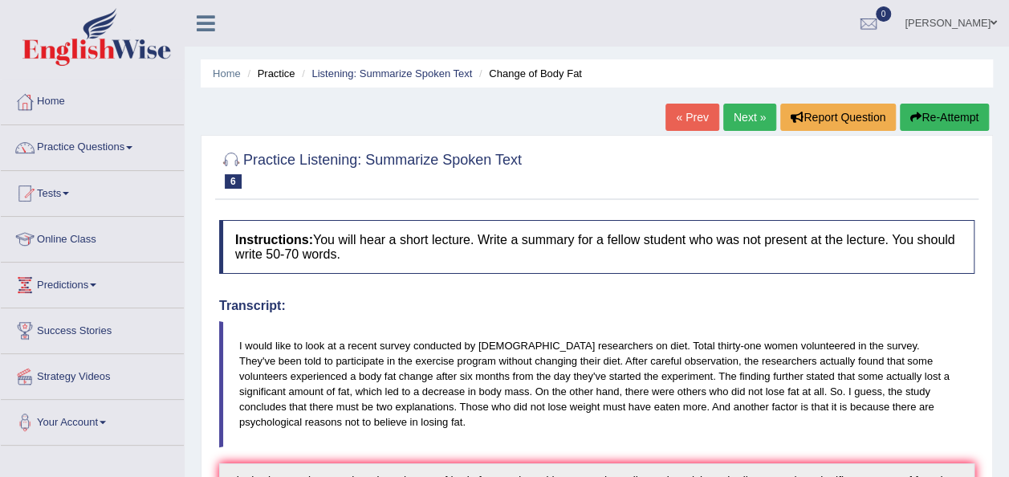
click at [745, 108] on link "Next »" at bounding box center [750, 117] width 53 height 27
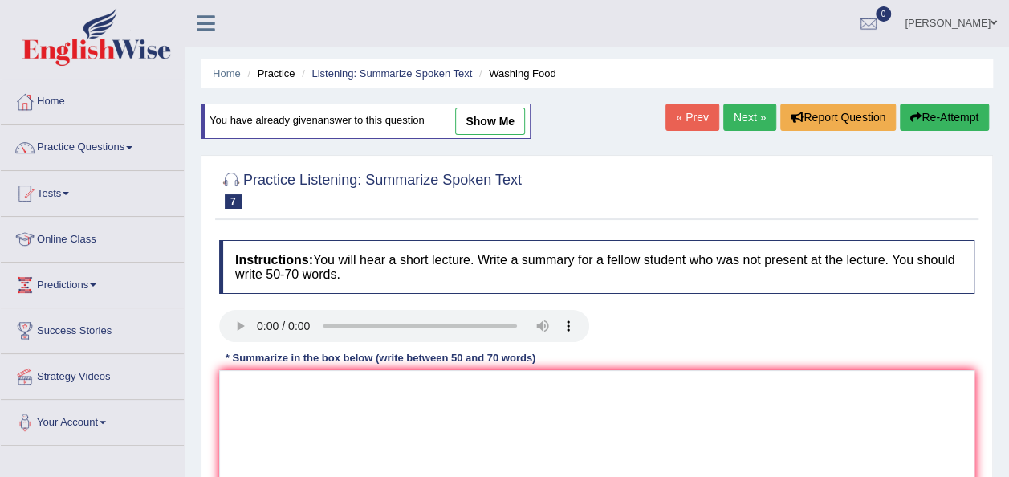
click at [492, 118] on link "show me" at bounding box center [490, 121] width 70 height 27
type textarea "Firstly, the speaker mentioned about food safety on proper cleaning like peris,…"
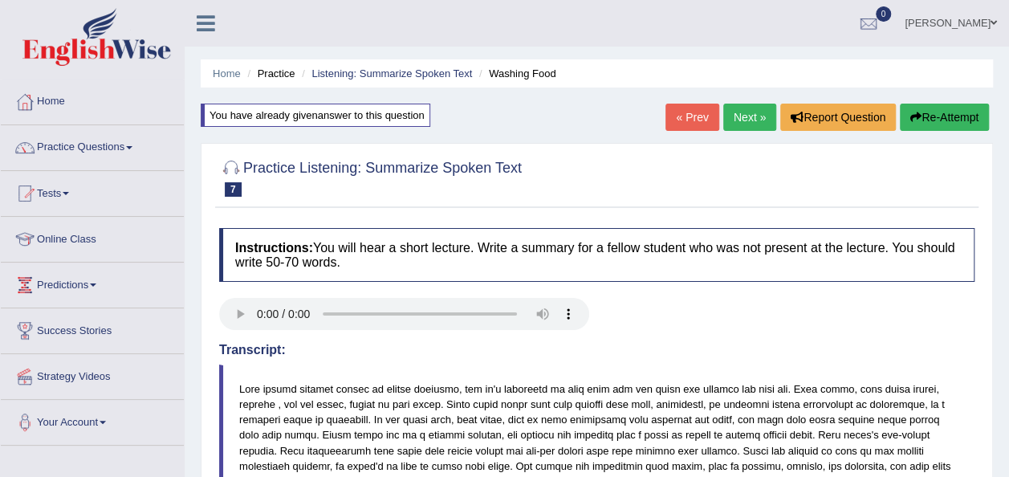
click at [752, 108] on link "Next »" at bounding box center [750, 117] width 53 height 27
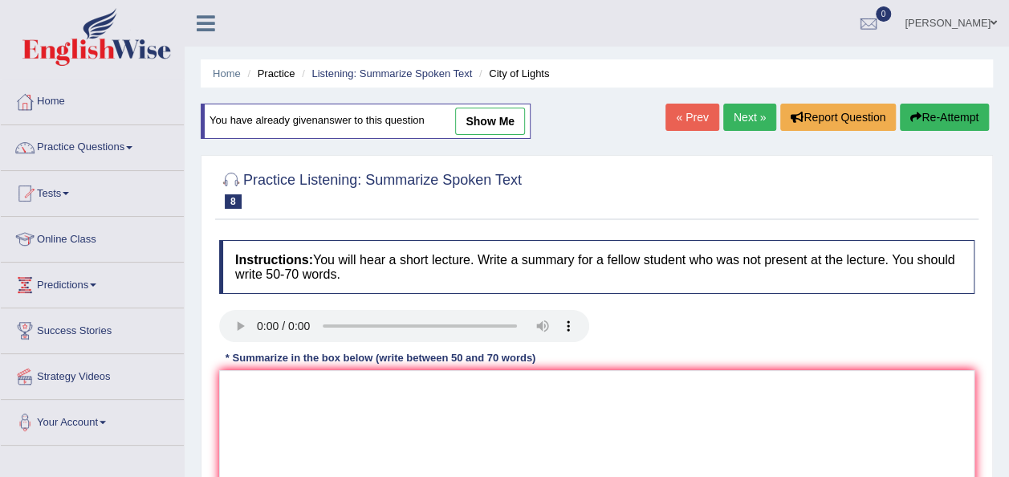
click at [496, 117] on link "show me" at bounding box center [490, 121] width 70 height 27
type textarea "Firstly, the speaker mentioned about oldest created of city lights in Winter mo…"
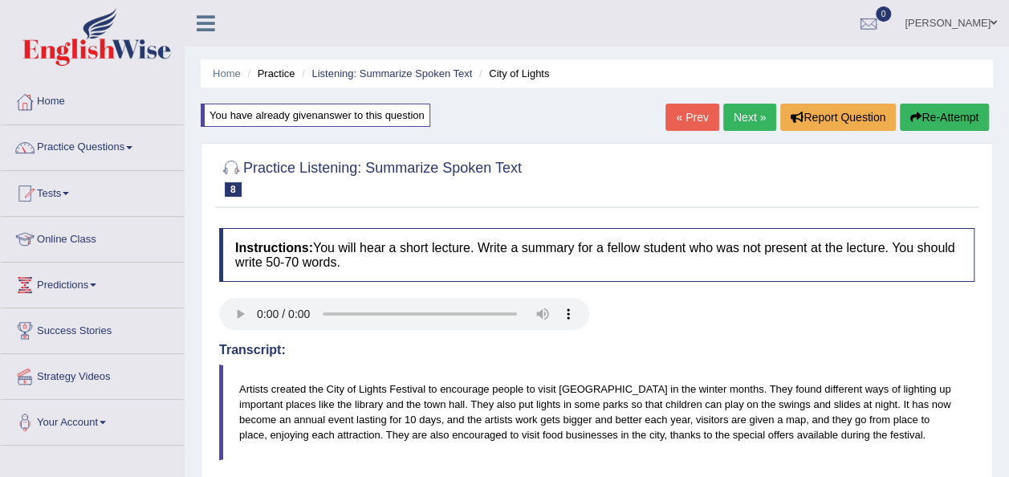
click at [930, 107] on button "Re-Attempt" at bounding box center [944, 117] width 89 height 27
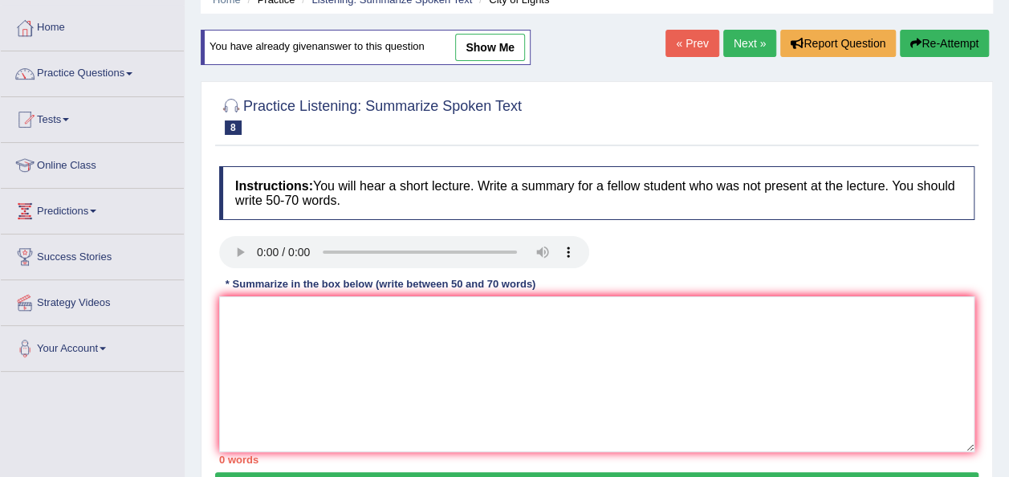
scroll to position [96, 0]
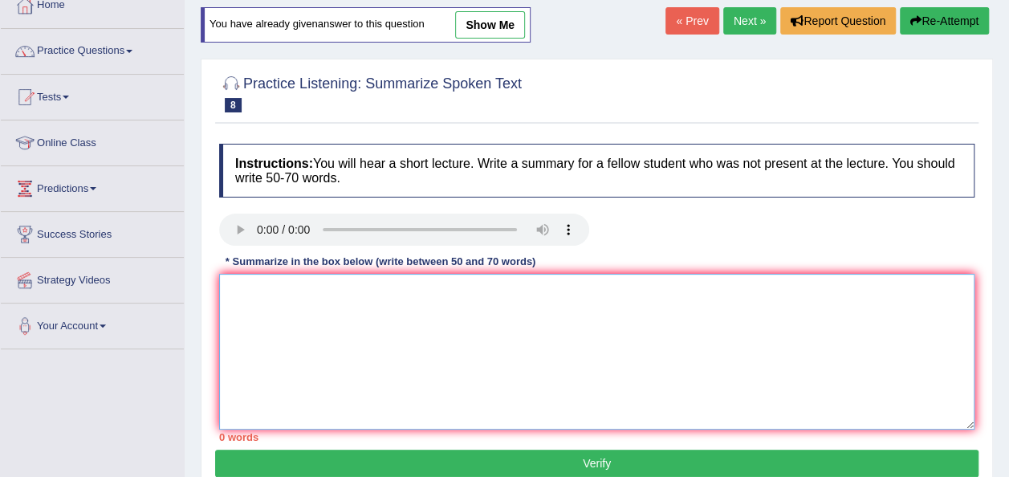
click at [329, 304] on textarea at bounding box center [597, 352] width 756 height 156
click at [821, 290] on textarea "Firstly, the speaker mentioned on city light festivals and visitors visiting on…" at bounding box center [597, 352] width 756 height 156
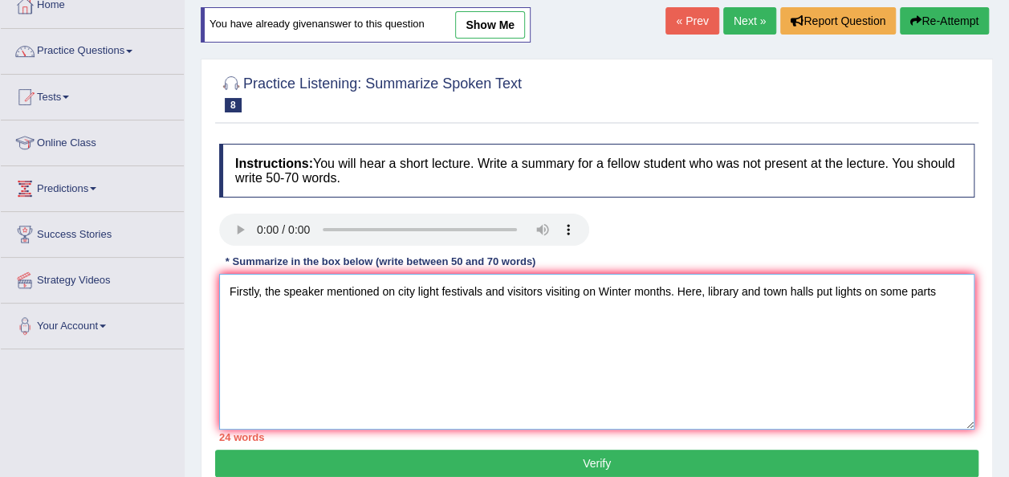
click at [757, 292] on textarea "Firstly, the speaker mentioned on city light festivals and visitors visiting on…" at bounding box center [597, 352] width 756 height 156
click at [800, 289] on textarea "Firstly, the speaker mentioned on city light festivals and visitors visiting on…" at bounding box center [597, 352] width 756 height 156
click at [947, 290] on textarea "Firstly, the speaker mentioned on city light festivals and visitors visiting on…" at bounding box center [597, 352] width 756 height 156
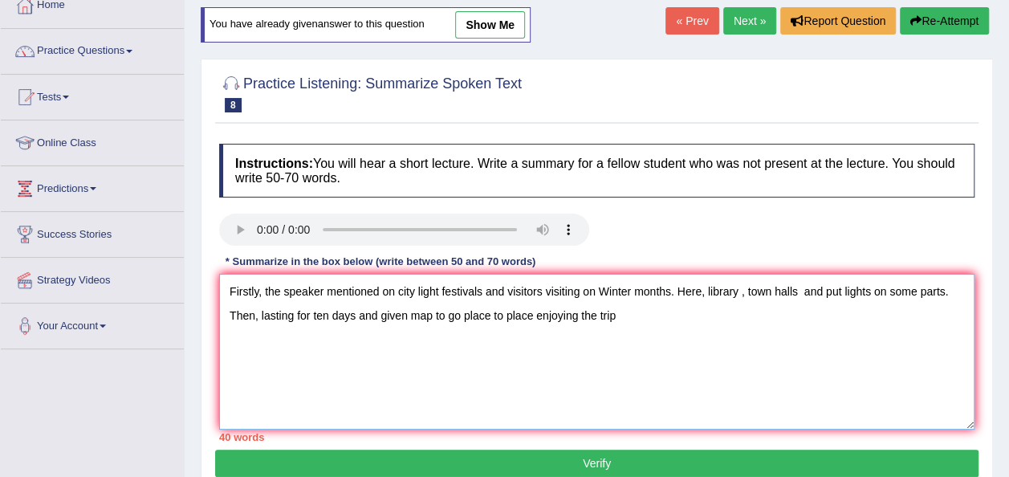
click at [377, 314] on textarea "Firstly, the speaker mentioned on city light festivals and visitors visiting on…" at bounding box center [597, 352] width 756 height 156
click at [609, 313] on textarea "Firstly, the speaker mentioned on city light festivals and visitors visiting on…" at bounding box center [597, 352] width 756 height 156
type textarea "Firstly, the speaker mentioned on city light festivals and visitors visiting on…"
click at [609, 466] on button "Verify" at bounding box center [597, 463] width 764 height 27
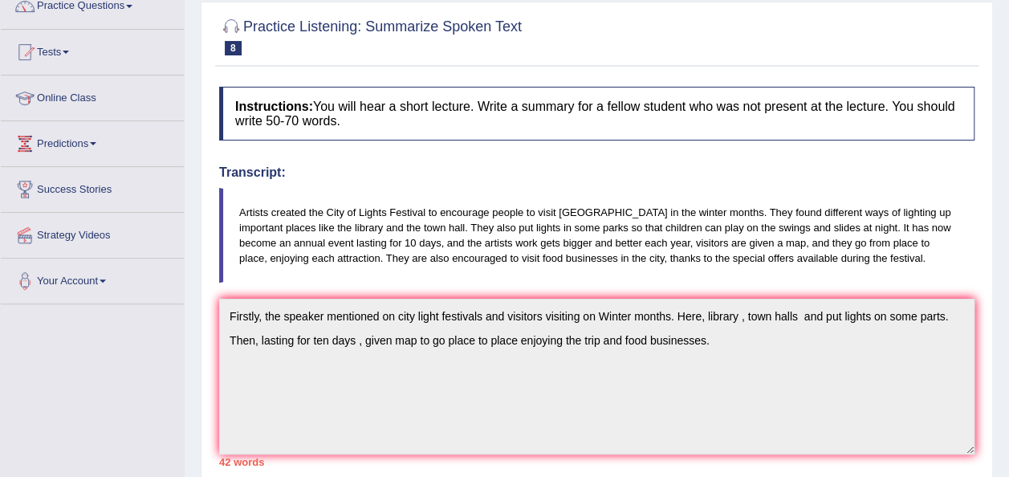
scroll to position [0, 0]
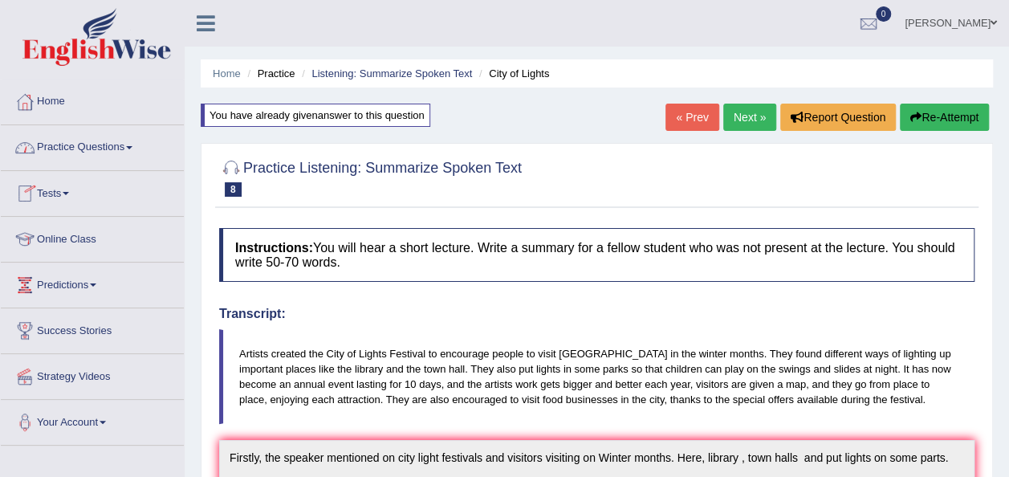
click at [132, 149] on span at bounding box center [129, 147] width 6 height 3
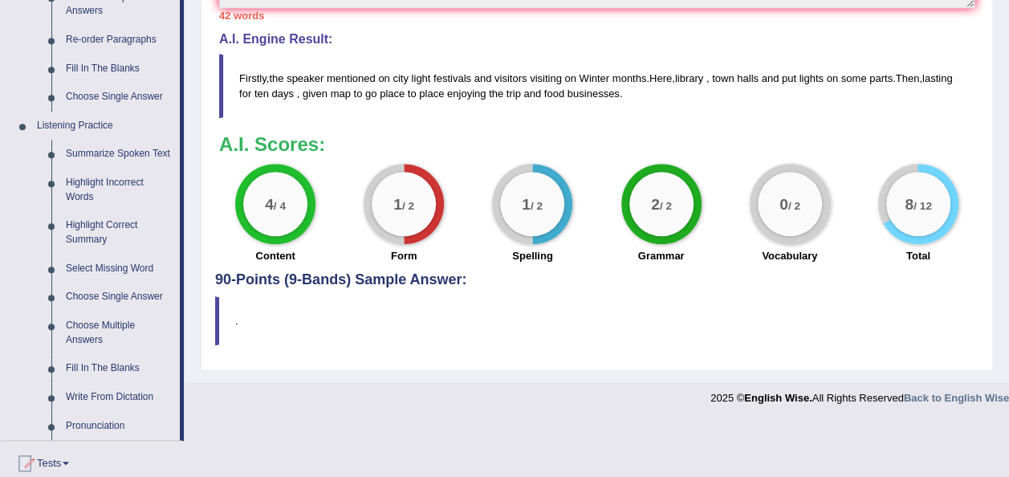
scroll to position [652, 0]
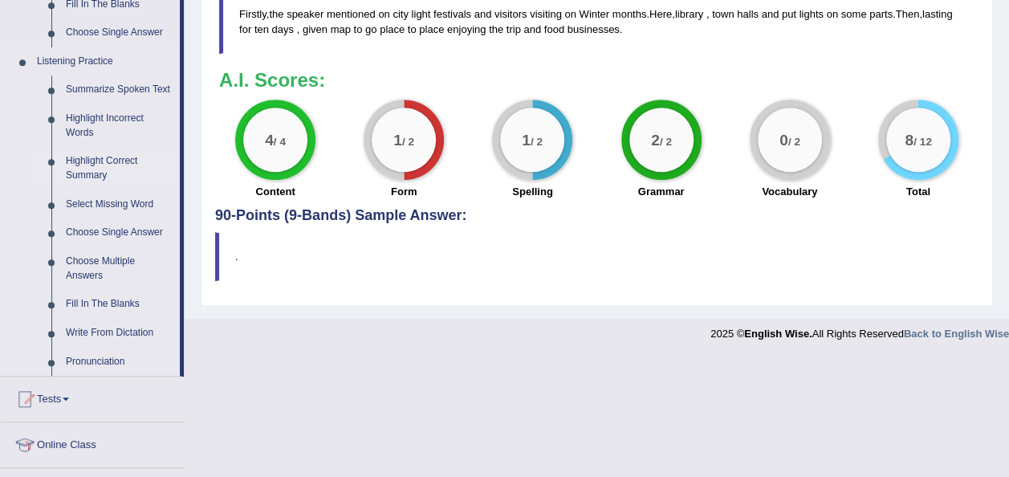
click at [90, 160] on link "Highlight Correct Summary" at bounding box center [119, 168] width 121 height 43
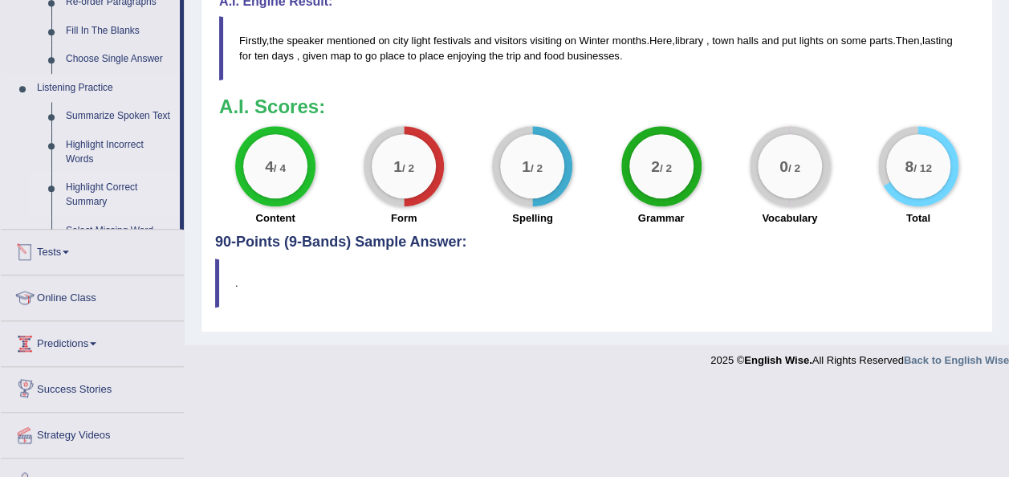
scroll to position [532, 0]
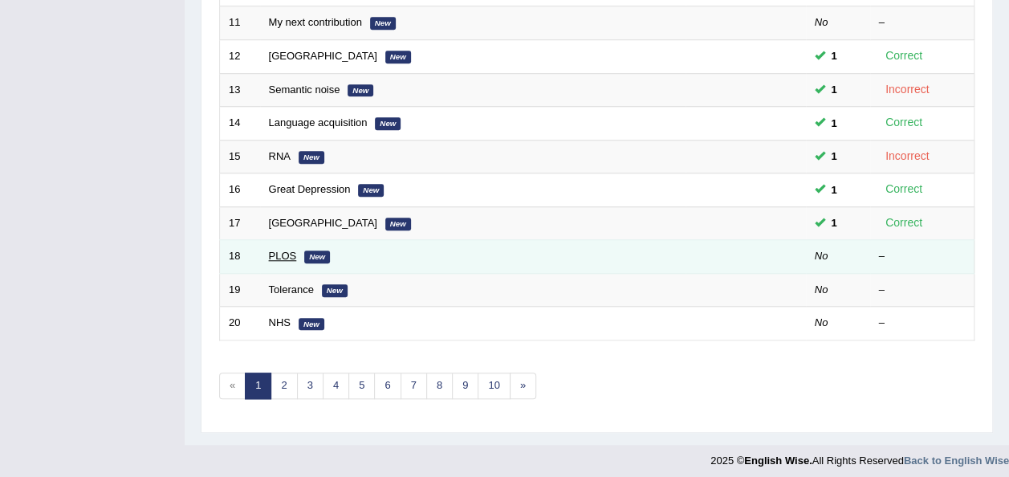
click at [286, 250] on link "PLOS" at bounding box center [283, 256] width 28 height 12
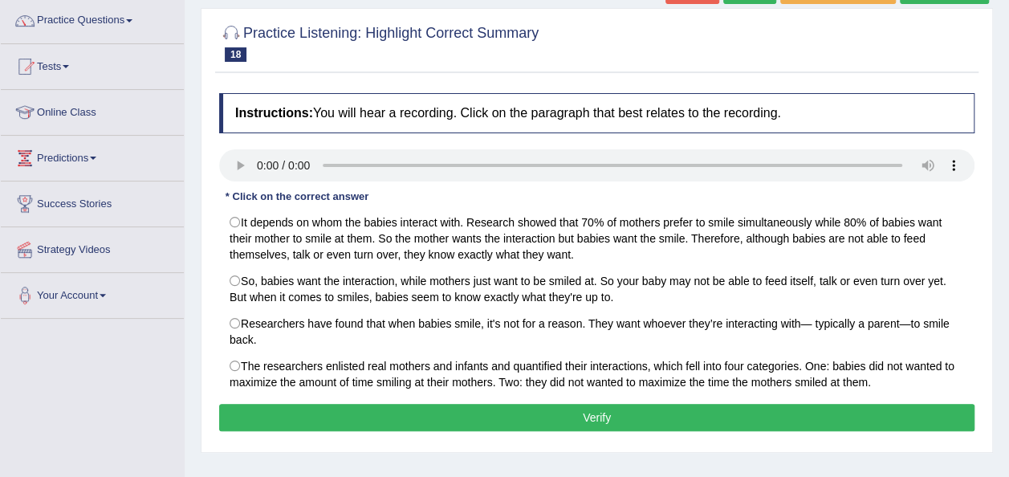
scroll to position [128, 0]
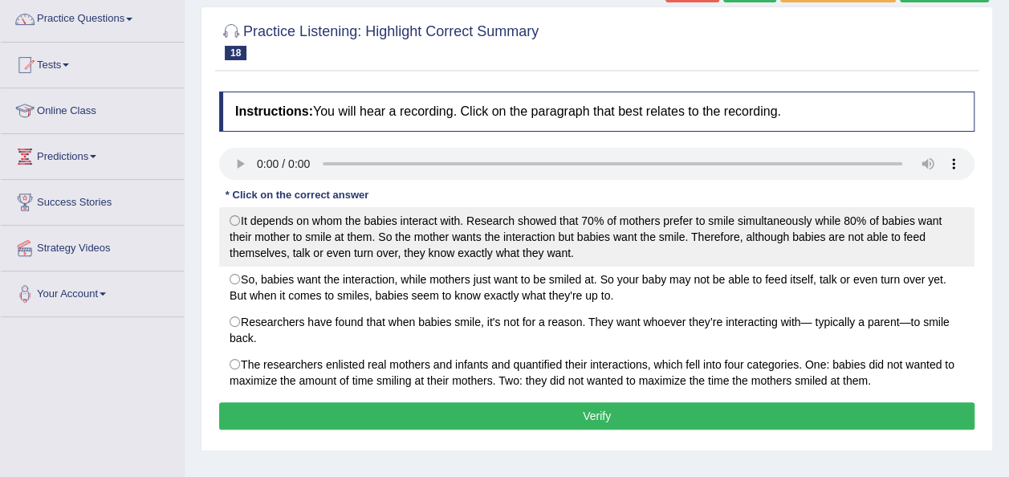
click at [234, 218] on label "It depends on whom the babies interact with. Research showed that 70% of mother…" at bounding box center [597, 236] width 756 height 59
radio input "true"
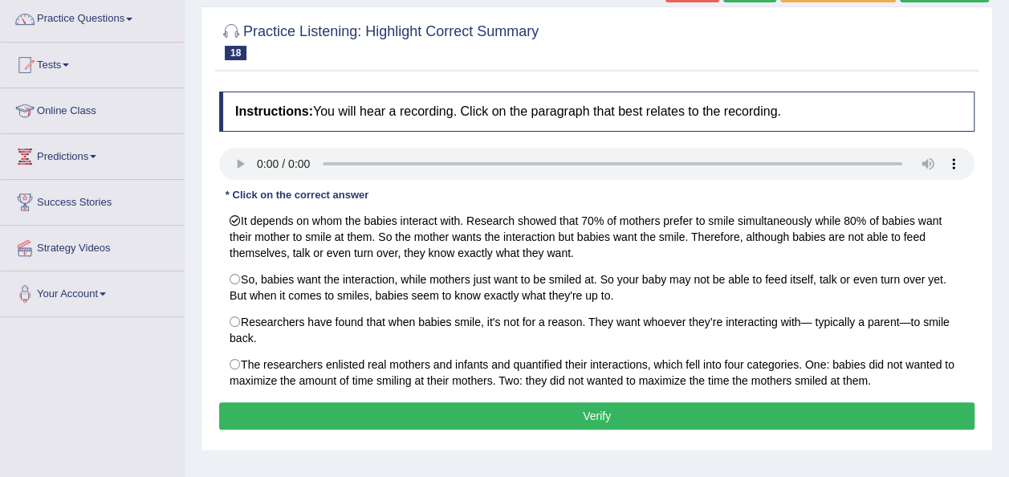
click at [485, 409] on button "Verify" at bounding box center [597, 415] width 756 height 27
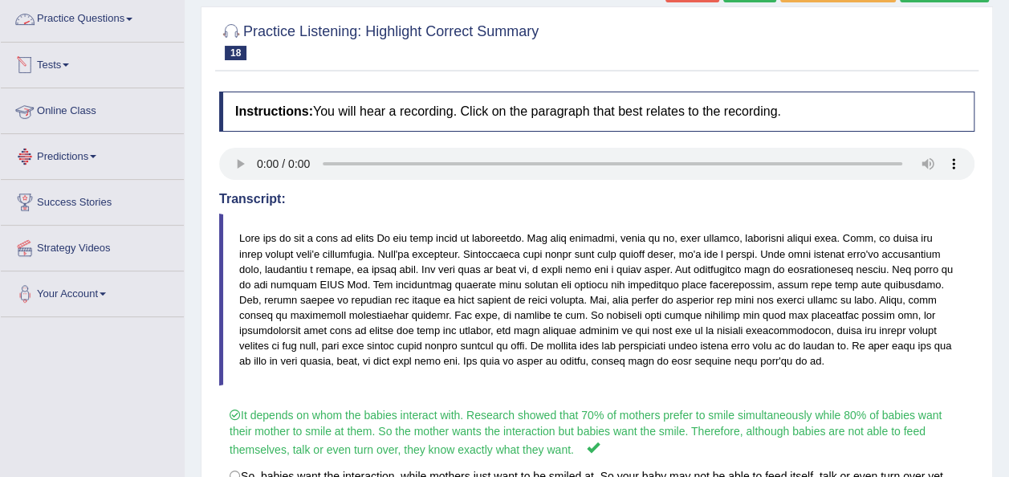
click at [140, 20] on link "Practice Questions" at bounding box center [92, 17] width 183 height 40
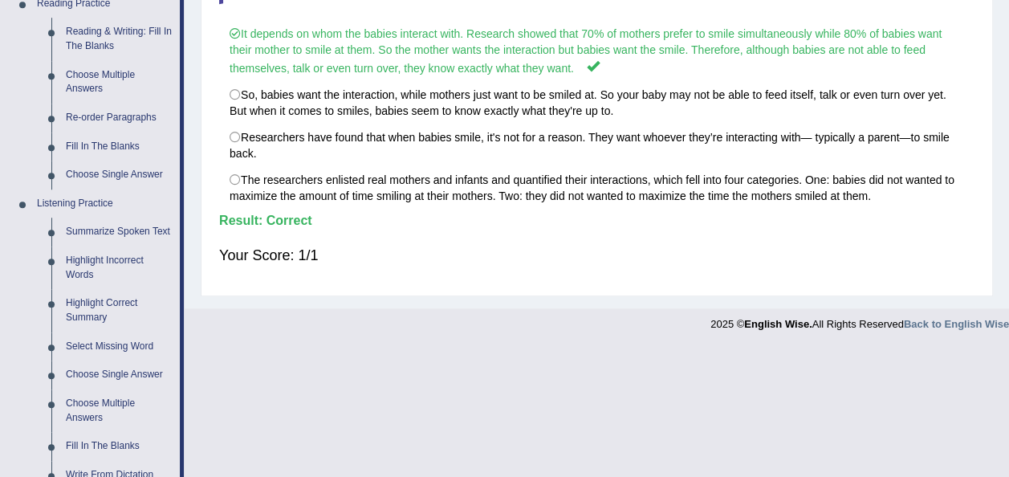
scroll to position [514, 0]
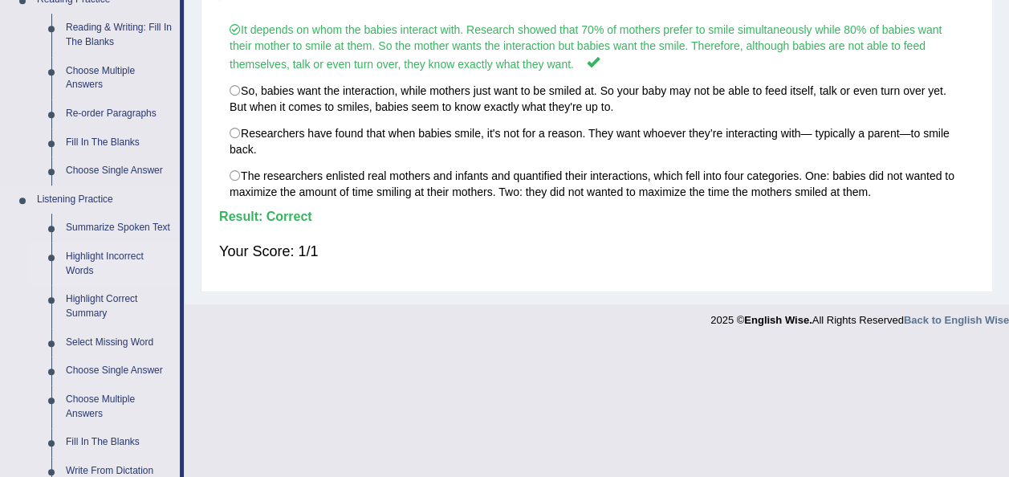
click at [94, 262] on link "Highlight Incorrect Words" at bounding box center [119, 264] width 121 height 43
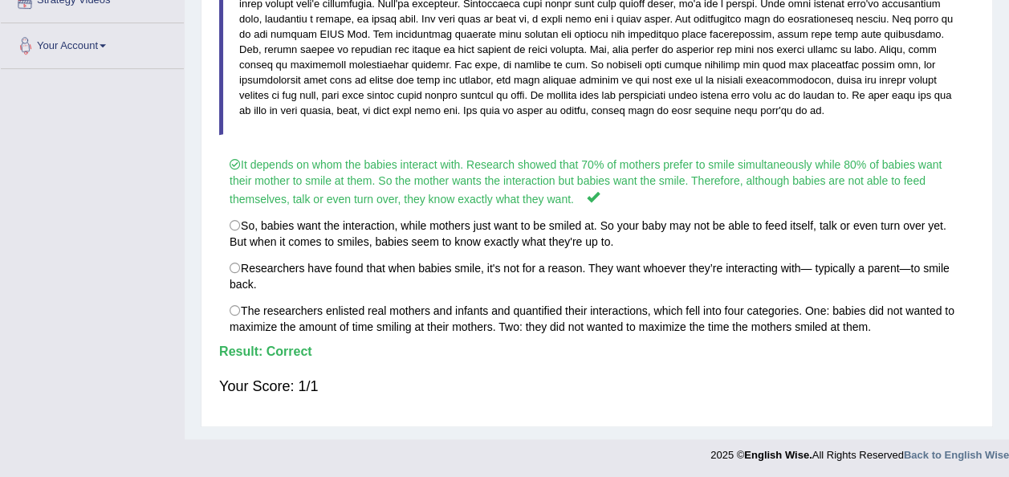
scroll to position [328, 0]
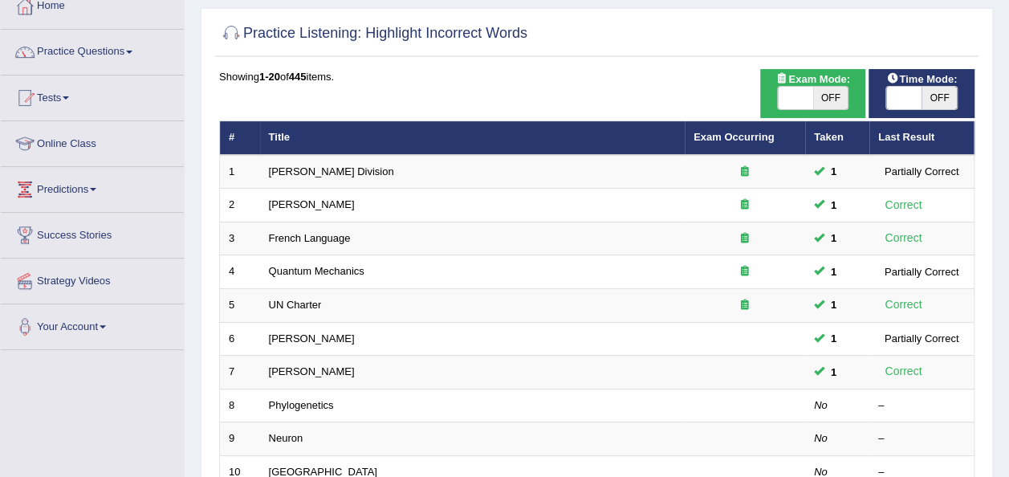
scroll to position [96, 0]
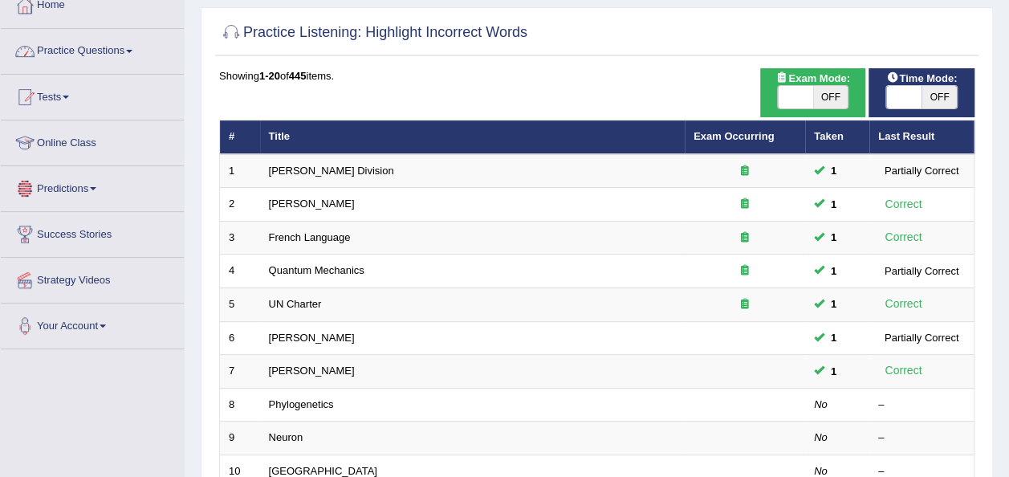
click at [129, 43] on link "Practice Questions" at bounding box center [92, 49] width 183 height 40
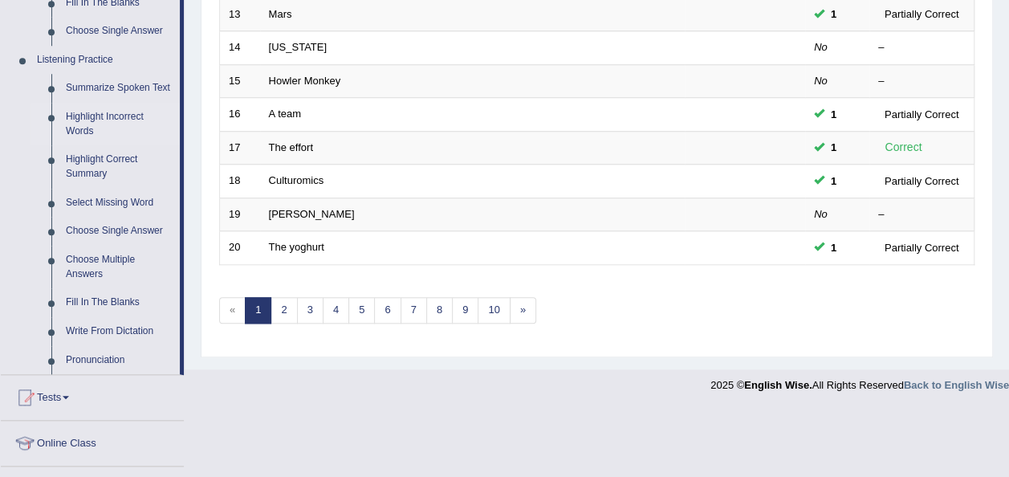
scroll to position [675, 0]
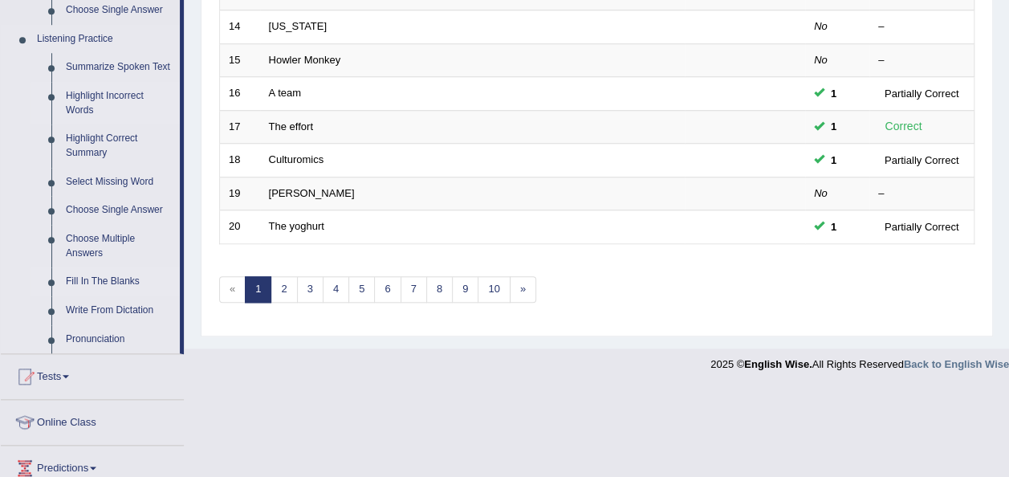
click at [91, 276] on link "Fill In The Blanks" at bounding box center [119, 281] width 121 height 29
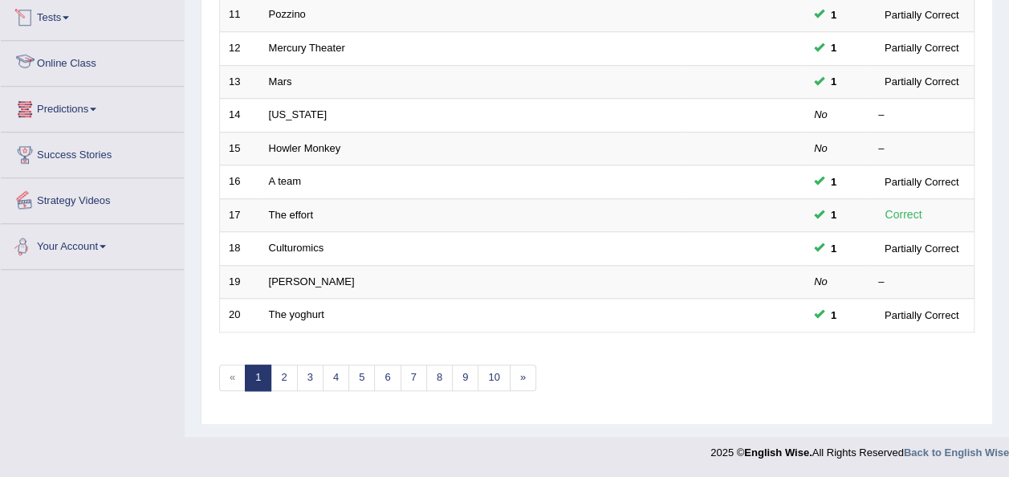
scroll to position [769, 0]
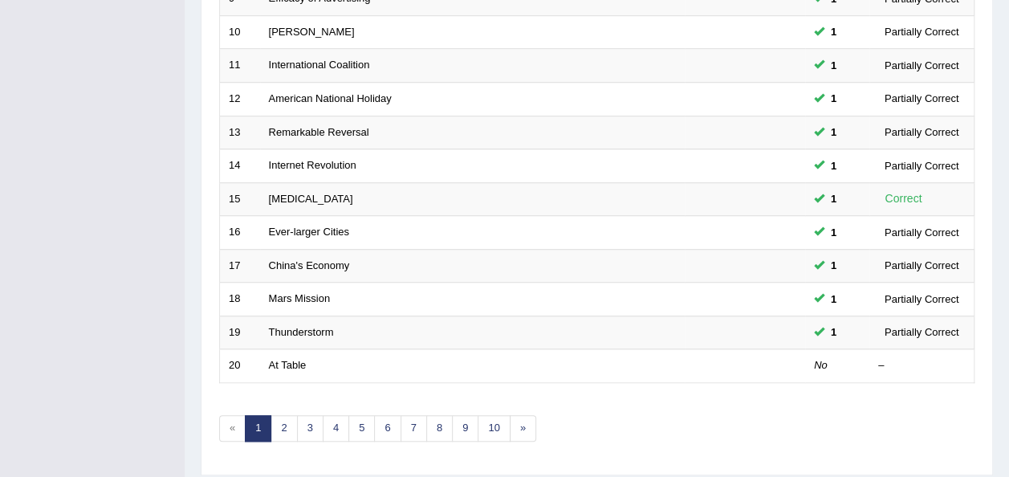
scroll to position [578, 0]
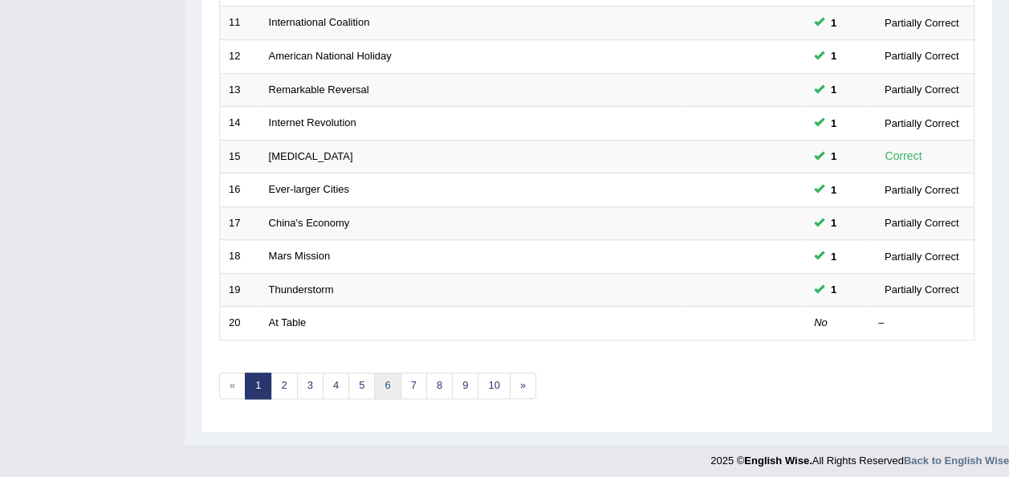
click at [382, 380] on link "6" at bounding box center [387, 386] width 26 height 26
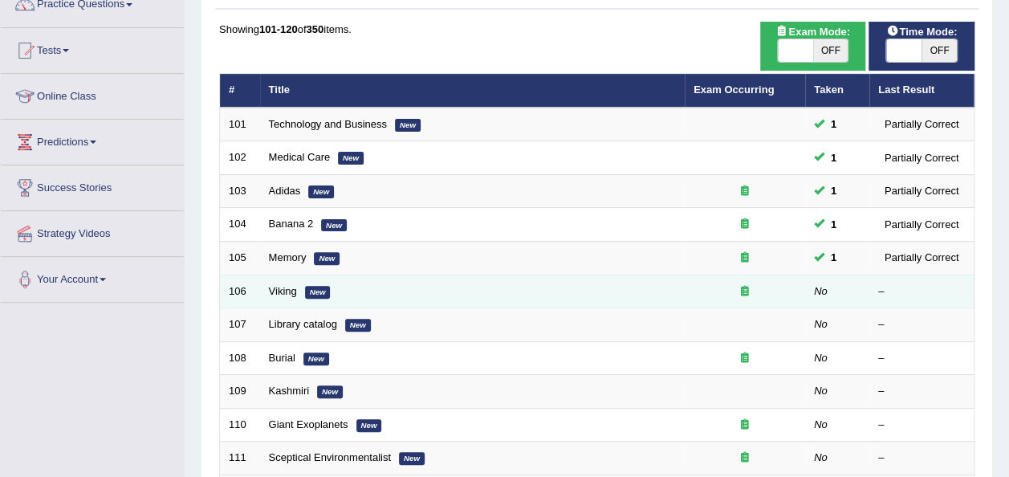
scroll to position [161, 0]
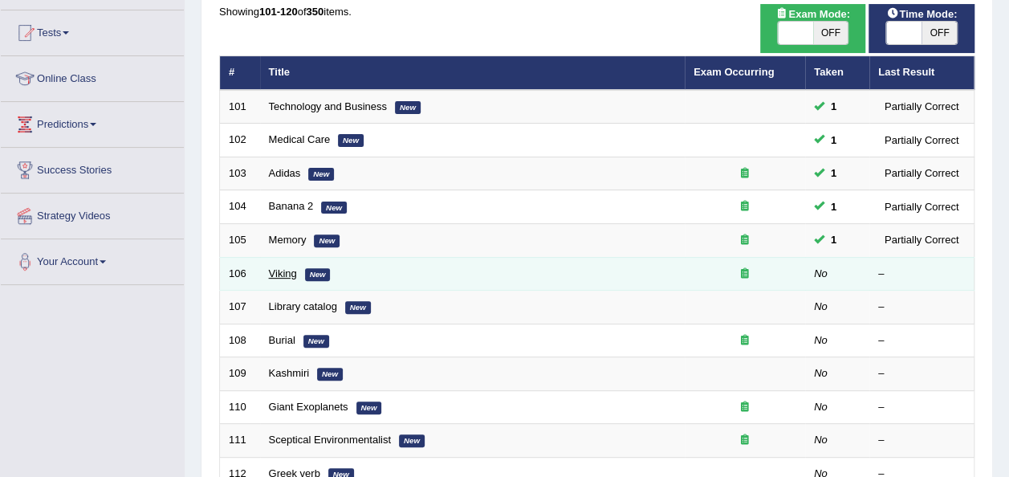
click at [281, 267] on link "Viking" at bounding box center [283, 273] width 28 height 12
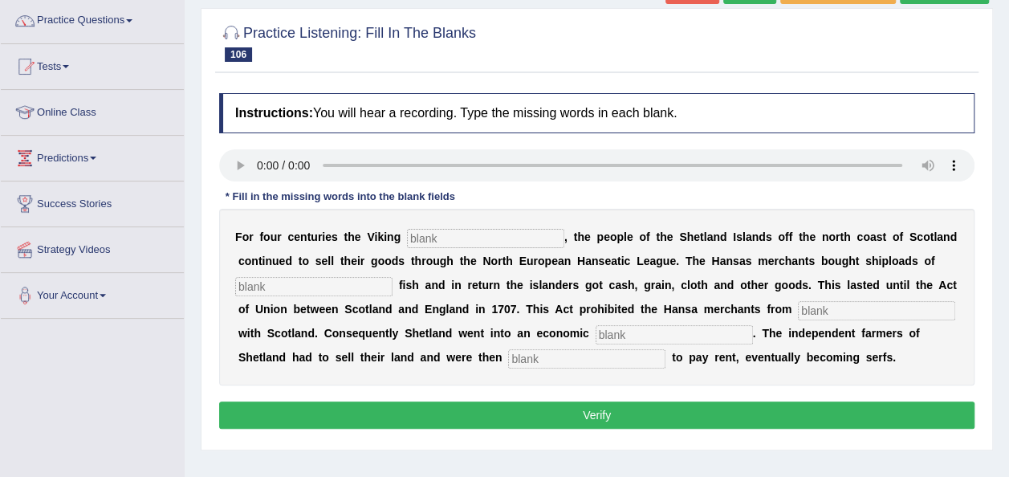
scroll to position [128, 0]
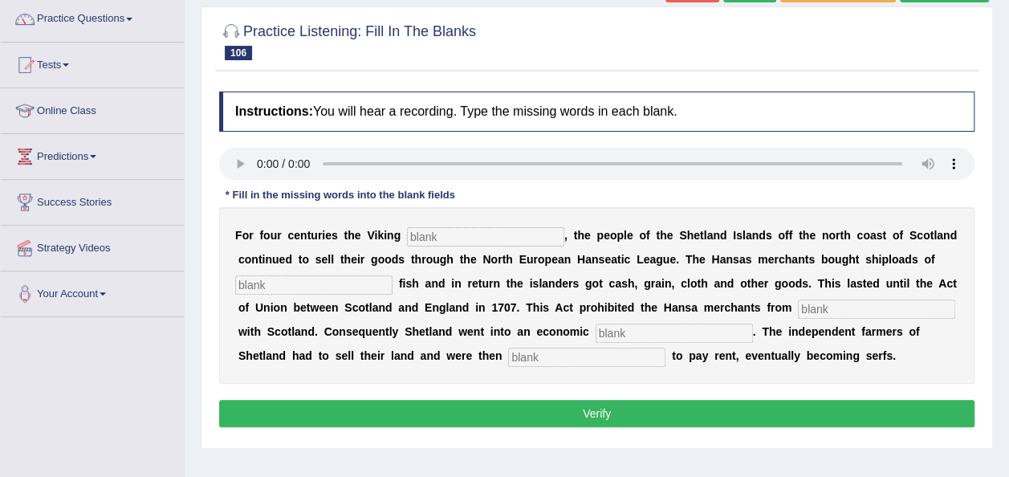
click at [417, 234] on input "text" at bounding box center [485, 236] width 157 height 19
type input "decline"
click at [336, 282] on input "text" at bounding box center [313, 284] width 157 height 19
type input "salted"
click at [842, 311] on input "text" at bounding box center [876, 309] width 157 height 19
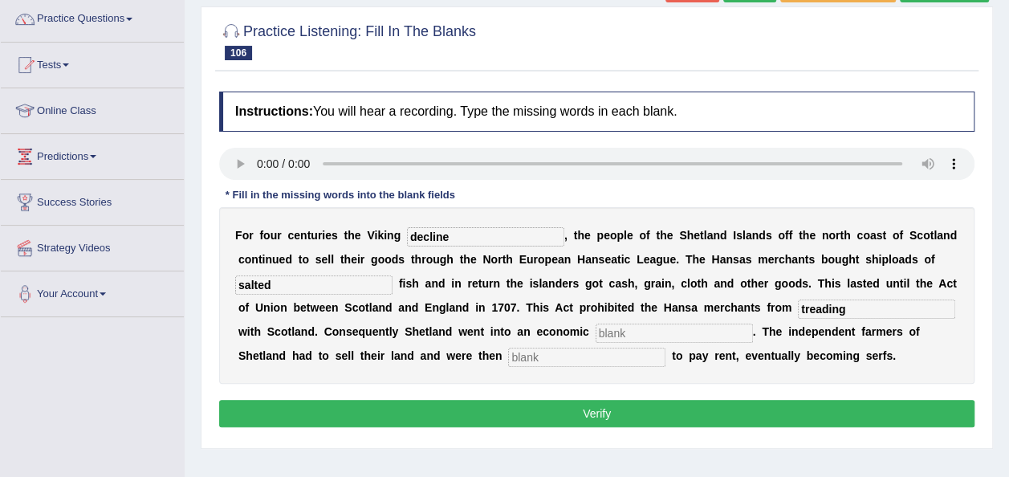
type input "treading"
click at [731, 329] on input "text" at bounding box center [674, 333] width 157 height 19
type input "depression"
click at [640, 352] on input "text" at bounding box center [586, 357] width 157 height 19
type input "obligated"
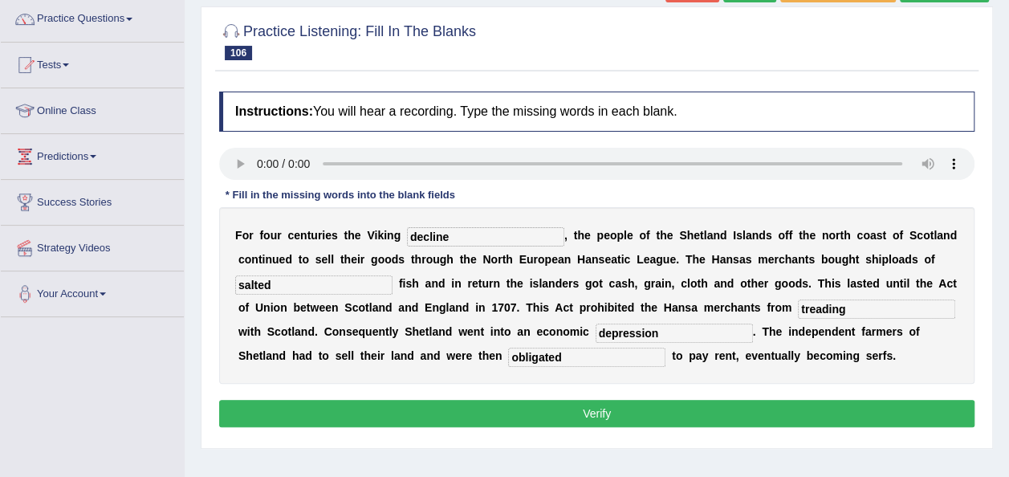
click at [864, 306] on input "treading" at bounding box center [876, 309] width 157 height 19
type input "trading"
click at [451, 236] on input "decline" at bounding box center [485, 236] width 157 height 19
click at [446, 402] on button "Verify" at bounding box center [597, 413] width 756 height 27
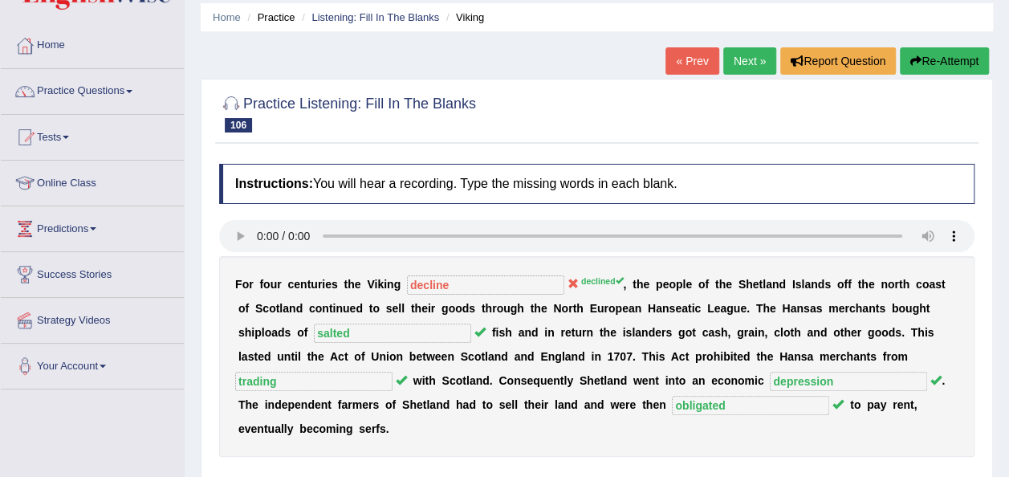
scroll to position [32, 0]
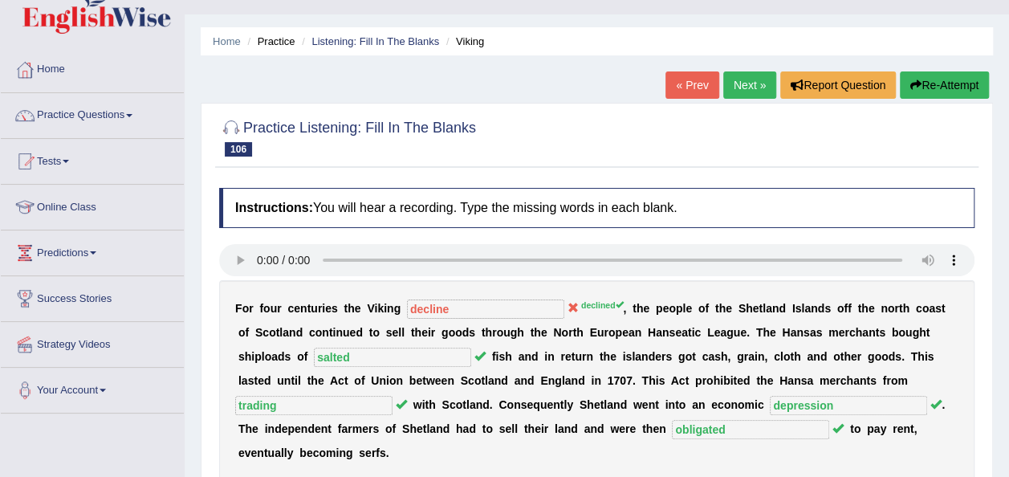
click at [736, 85] on link "Next »" at bounding box center [750, 84] width 53 height 27
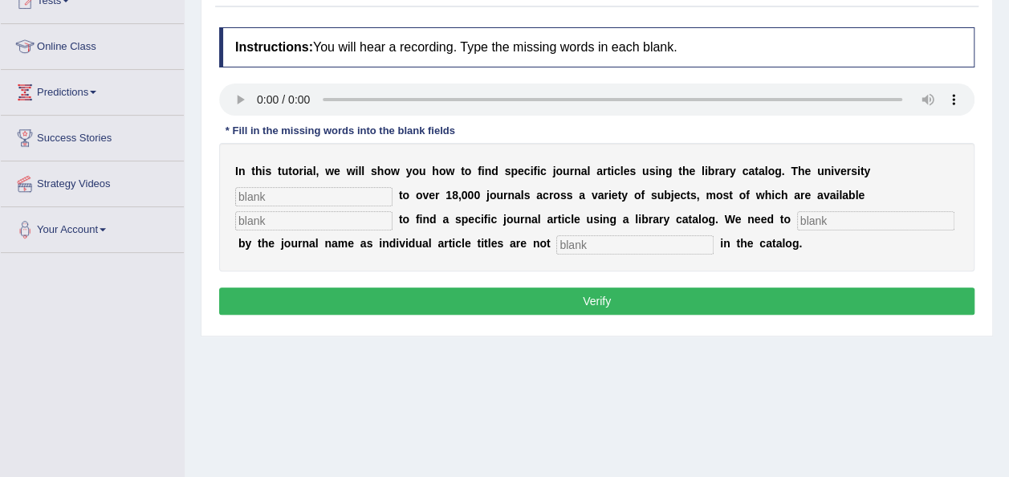
click at [279, 190] on input "text" at bounding box center [313, 196] width 157 height 19
type input "subcribe"
click at [308, 209] on div "I n t h i s t u t o r i a l , w e w i l l s h o w y o u h o w t o f i n d s p e…" at bounding box center [597, 207] width 756 height 128
click at [842, 218] on input "text" at bounding box center [875, 220] width 157 height 19
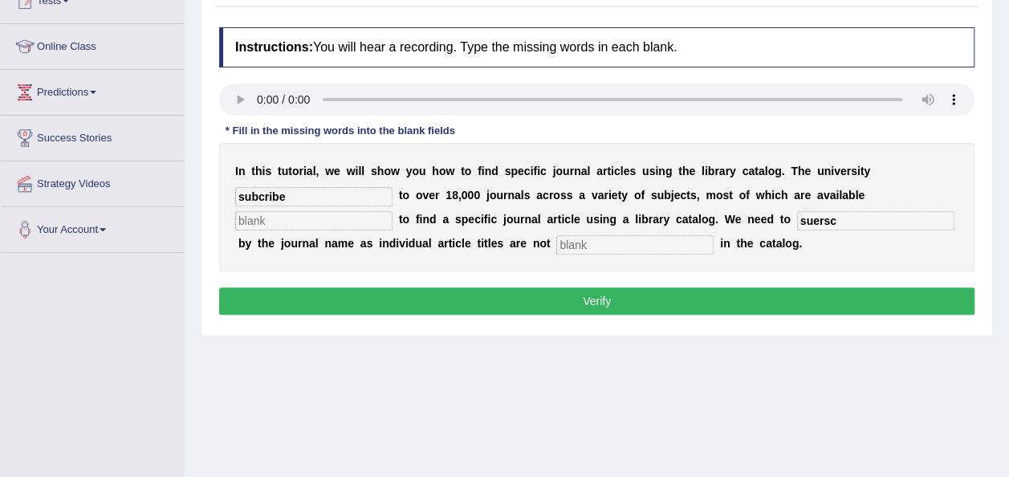
click at [686, 245] on input "text" at bounding box center [634, 244] width 157 height 19
click at [838, 221] on input "suersc" at bounding box center [875, 220] width 157 height 19
type input "search"
click at [299, 219] on input "text" at bounding box center [313, 220] width 157 height 19
type input "electr"
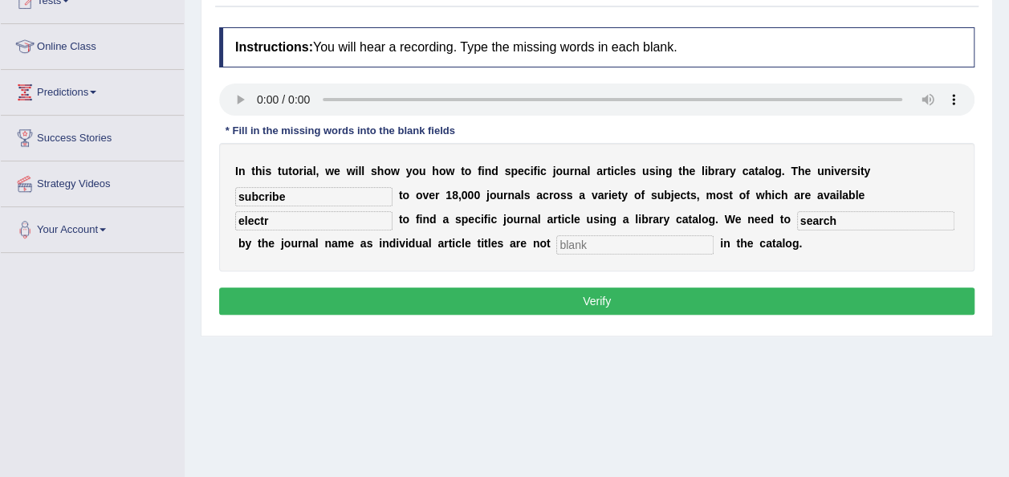
click at [290, 221] on input "electr" at bounding box center [313, 220] width 157 height 19
click at [288, 197] on input "subcribe" at bounding box center [313, 196] width 157 height 19
type input "subcribes"
click at [273, 219] on input "electr" at bounding box center [313, 220] width 157 height 19
type input "electronigly"
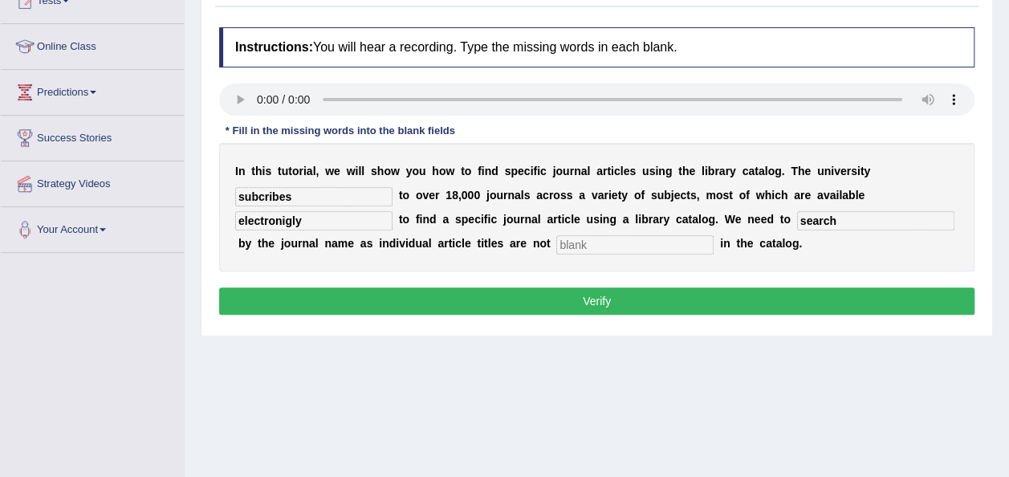
click at [575, 245] on input "text" at bounding box center [634, 244] width 157 height 19
type input "listed"
click at [321, 221] on input "electronigly" at bounding box center [313, 220] width 157 height 19
type input "electronically"
click at [475, 292] on button "Verify" at bounding box center [597, 300] width 756 height 27
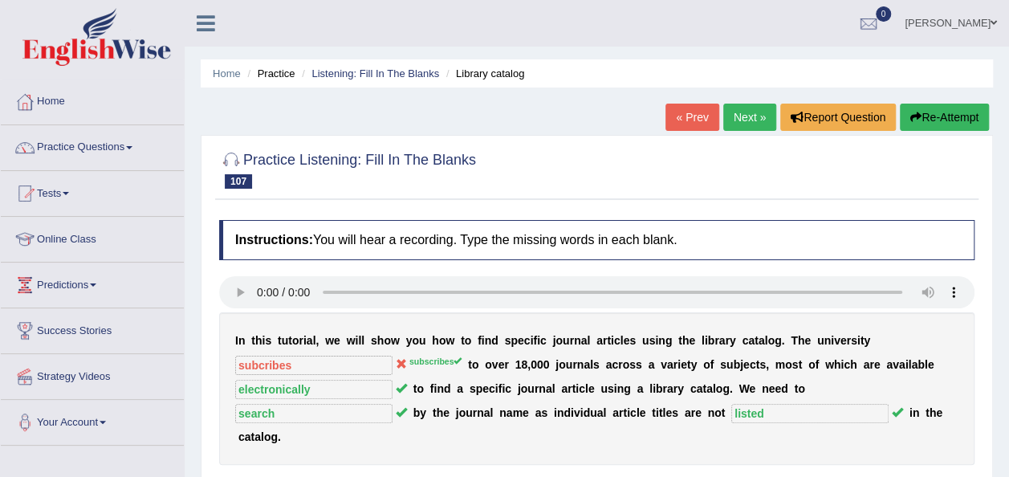
click at [735, 112] on link "Next »" at bounding box center [750, 117] width 53 height 27
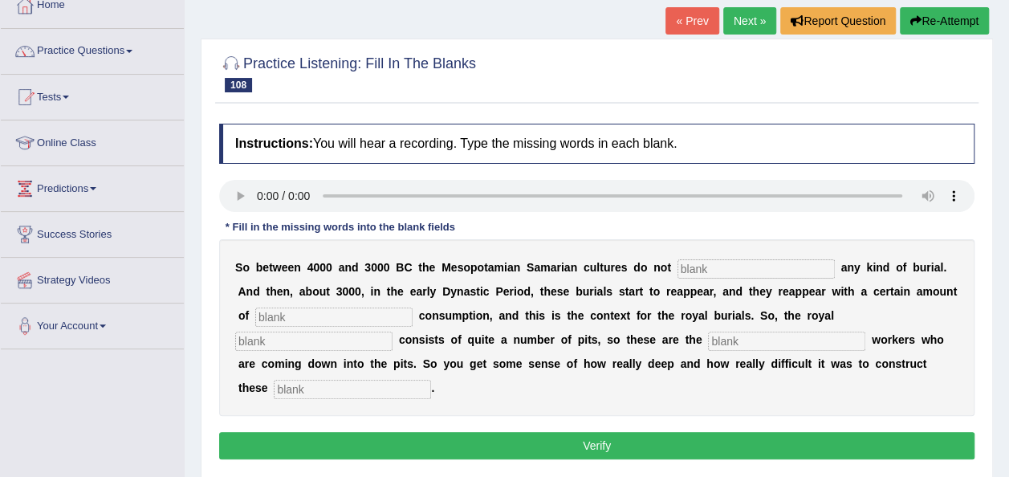
scroll to position [128, 0]
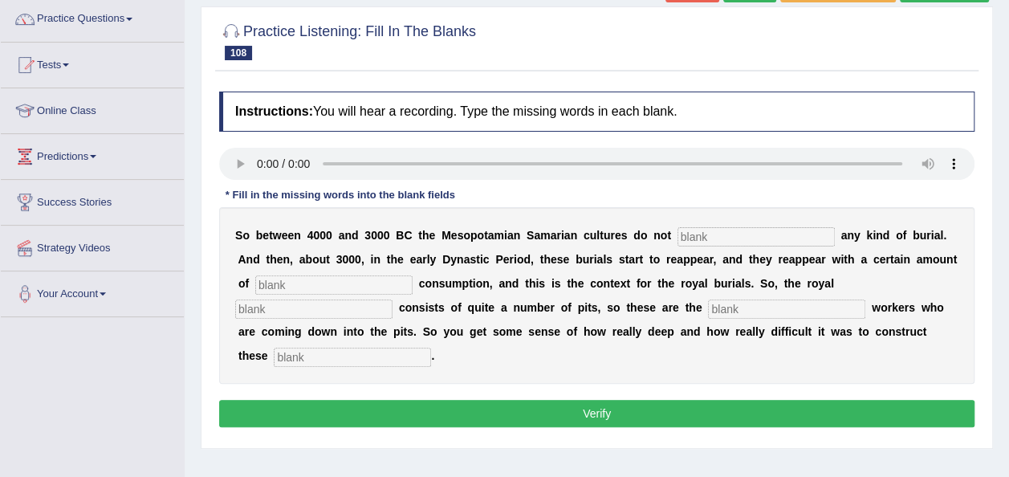
click at [736, 240] on input "text" at bounding box center [756, 236] width 157 height 19
type input "practise"
click at [379, 275] on input "text" at bounding box center [333, 284] width 157 height 19
type input "consicularxs"
click at [310, 308] on input "text" at bounding box center [313, 309] width 157 height 19
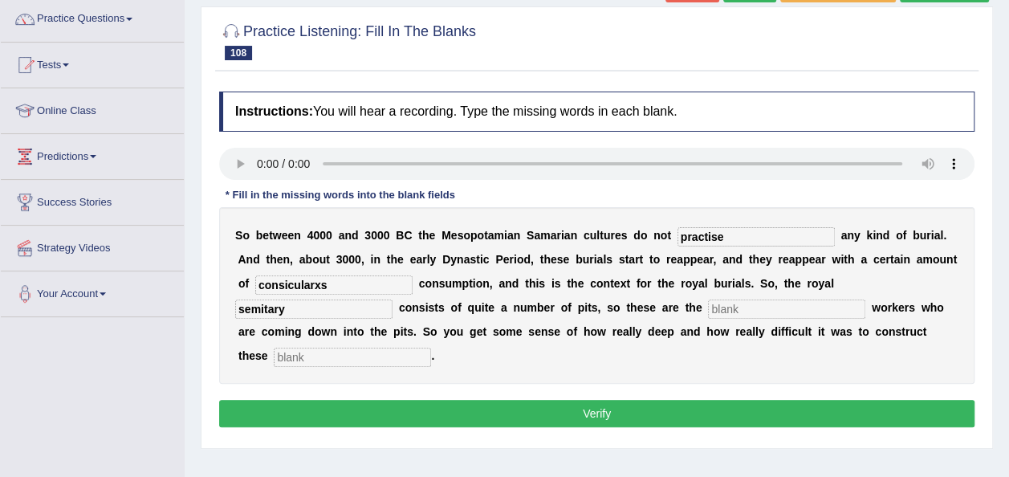
type input "semitary"
click at [737, 308] on input "text" at bounding box center [786, 309] width 157 height 19
click at [308, 357] on input "text" at bounding box center [352, 357] width 157 height 19
type input "j"
type input "chambers"
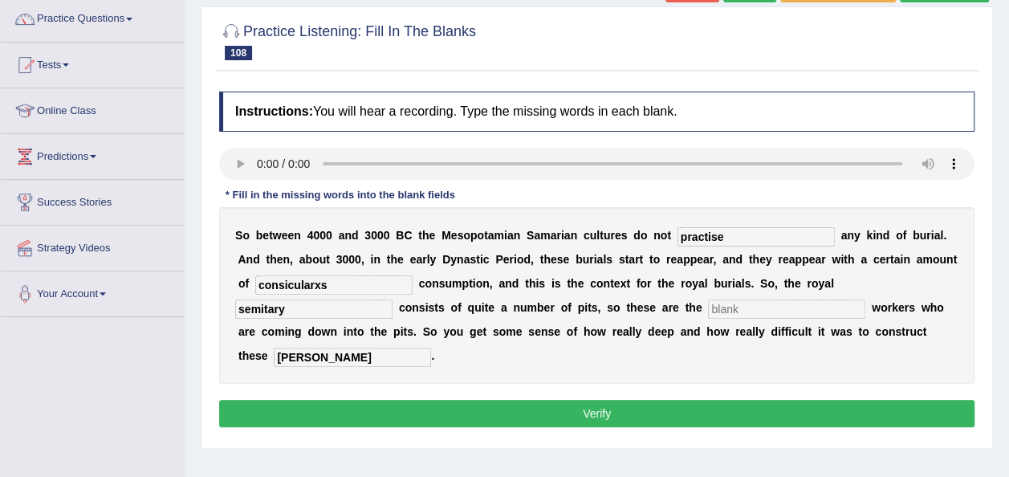
click at [385, 287] on input "consicularxs" at bounding box center [333, 284] width 157 height 19
click at [739, 309] on input "text" at bounding box center [786, 309] width 157 height 19
type input "excavations"
click at [244, 308] on input "semitary" at bounding box center [313, 309] width 157 height 19
type input "cemitary"
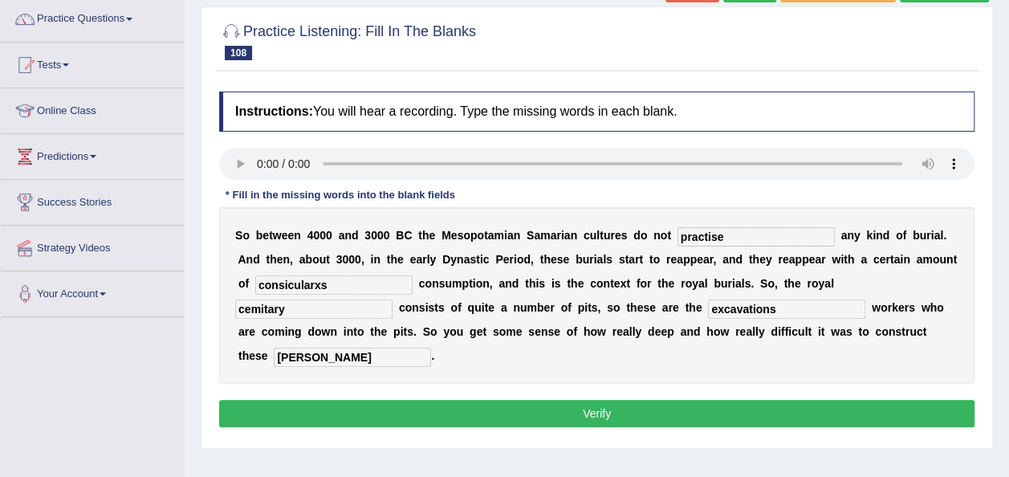
click at [496, 416] on button "Verify" at bounding box center [597, 413] width 756 height 27
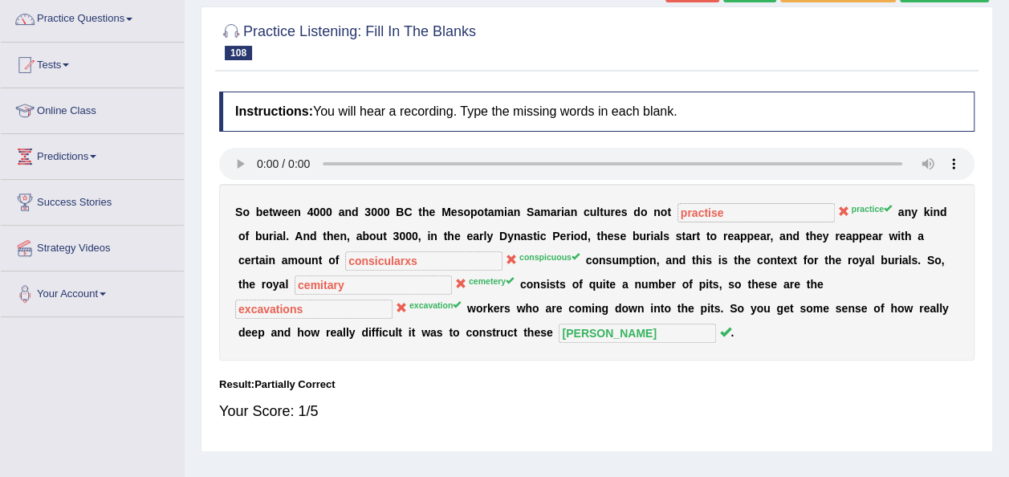
scroll to position [96, 0]
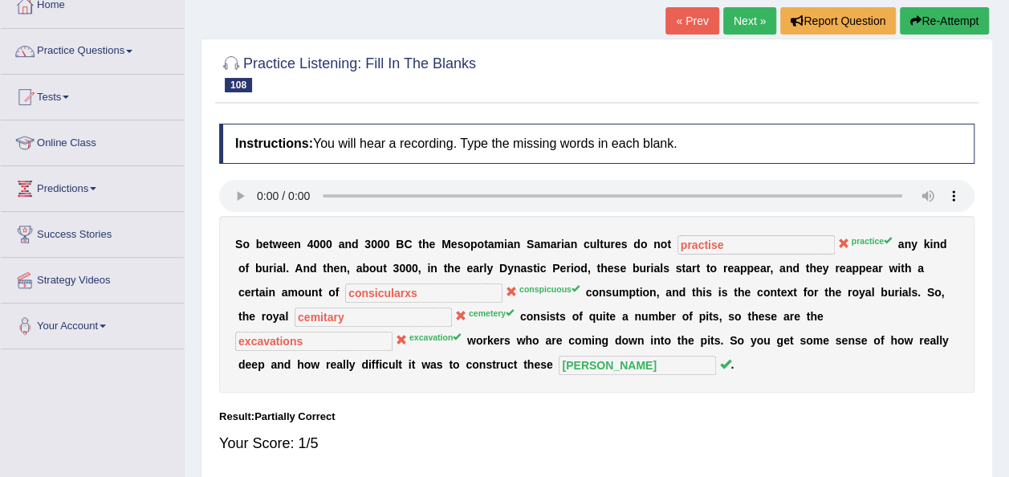
click at [734, 21] on link "Next »" at bounding box center [750, 20] width 53 height 27
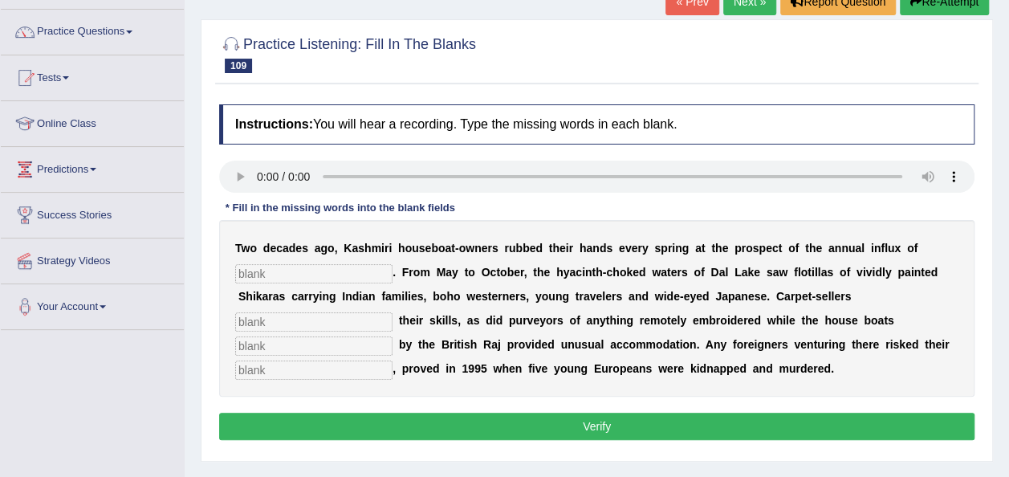
scroll to position [132, 0]
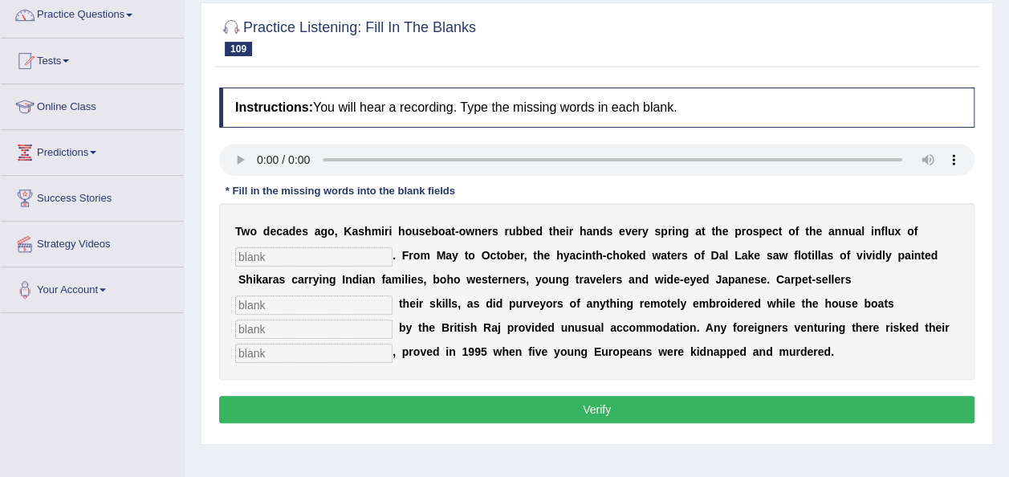
click at [271, 256] on input "text" at bounding box center [313, 256] width 157 height 19
click at [267, 255] on input "text" at bounding box center [313, 256] width 157 height 19
type input "tourists"
click at [283, 301] on input "text" at bounding box center [313, 305] width 157 height 19
type input "owned"
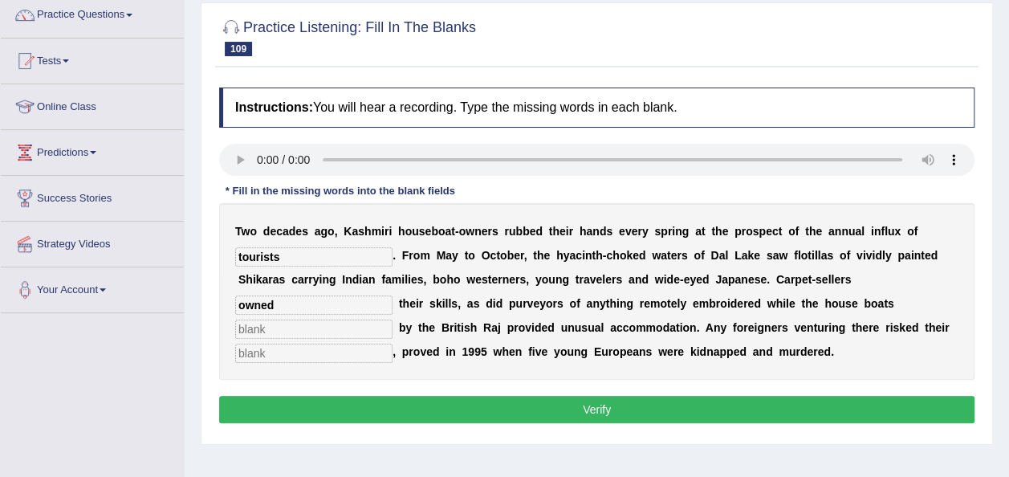
click at [283, 328] on input "text" at bounding box center [313, 329] width 157 height 19
type input "initiated"
click at [292, 348] on input "text" at bounding box center [313, 353] width 157 height 19
type input "lives"
click at [529, 414] on button "Verify" at bounding box center [597, 409] width 756 height 27
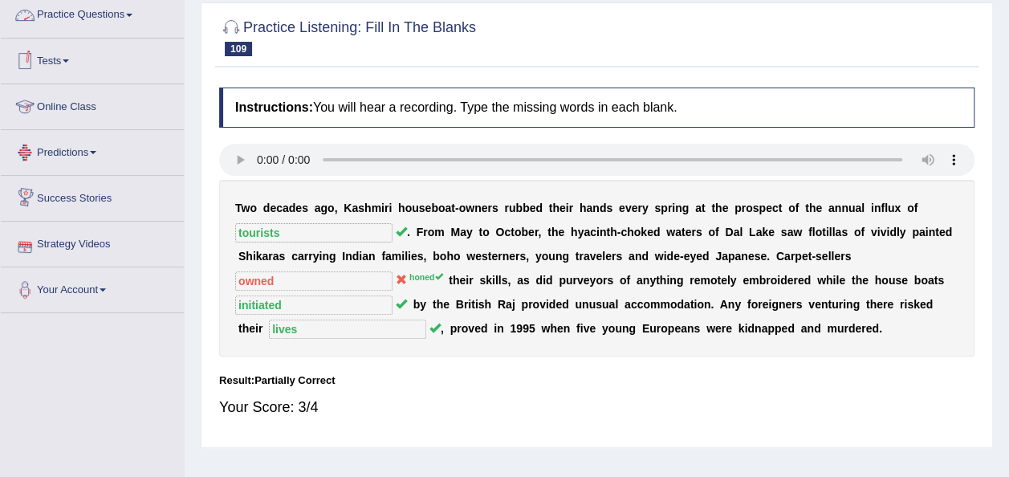
click at [131, 14] on link "Practice Questions" at bounding box center [92, 13] width 183 height 40
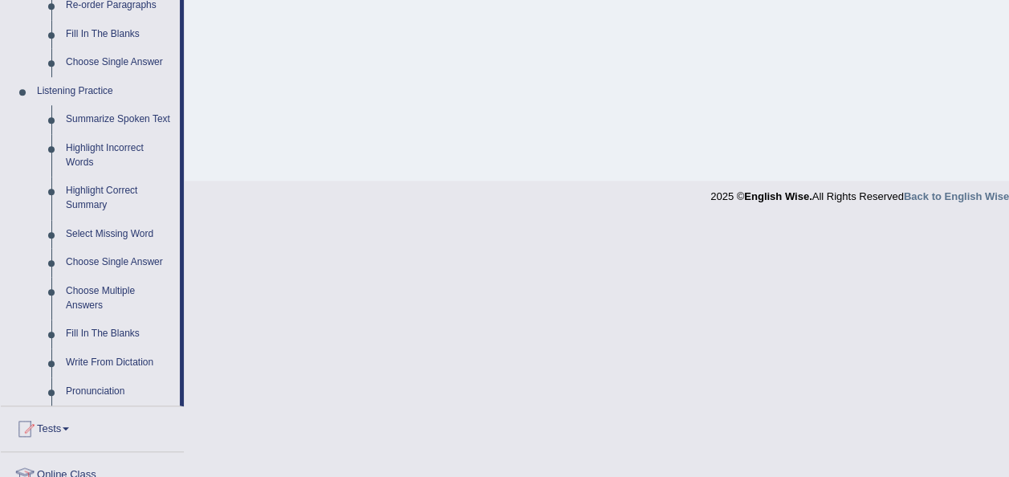
scroll to position [625, 0]
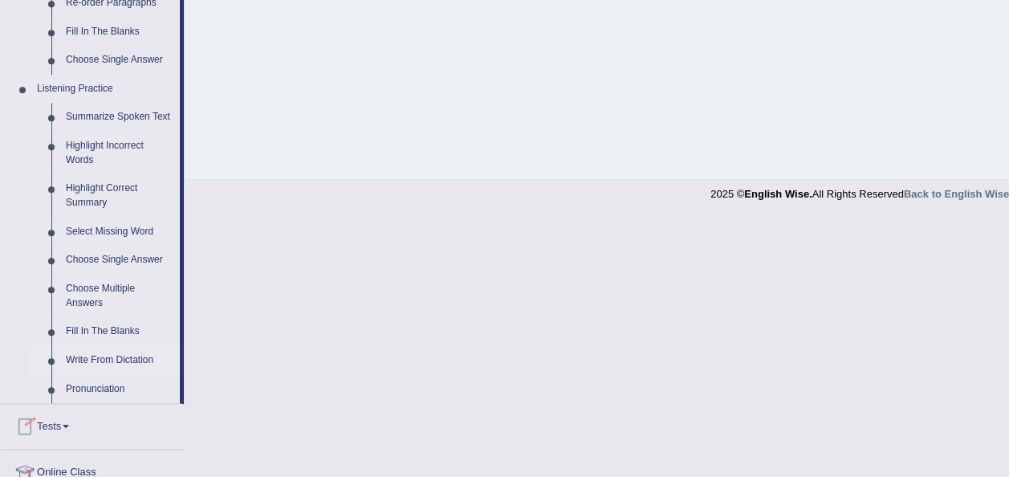
click at [104, 356] on link "Write From Dictation" at bounding box center [119, 360] width 121 height 29
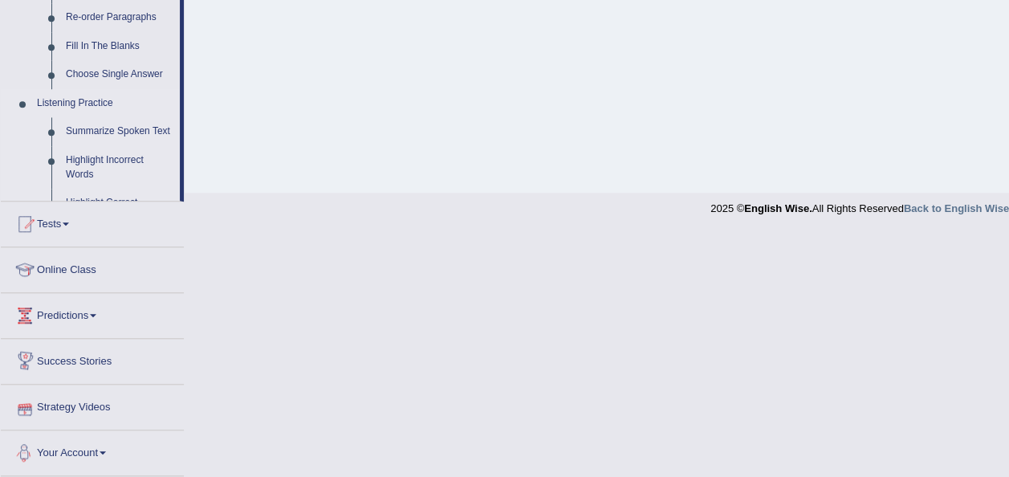
scroll to position [525, 0]
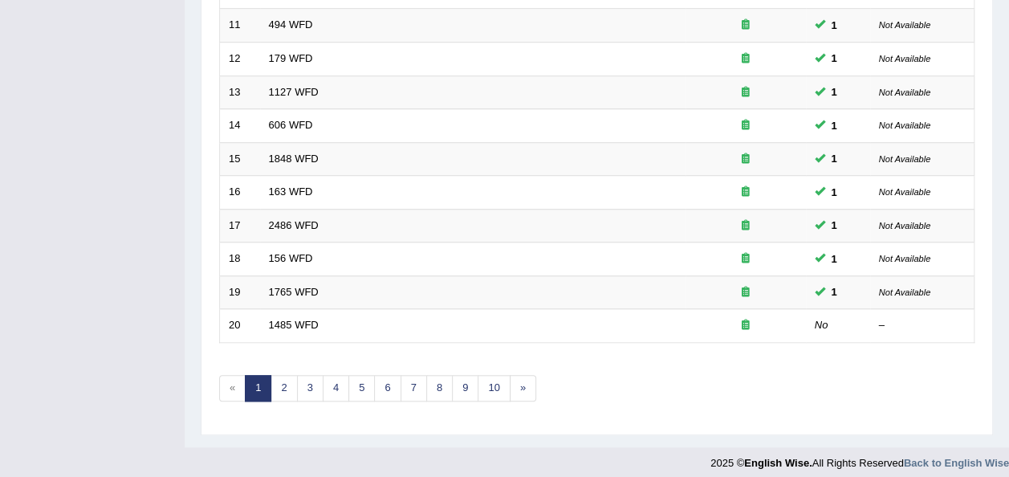
scroll to position [578, 0]
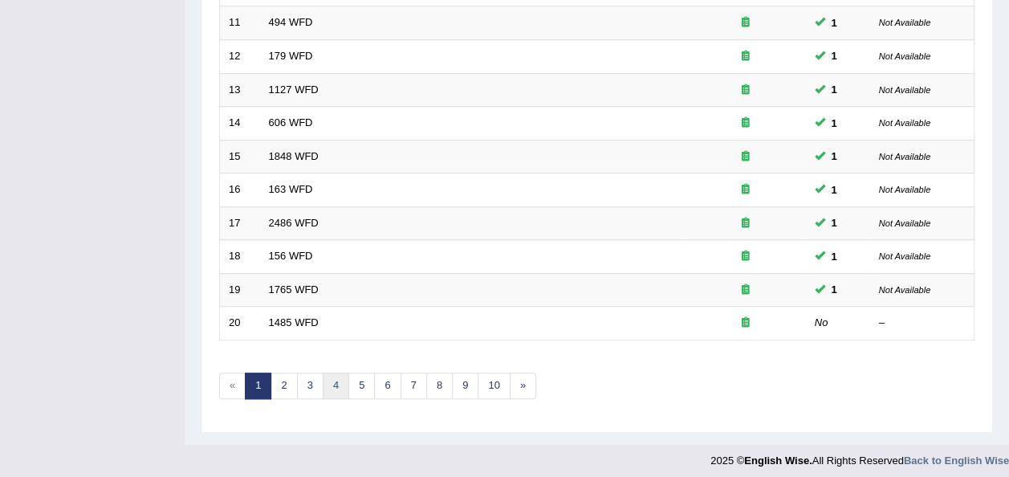
click at [335, 376] on link "4" at bounding box center [336, 386] width 26 height 26
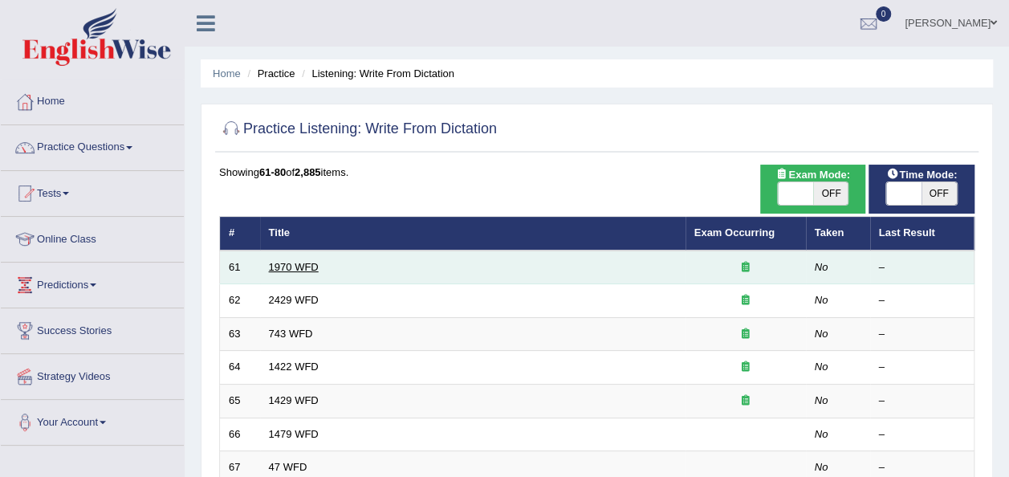
click at [294, 268] on link "1970 WFD" at bounding box center [294, 267] width 50 height 12
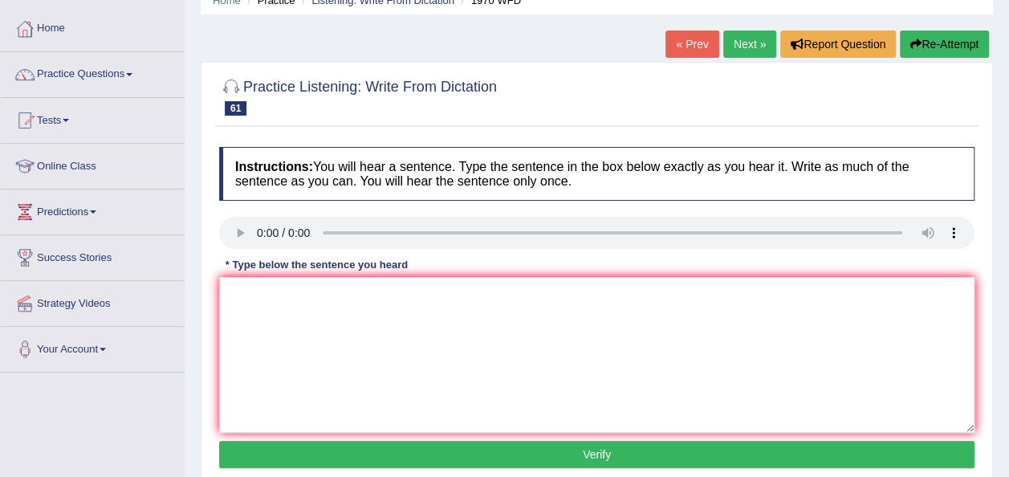
scroll to position [96, 0]
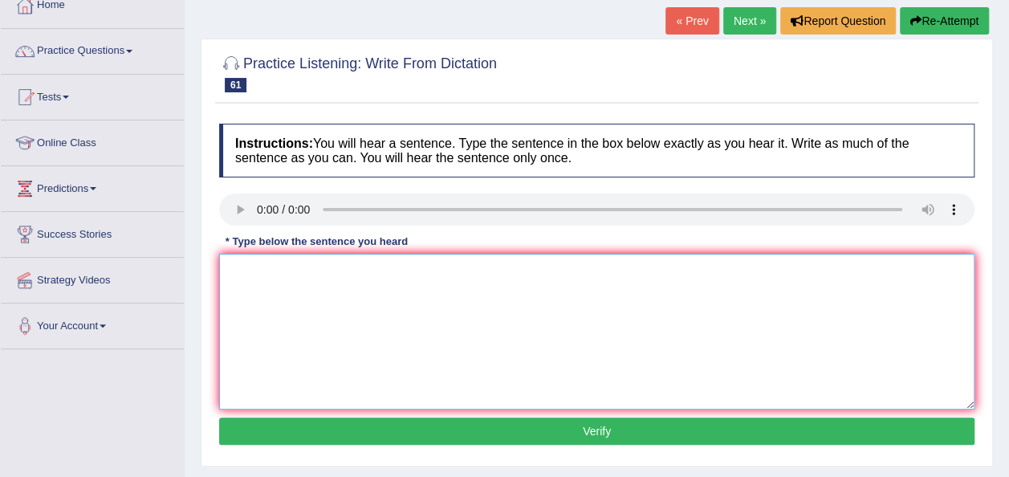
click at [263, 288] on textarea at bounding box center [597, 332] width 756 height 156
click at [310, 269] on textarea "one resprecentetive will be collected in each class." at bounding box center [597, 332] width 756 height 156
click at [442, 361] on textarea "one representative will be collected in each class." at bounding box center [597, 332] width 756 height 156
click at [234, 270] on textarea "one representative will be collected in each class." at bounding box center [597, 332] width 756 height 156
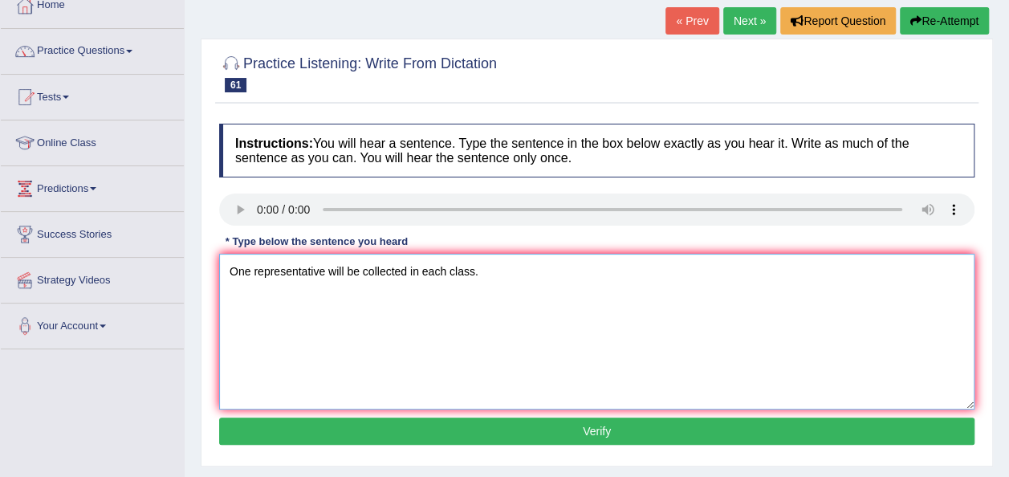
type textarea "One representative will be collected in each class."
click at [457, 418] on button "Verify" at bounding box center [597, 431] width 756 height 27
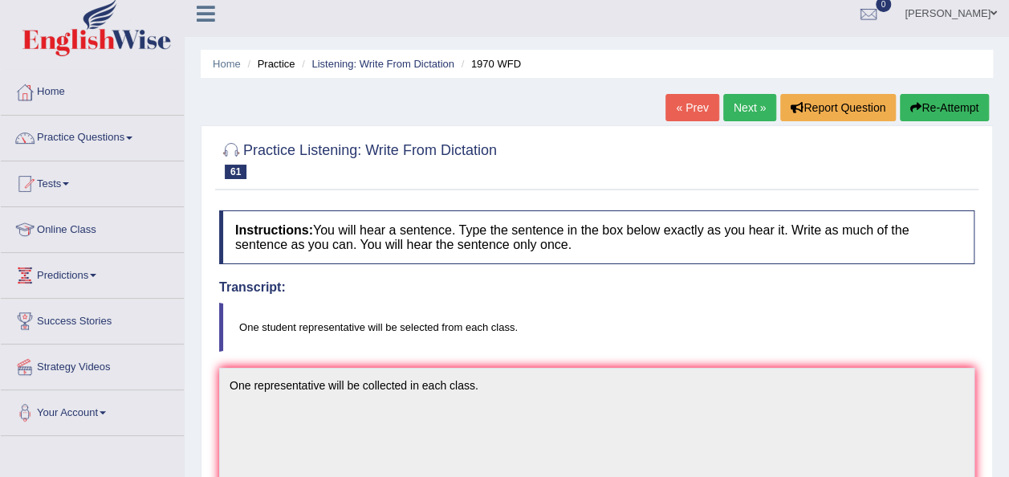
scroll to position [0, 0]
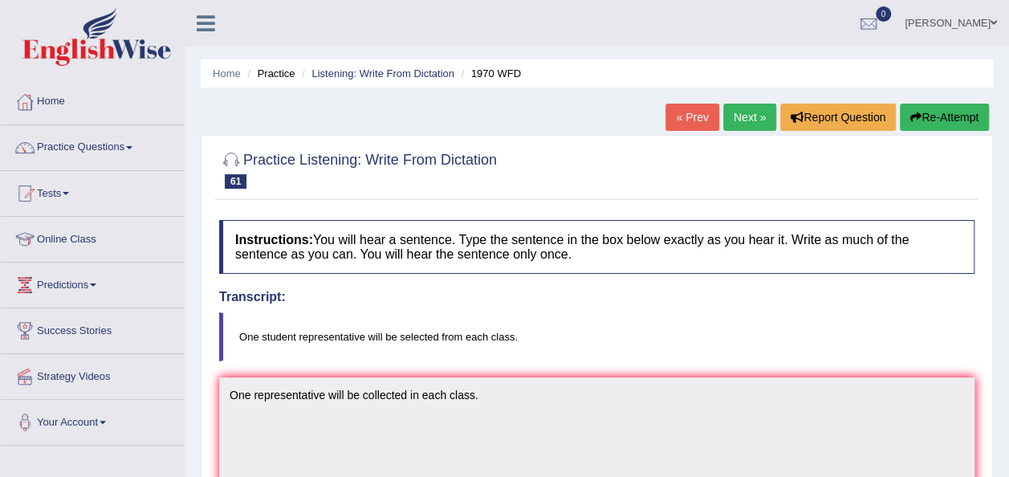
click at [744, 120] on link "Next »" at bounding box center [750, 117] width 53 height 27
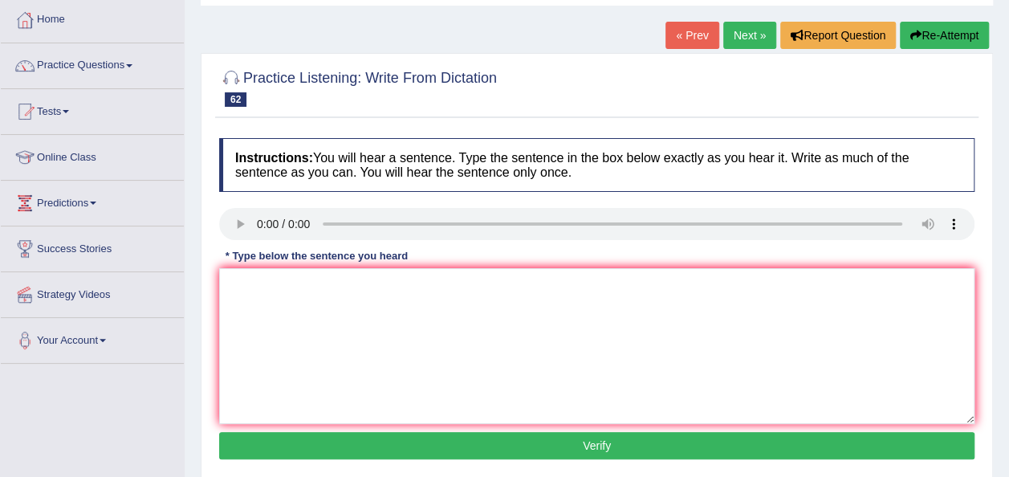
scroll to position [225, 0]
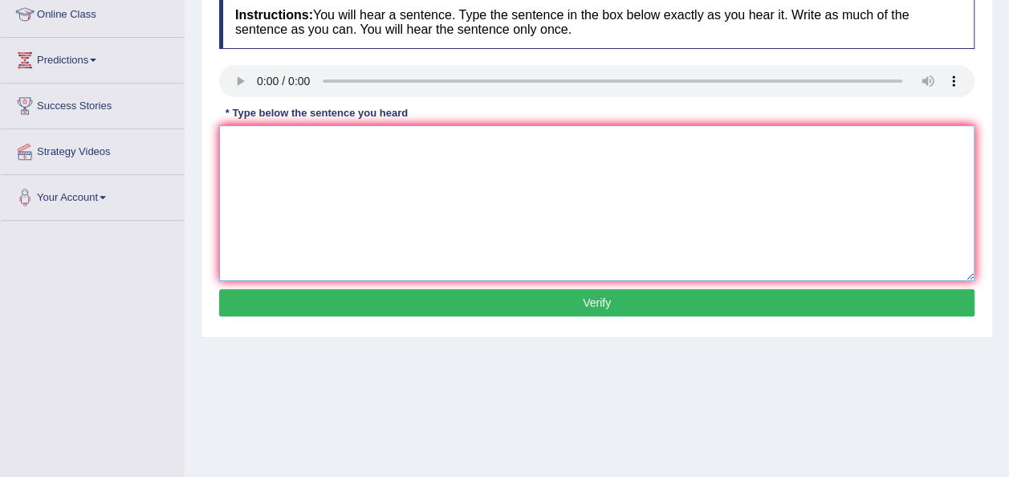
click at [297, 173] on textarea at bounding box center [597, 203] width 756 height 156
click at [235, 140] on textarea "before choosing your university courses you consider your career" at bounding box center [597, 203] width 756 height 156
click at [556, 144] on textarea "before choosing your university courses you consider your career" at bounding box center [597, 203] width 756 height 156
click at [237, 144] on textarea "before choosing your university courses you consider your future career." at bounding box center [597, 203] width 756 height 156
type textarea "Before choosing your university courses you consider your future career."
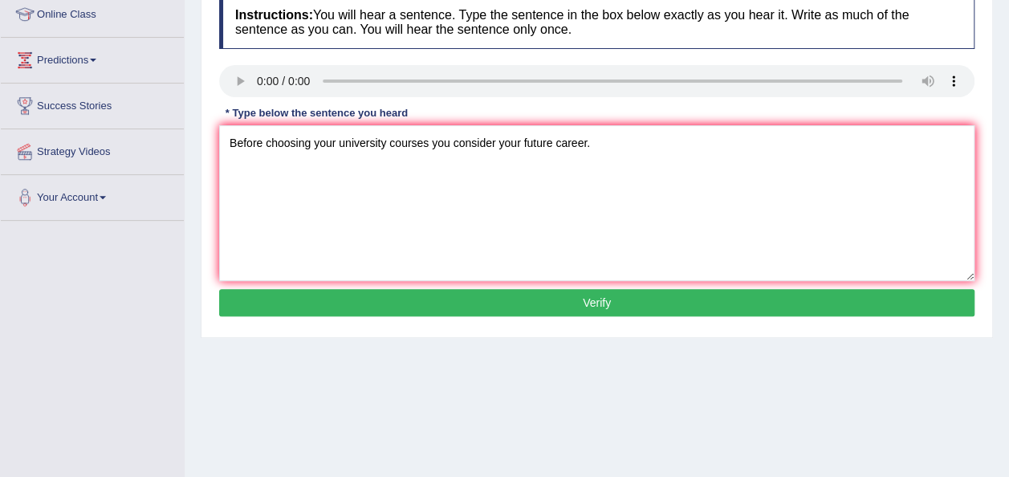
click at [599, 300] on button "Verify" at bounding box center [597, 302] width 756 height 27
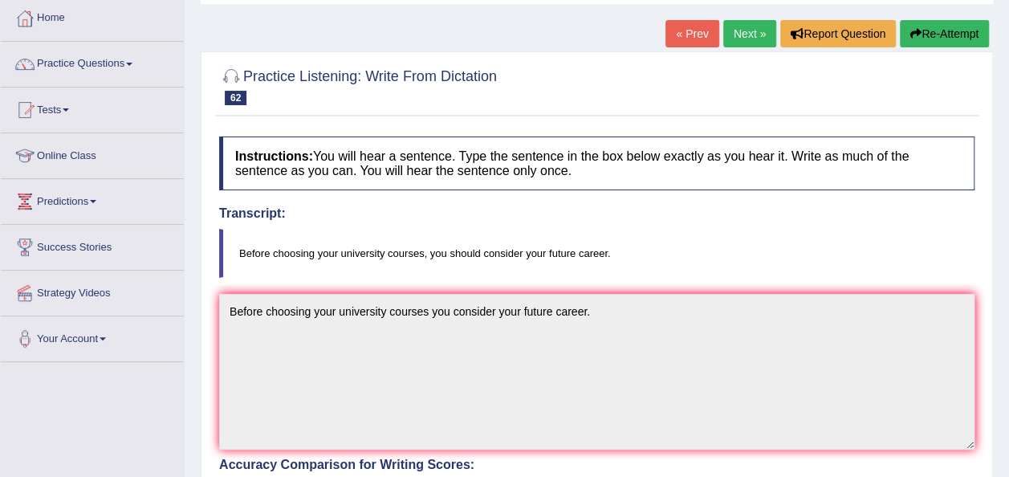
scroll to position [43, 0]
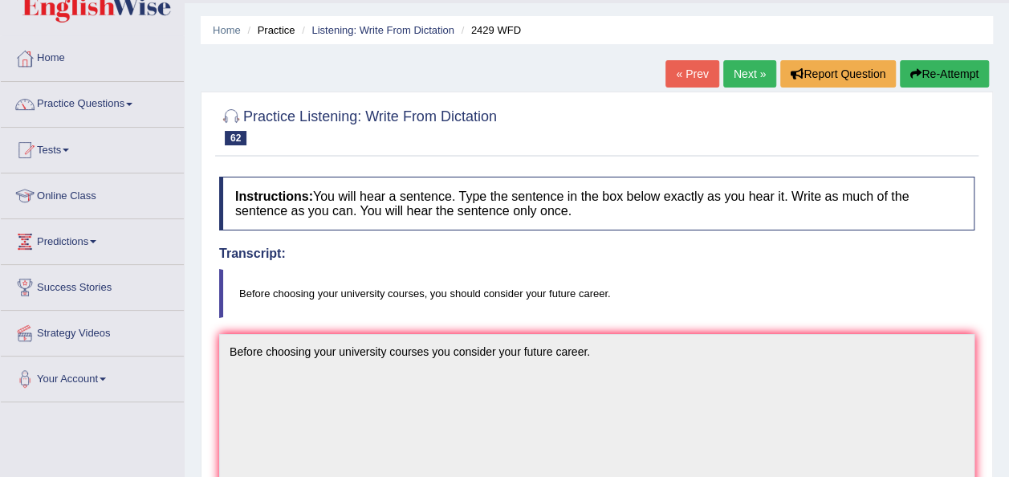
click at [738, 73] on link "Next »" at bounding box center [750, 73] width 53 height 27
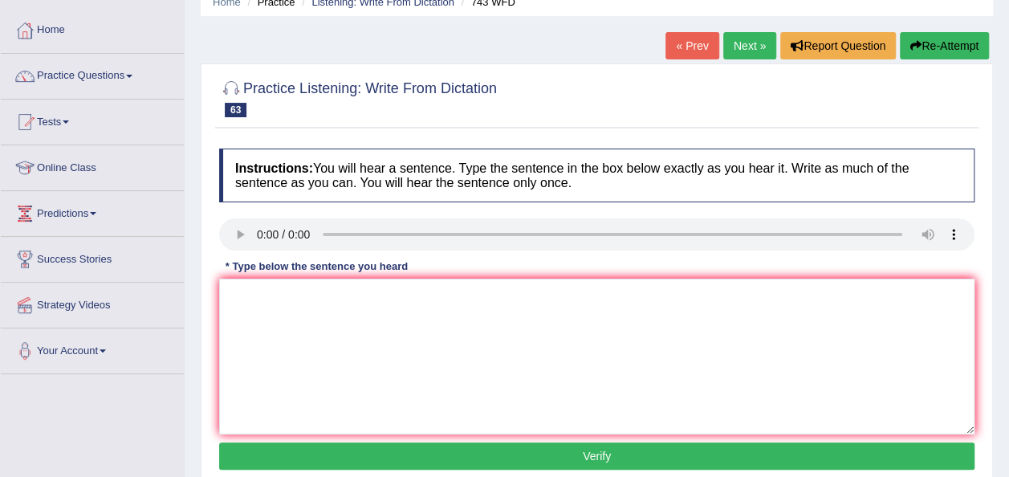
scroll to position [96, 0]
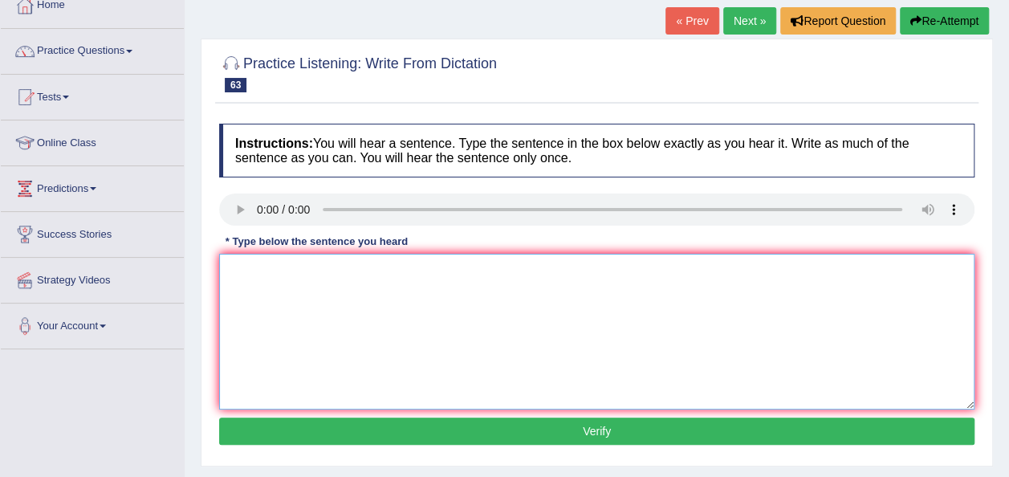
click at [252, 269] on textarea at bounding box center [597, 332] width 756 height 156
type textarea "being pil"
click at [283, 264] on textarea "being pil" at bounding box center [597, 332] width 756 height 156
click at [544, 423] on button "Verify" at bounding box center [597, 431] width 756 height 27
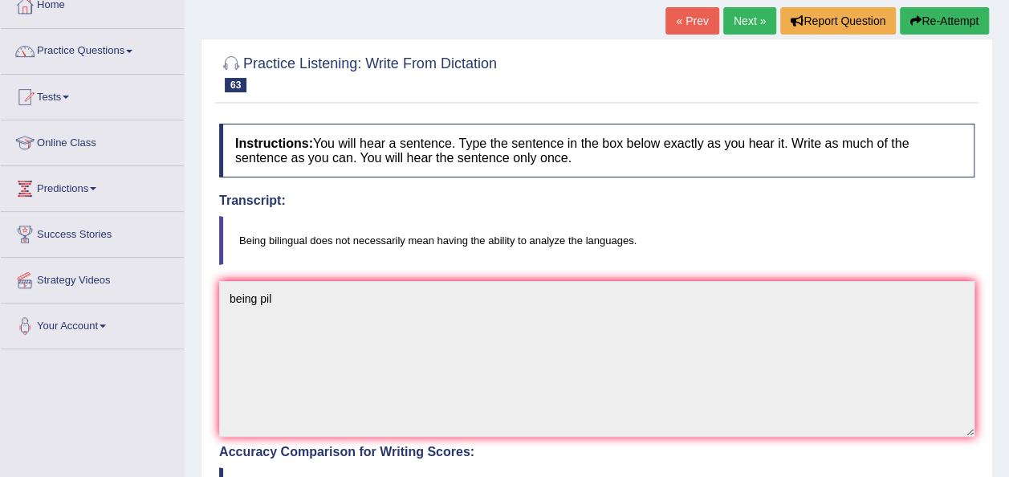
click at [724, 14] on link "Next »" at bounding box center [750, 20] width 53 height 27
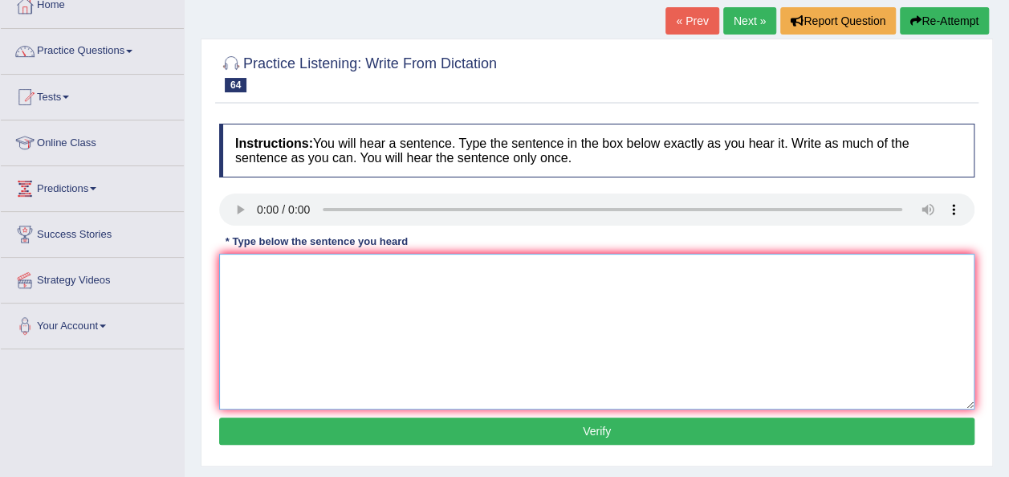
click at [260, 295] on textarea at bounding box center [597, 332] width 756 height 156
click at [238, 272] on textarea "we are looking for a new ways to engage learners." at bounding box center [597, 332] width 756 height 156
type textarea "We are looking for a new ways to engage learners."
click at [496, 424] on button "Verify" at bounding box center [597, 431] width 756 height 27
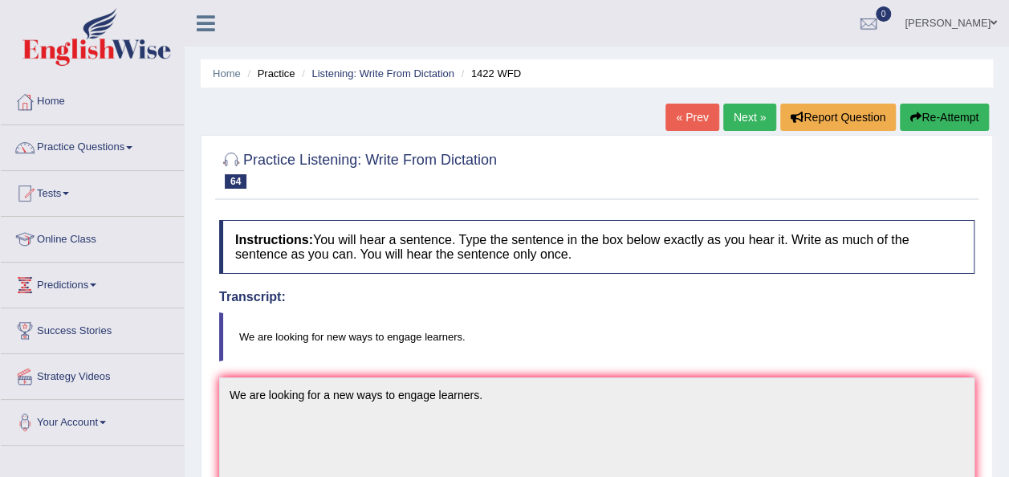
click at [743, 118] on link "Next »" at bounding box center [750, 117] width 53 height 27
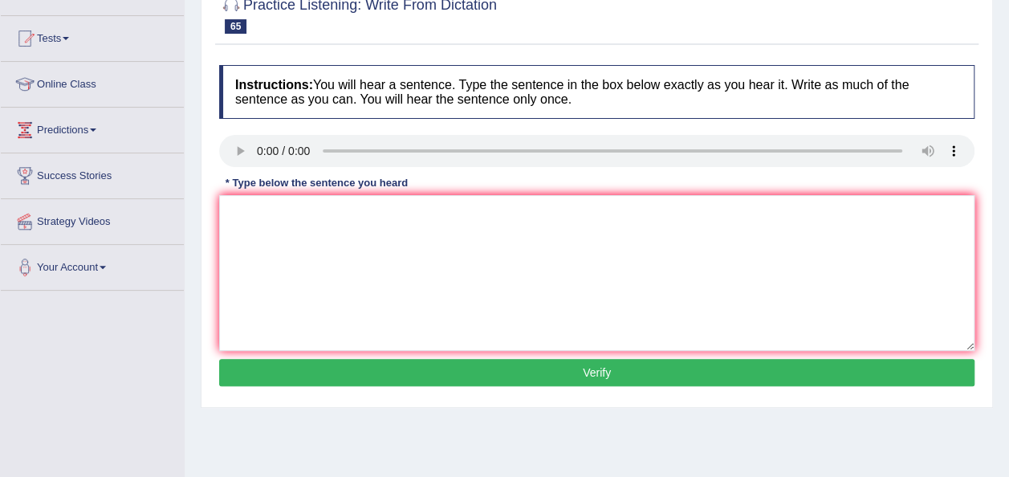
scroll to position [161, 0]
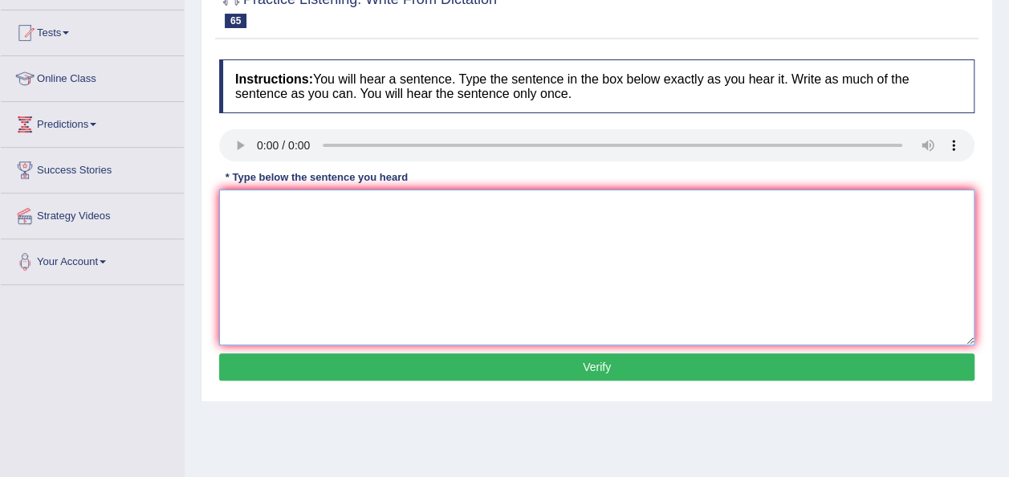
click at [269, 216] on textarea at bounding box center [597, 268] width 756 height 156
click at [237, 203] on textarea "when you need to attend a job puntuality is the key." at bounding box center [597, 268] width 756 height 156
click at [403, 203] on textarea "When you need to attend a job puntuality is the key." at bounding box center [597, 268] width 756 height 156
type textarea "When you need to attend a job punctuality is the key."
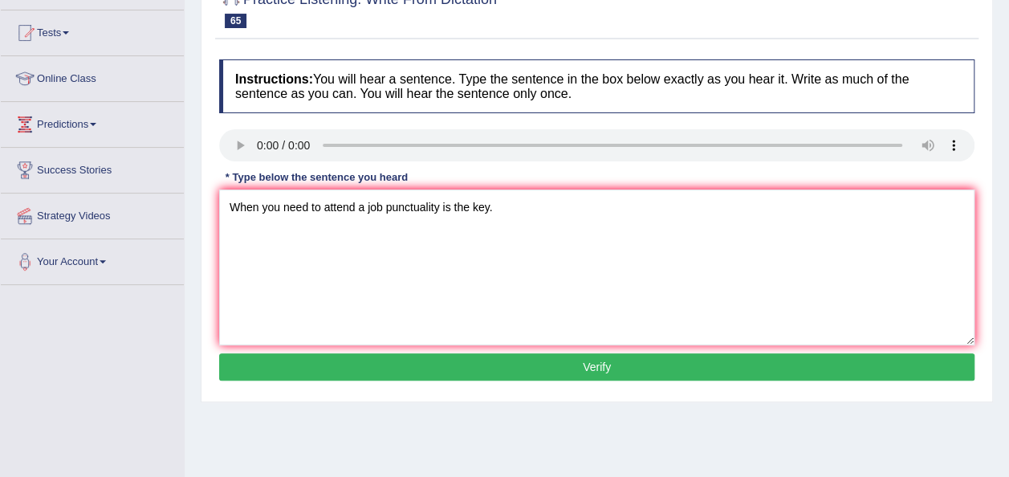
click at [496, 365] on button "Verify" at bounding box center [597, 366] width 756 height 27
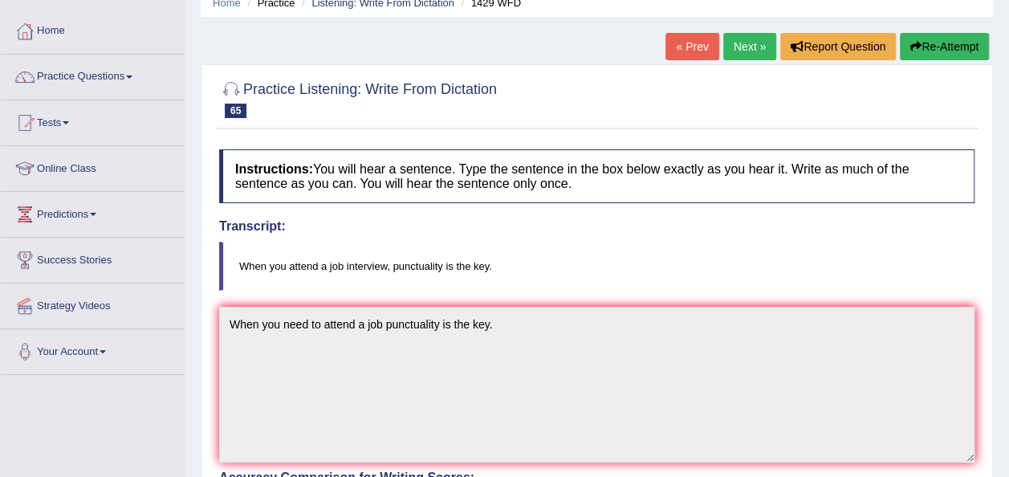
scroll to position [43, 0]
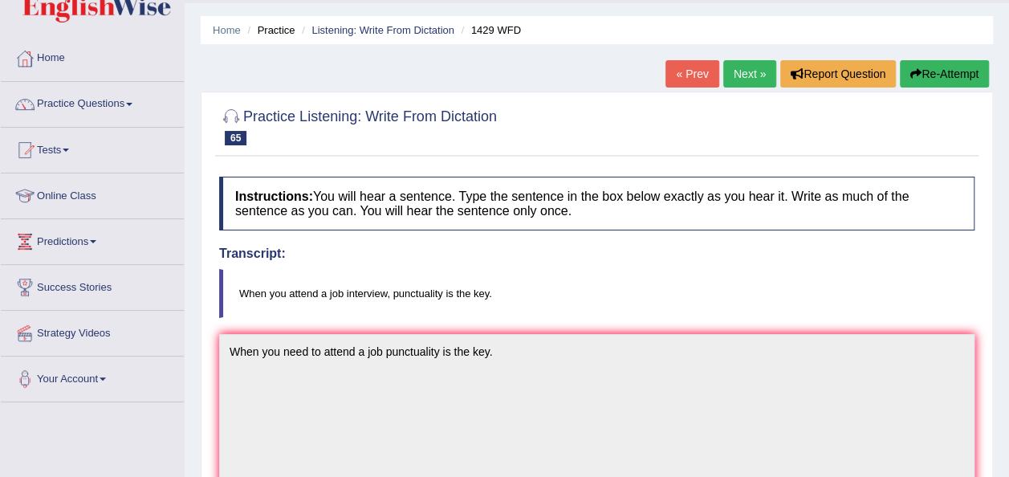
click at [737, 72] on link "Next »" at bounding box center [750, 73] width 53 height 27
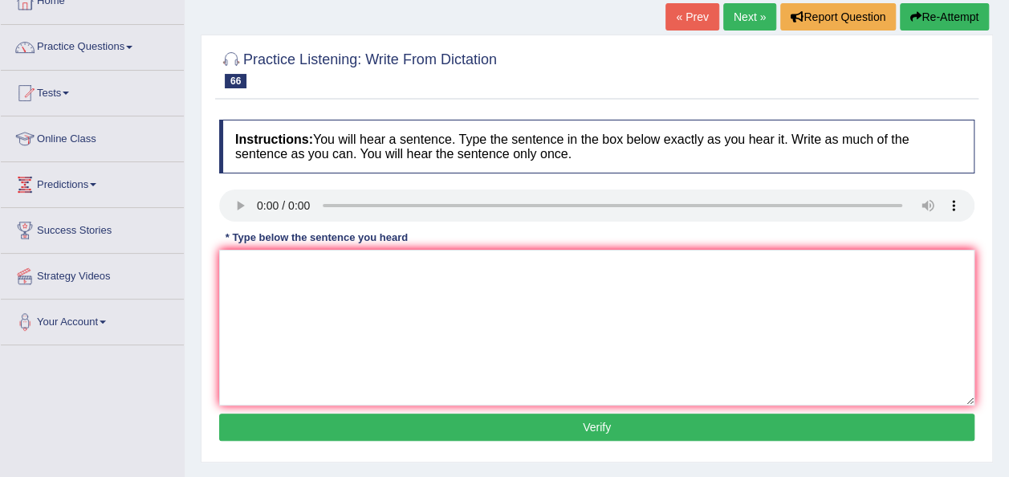
scroll to position [116, 0]
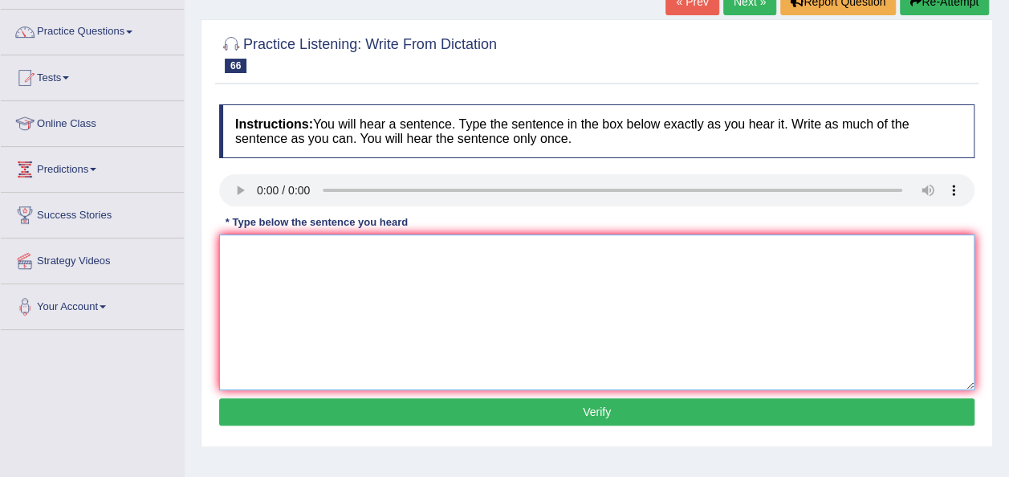
click at [283, 283] on textarea at bounding box center [597, 312] width 756 height 156
click at [234, 250] on textarea "the teacher rquire the students to attend the ceremony" at bounding box center [597, 312] width 756 height 156
click at [297, 249] on textarea "The teacher rquire the students to attend the ceremony" at bounding box center [597, 312] width 756 height 156
click at [514, 254] on textarea "The teacher require the students to attend the ceremony" at bounding box center [597, 312] width 756 height 156
drag, startPoint x: 514, startPoint y: 254, endPoint x: 491, endPoint y: 281, distance: 35.4
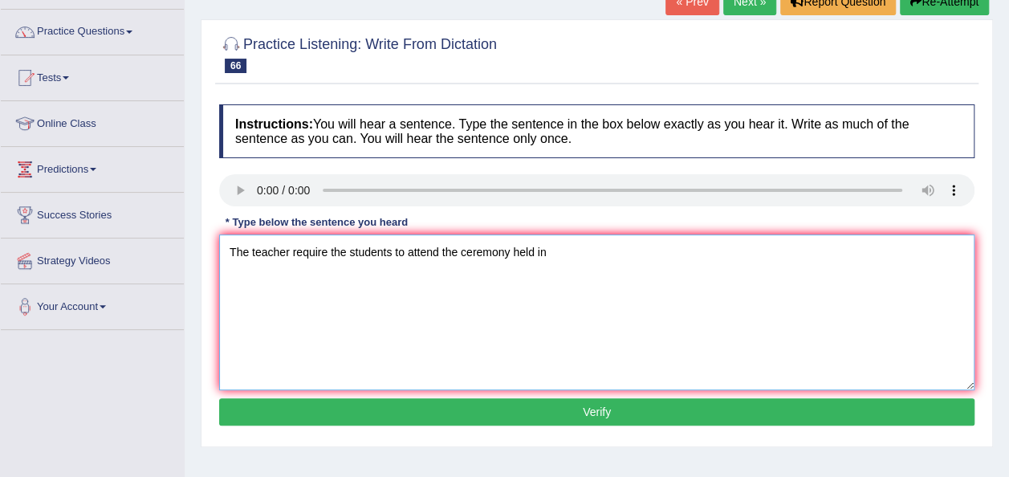
click at [491, 281] on textarea "The teacher require the students to attend the ceremony held in" at bounding box center [597, 312] width 756 height 156
click at [557, 250] on textarea "The teacher require the students to attend the ceremony held in" at bounding box center [597, 312] width 756 height 156
click at [348, 250] on textarea "The teacher require the students to attend the ceremony held in ." at bounding box center [597, 312] width 756 height 156
type textarea "The teacher require students to attend the ceremony held in ."
click at [467, 405] on button "Verify" at bounding box center [597, 411] width 756 height 27
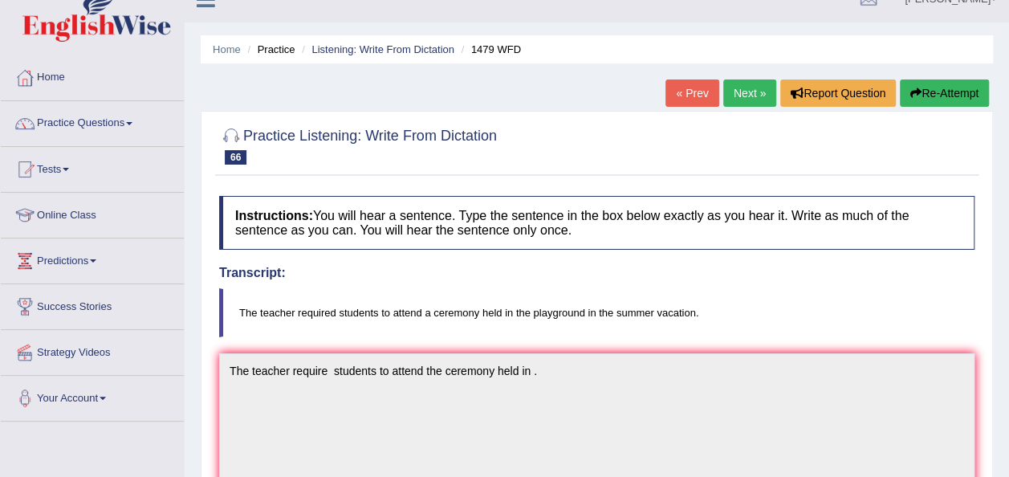
scroll to position [0, 0]
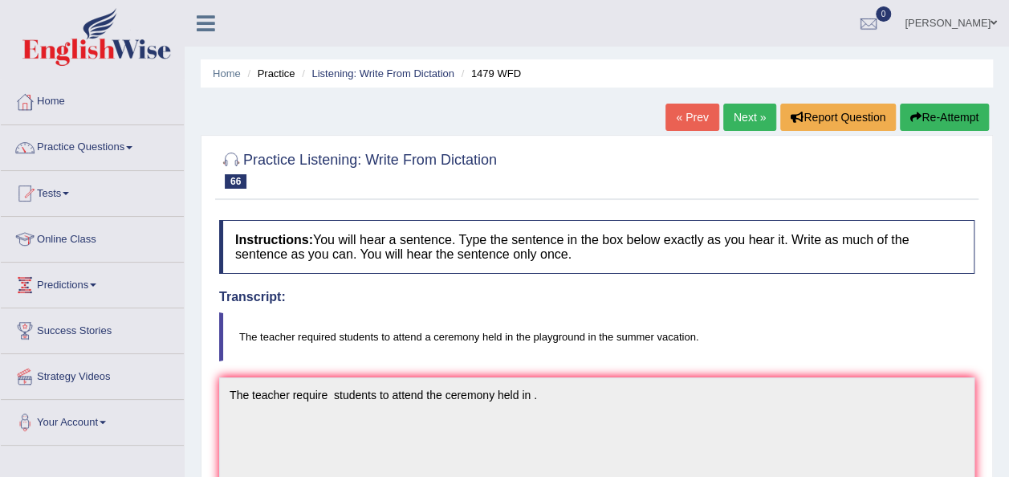
click at [741, 110] on link "Next »" at bounding box center [750, 117] width 53 height 27
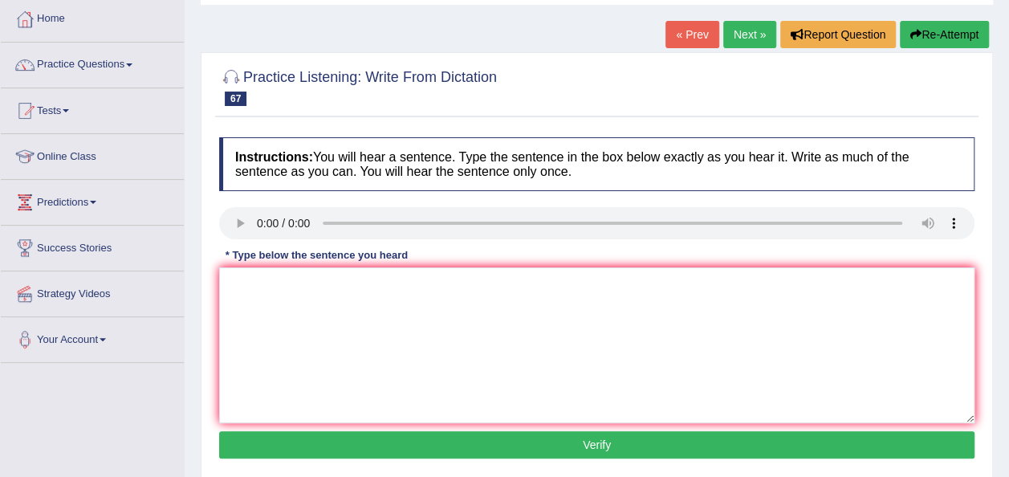
scroll to position [96, 0]
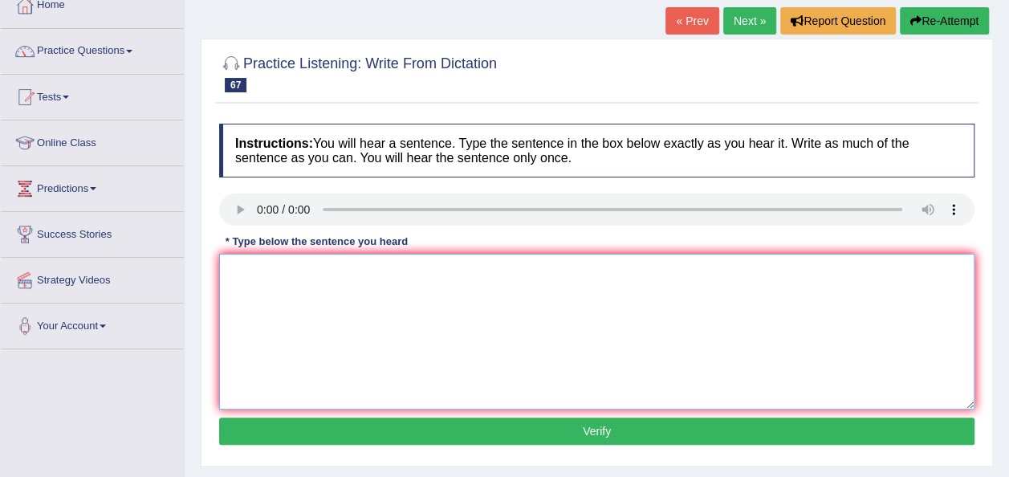
click at [259, 287] on textarea at bounding box center [597, 332] width 756 height 156
click at [406, 272] on textarea "two of solutions were heated on testtube" at bounding box center [597, 332] width 756 height 156
click at [413, 274] on textarea "two of solutions were heated on tes ttube" at bounding box center [597, 332] width 756 height 156
click at [403, 268] on textarea "two of solutions were heated on tes tube" at bounding box center [597, 332] width 756 height 156
type textarea "two of solutions were heated on test tube"
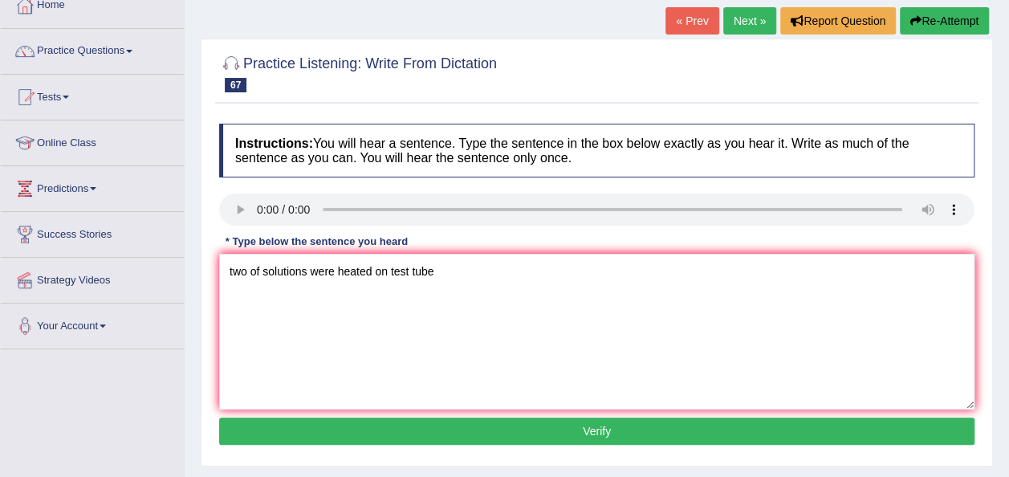
click at [467, 434] on button "Verify" at bounding box center [597, 431] width 756 height 27
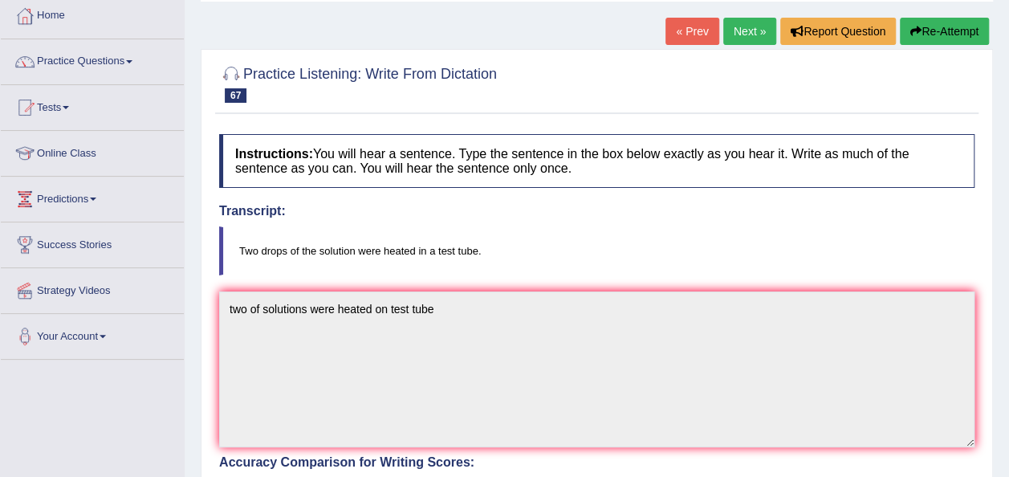
scroll to position [64, 0]
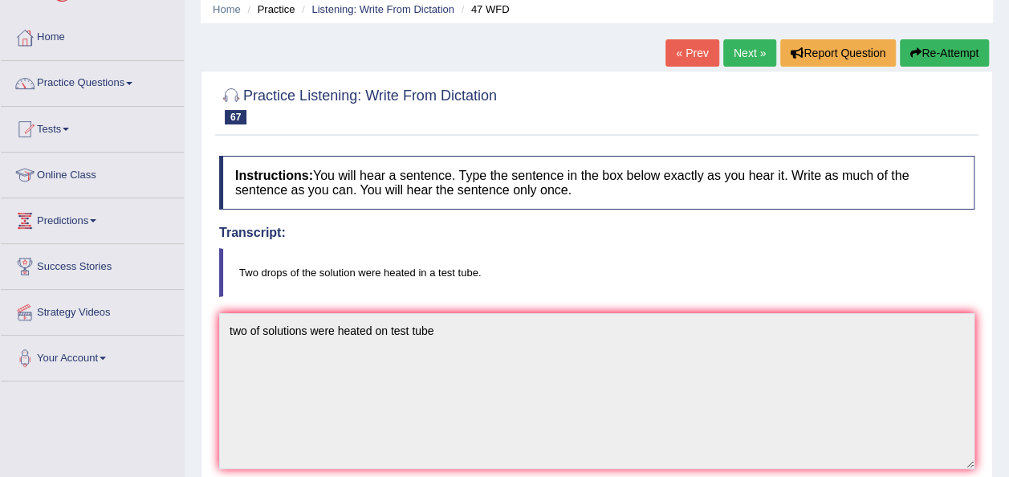
click at [748, 49] on link "Next »" at bounding box center [750, 52] width 53 height 27
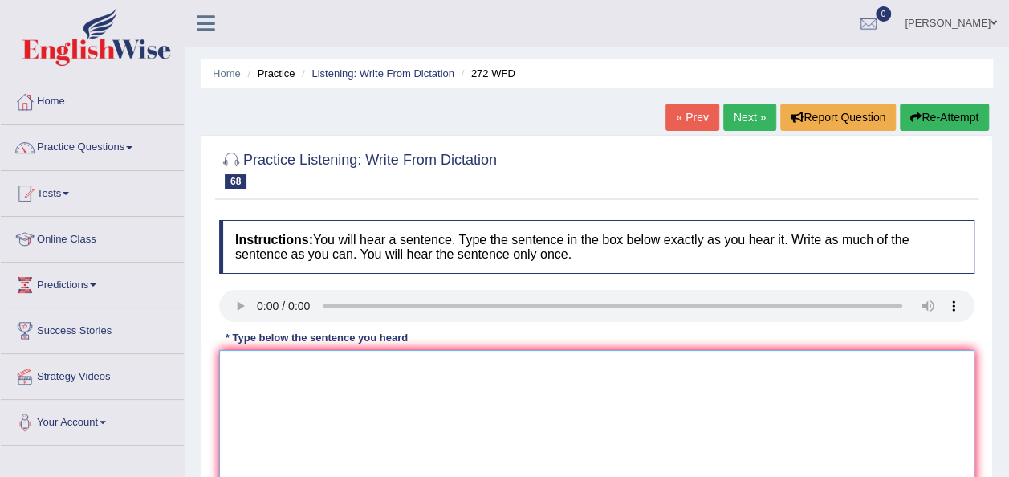
click at [265, 389] on textarea at bounding box center [597, 428] width 756 height 156
click at [233, 365] on textarea "the development has a great impact on environment." at bounding box center [597, 428] width 756 height 156
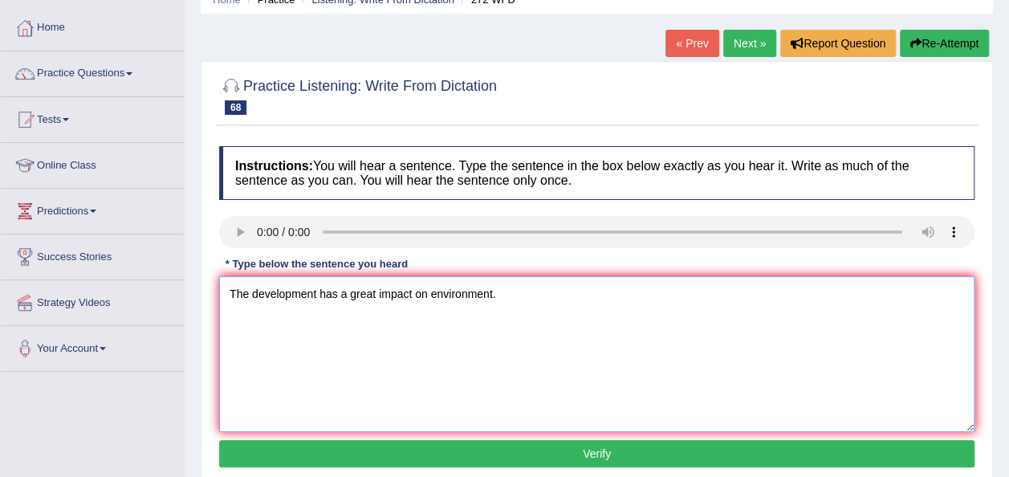
scroll to position [107, 0]
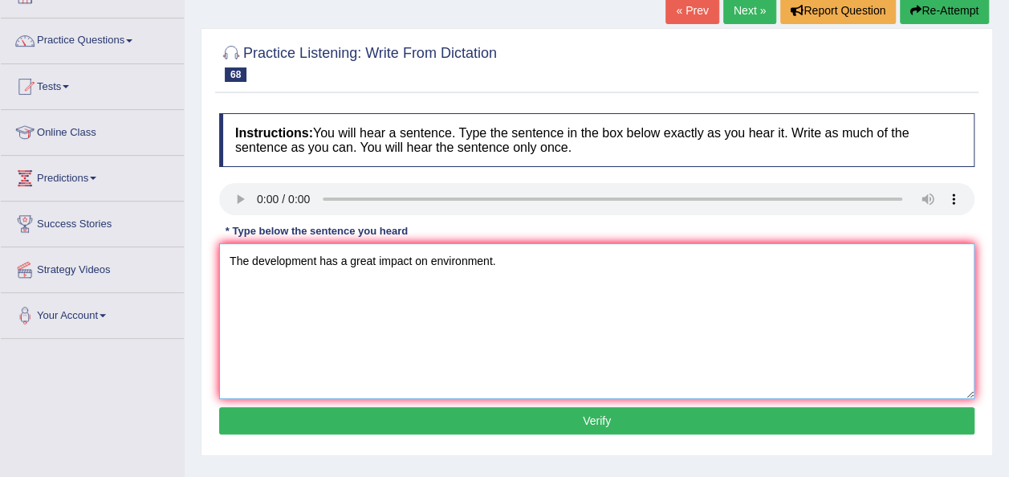
type textarea "The development has a great impact on environment."
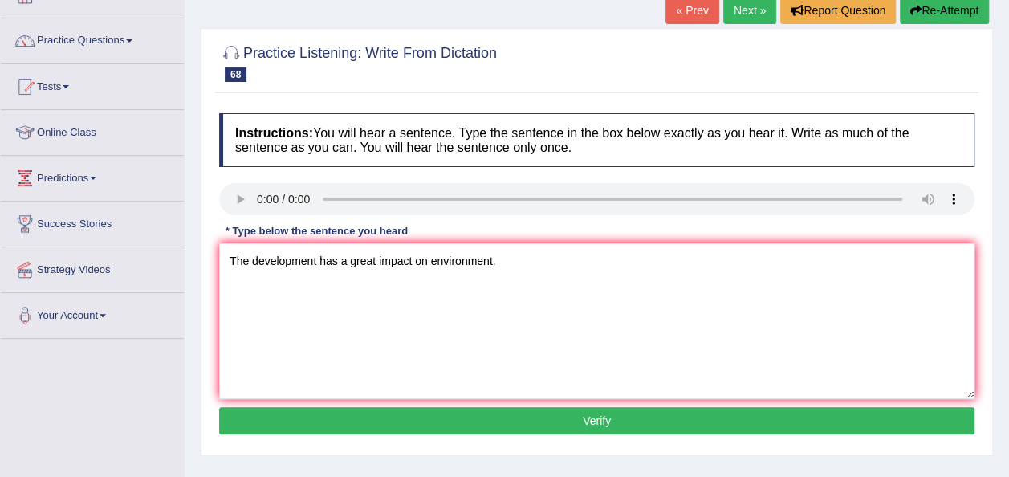
click at [685, 423] on button "Verify" at bounding box center [597, 420] width 756 height 27
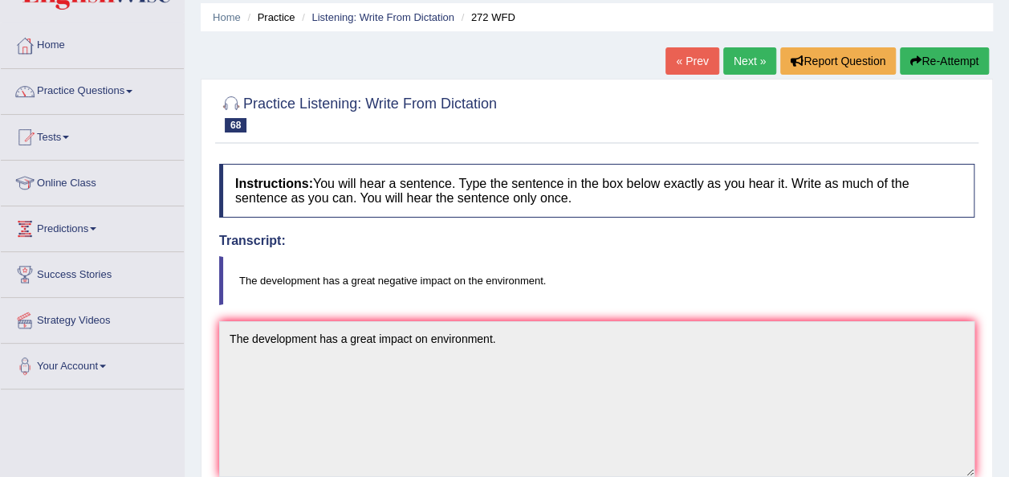
scroll to position [43, 0]
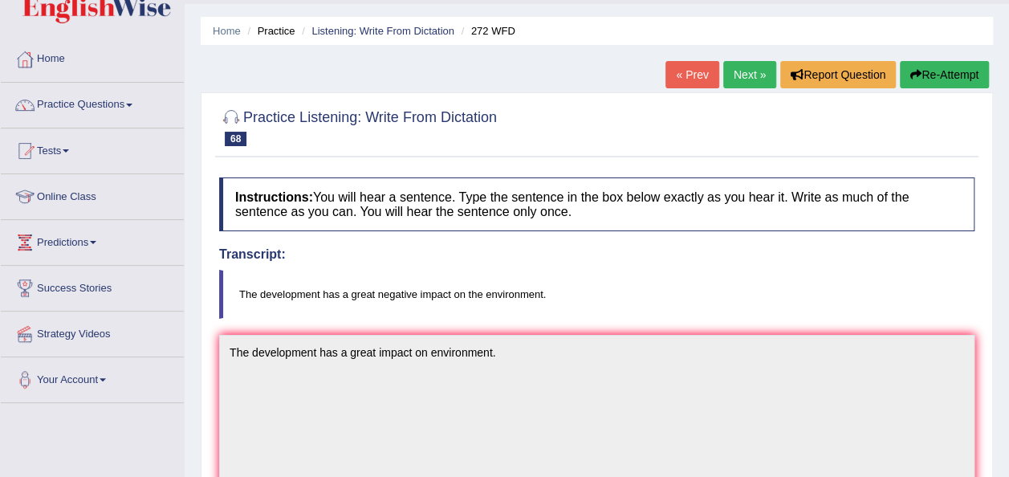
click at [760, 83] on link "Next »" at bounding box center [750, 74] width 53 height 27
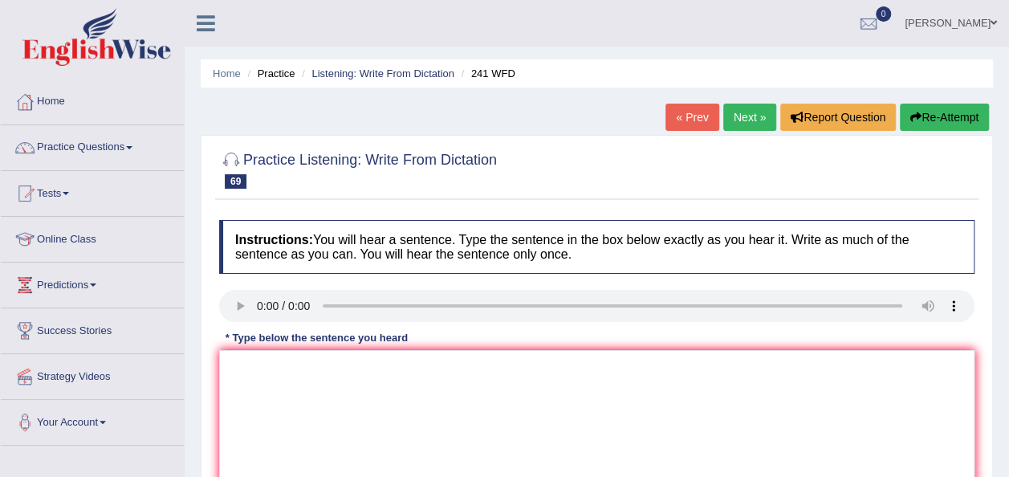
scroll to position [32, 0]
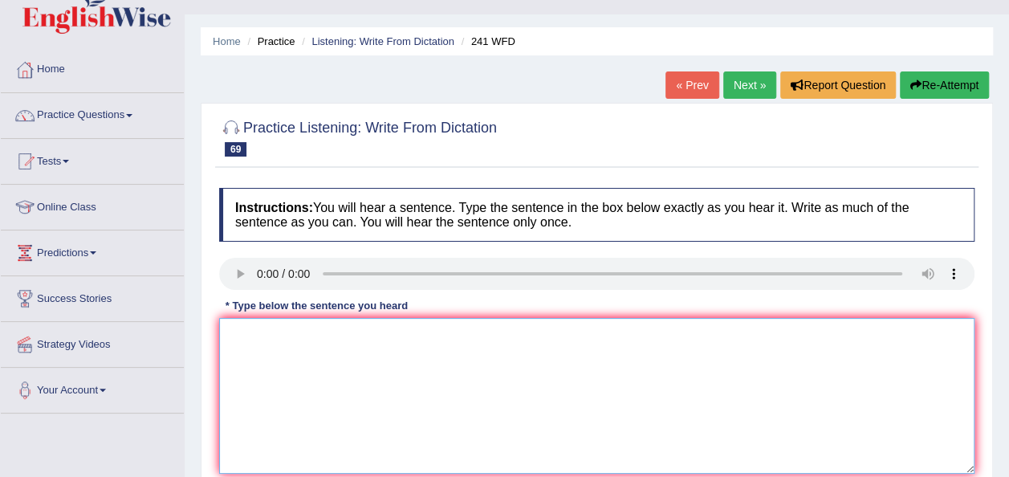
click at [261, 367] on textarea at bounding box center [597, 396] width 756 height 156
click at [234, 338] on textarea "please check the information of opening on website." at bounding box center [597, 396] width 756 height 156
type textarea "Please check the information of opening on website."
